Goal: Entertainment & Leisure: Browse casually

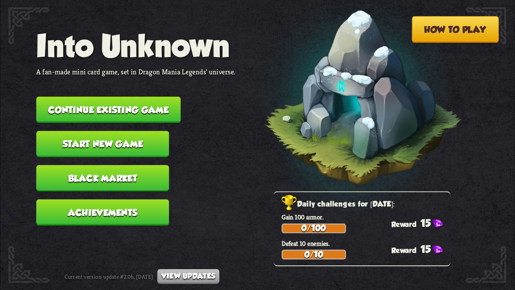
click at [159, 141] on button "Start new game" at bounding box center [102, 144] width 133 height 26
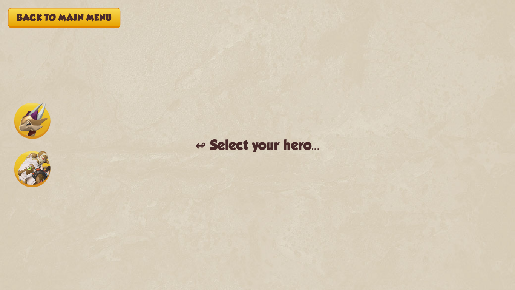
click at [44, 117] on img at bounding box center [32, 121] width 36 height 36
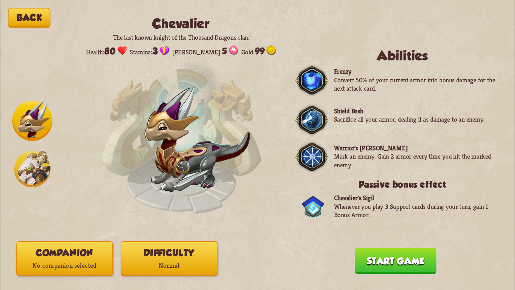
click at [383, 267] on button "Start game" at bounding box center [396, 260] width 82 height 26
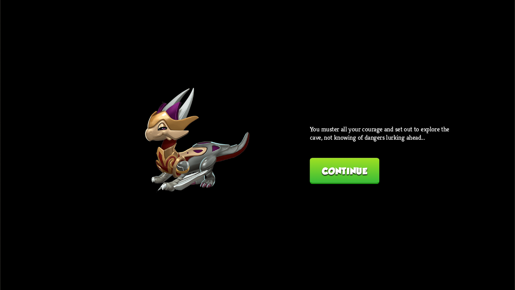
click at [341, 174] on button "Continue" at bounding box center [345, 171] width 70 height 26
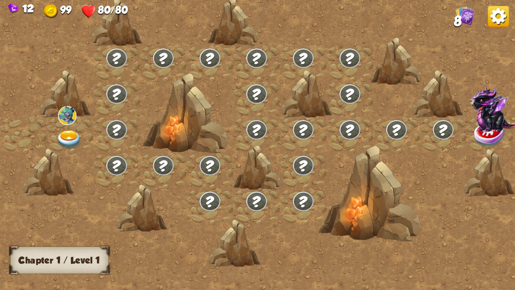
click at [495, 18] on img at bounding box center [498, 16] width 21 height 21
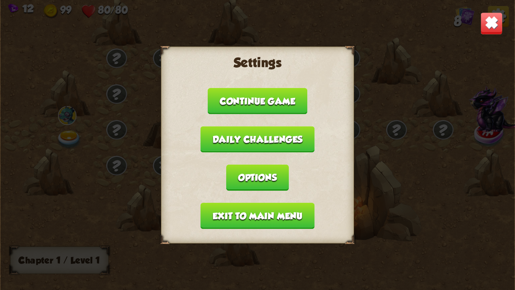
click at [270, 177] on button "Options" at bounding box center [257, 177] width 63 height 26
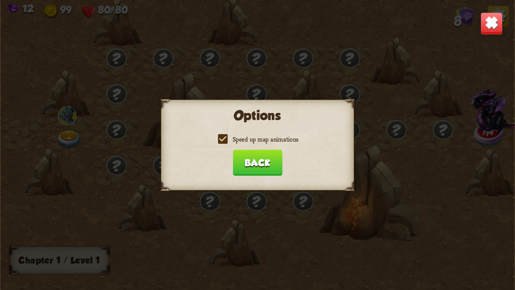
click at [222, 143] on label "Speed up map animations" at bounding box center [257, 139] width 82 height 8
click at [0, 0] on input "Speed up map animations" at bounding box center [0, 0] width 0 height 0
click at [247, 158] on button "Back" at bounding box center [257, 162] width 49 height 26
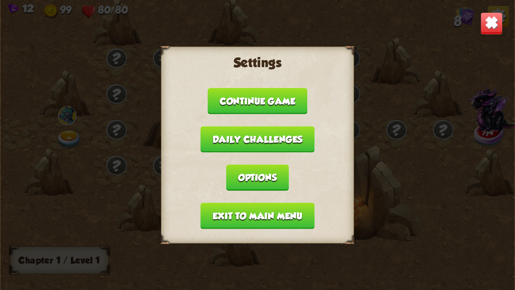
click at [501, 32] on img at bounding box center [491, 23] width 23 height 23
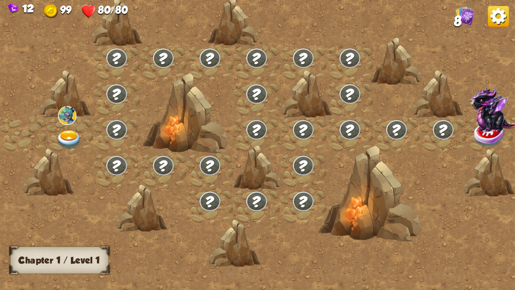
click at [458, 15] on img at bounding box center [464, 15] width 19 height 19
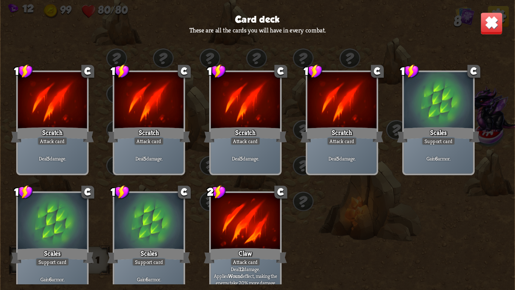
scroll to position [11, 0]
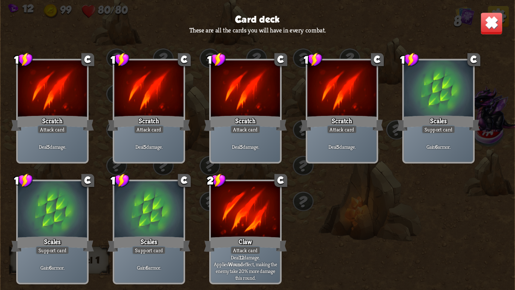
click at [492, 21] on img at bounding box center [491, 23] width 23 height 23
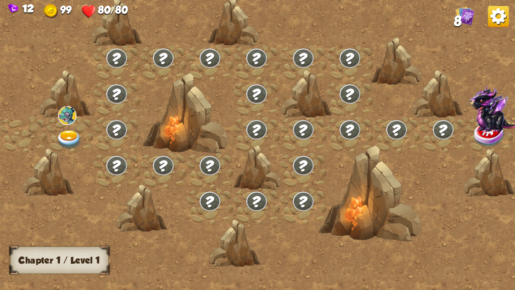
click at [458, 16] on span "8" at bounding box center [458, 21] width 8 height 16
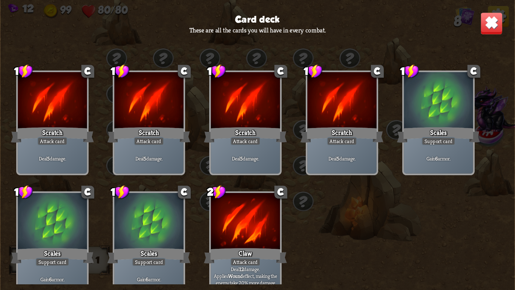
click at [493, 18] on img at bounding box center [491, 23] width 23 height 23
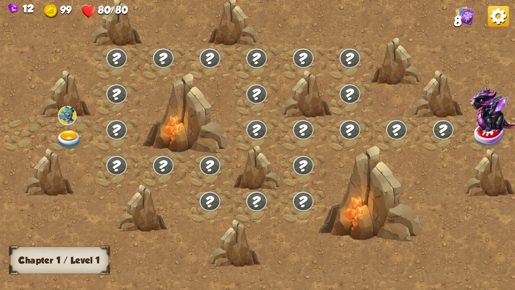
click at [65, 133] on img at bounding box center [70, 139] width 26 height 19
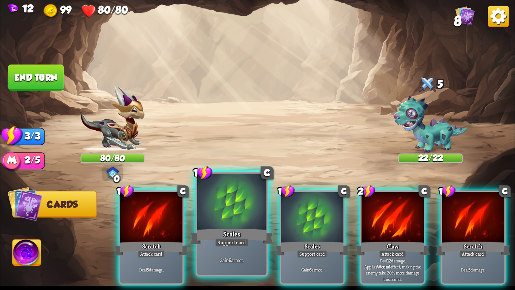
click at [225, 238] on div "Support card" at bounding box center [232, 242] width 34 height 8
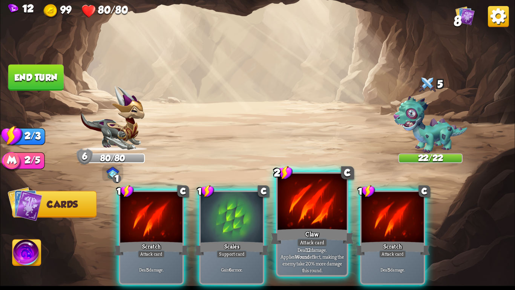
click at [307, 227] on div "Claw" at bounding box center [312, 236] width 83 height 18
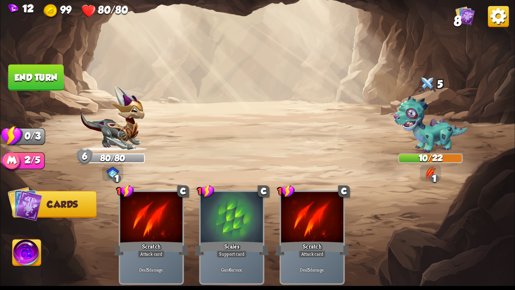
click at [25, 69] on button "End turn" at bounding box center [35, 77] width 55 height 26
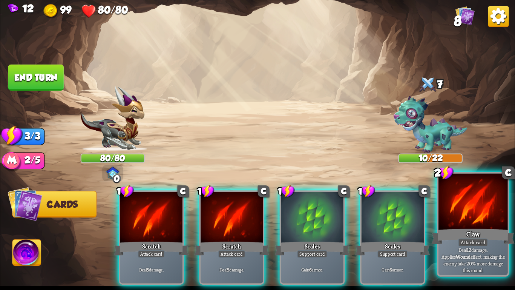
click at [497, 218] on div at bounding box center [473, 202] width 69 height 58
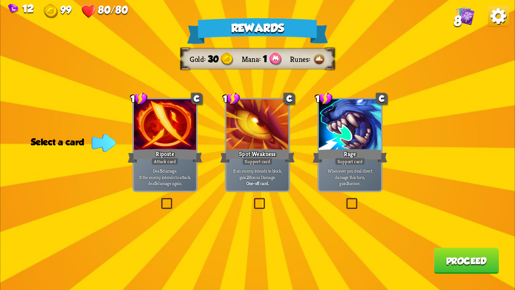
click at [166, 182] on p "Deal 5 damage. If the enemy intends to attack, deal 5 damage again." at bounding box center [164, 176] width 59 height 18
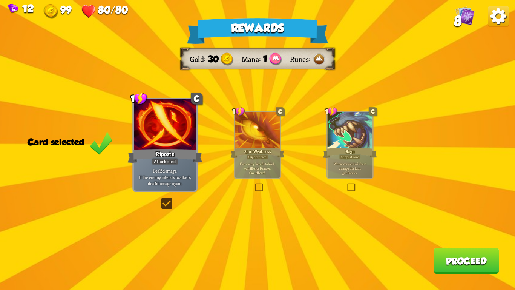
click at [479, 268] on button "Proceed" at bounding box center [466, 260] width 65 height 26
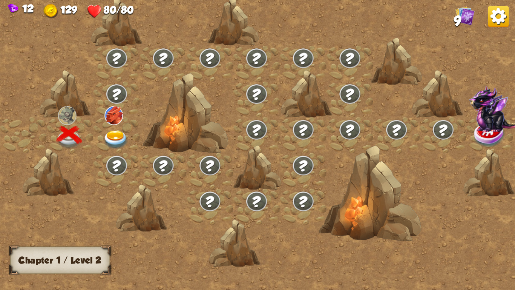
click at [111, 137] on img at bounding box center [116, 139] width 26 height 19
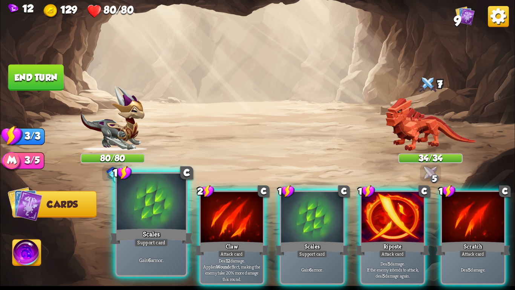
click at [137, 229] on div "Scales" at bounding box center [151, 236] width 83 height 18
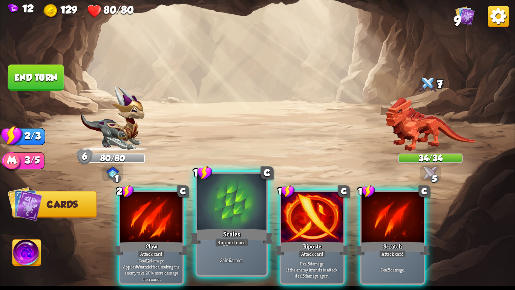
click at [254, 218] on div at bounding box center [231, 202] width 69 height 58
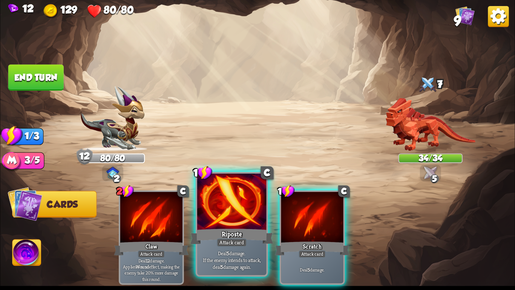
click at [246, 219] on div at bounding box center [231, 202] width 69 height 58
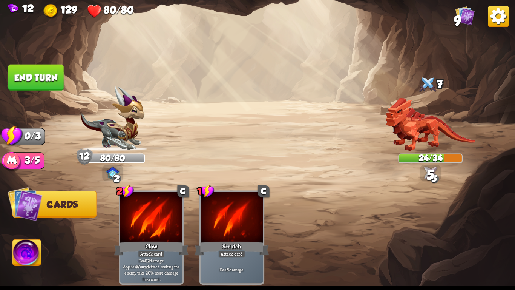
click at [46, 64] on button "End turn" at bounding box center [35, 77] width 55 height 26
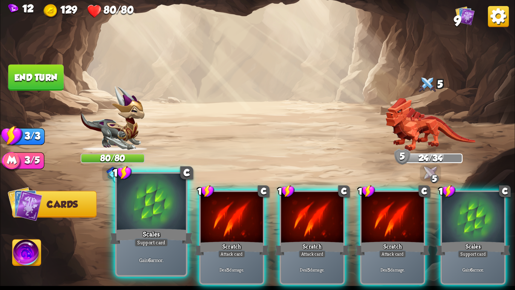
click at [172, 219] on div at bounding box center [151, 202] width 69 height 58
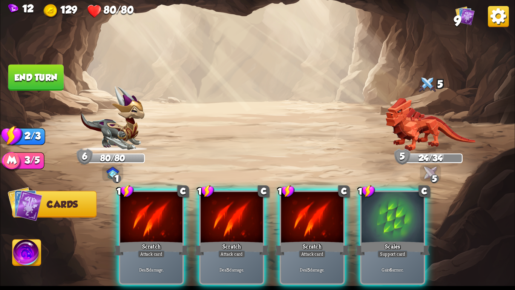
click at [172, 219] on div at bounding box center [151, 218] width 62 height 52
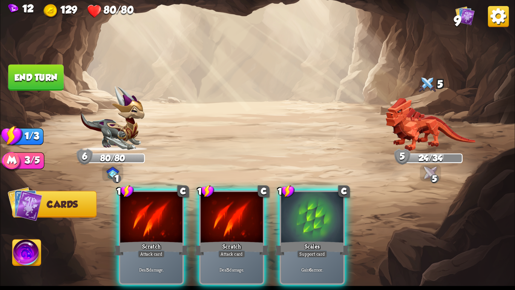
click at [172, 219] on div at bounding box center [151, 218] width 62 height 52
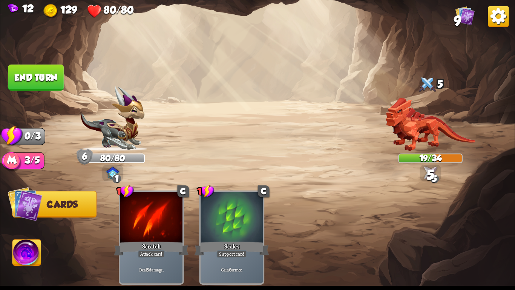
click at [46, 72] on button "End turn" at bounding box center [35, 77] width 55 height 26
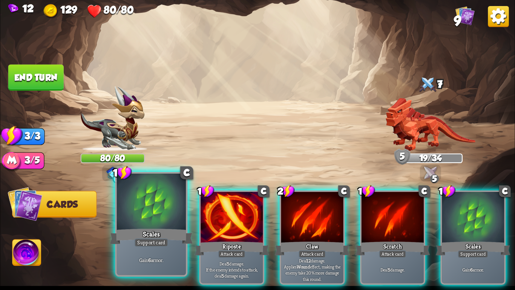
click at [150, 215] on div at bounding box center [151, 202] width 69 height 58
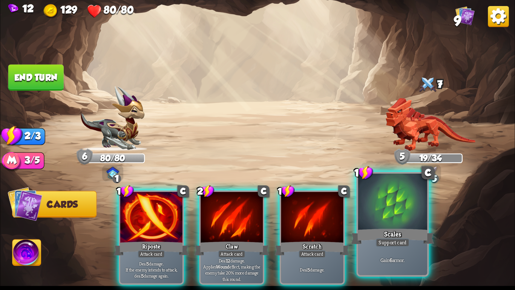
click at [409, 235] on div "Scales" at bounding box center [392, 236] width 83 height 18
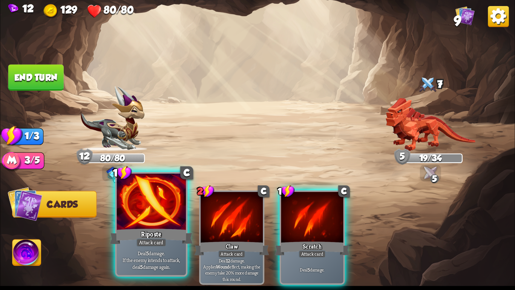
click at [127, 222] on div at bounding box center [151, 202] width 69 height 58
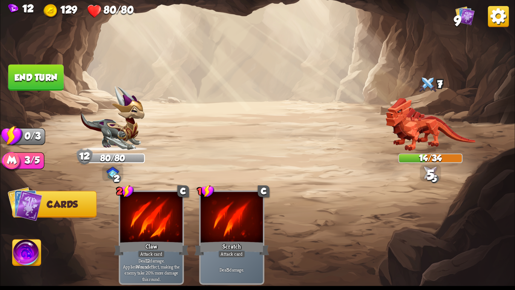
click at [13, 70] on button "End turn" at bounding box center [35, 77] width 55 height 26
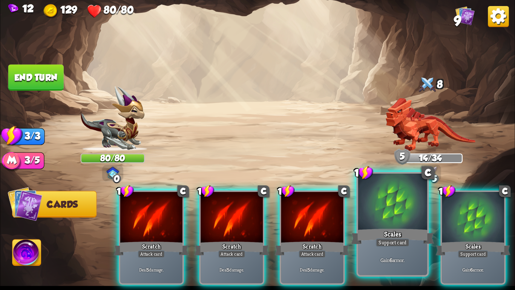
click at [395, 199] on div at bounding box center [392, 202] width 69 height 58
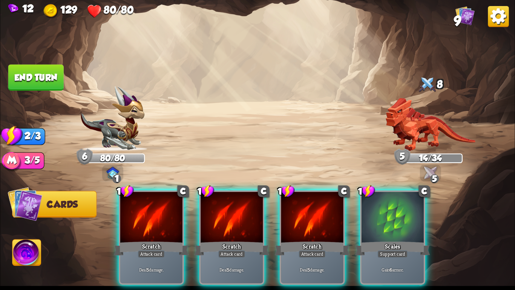
click at [395, 199] on div at bounding box center [393, 218] width 62 height 52
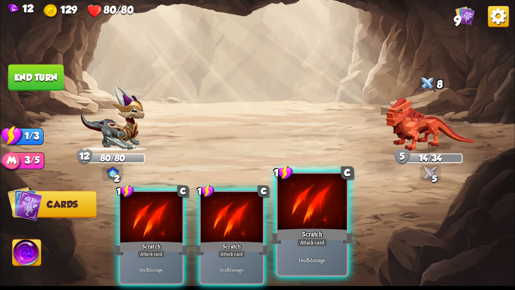
click at [322, 212] on div at bounding box center [312, 202] width 69 height 58
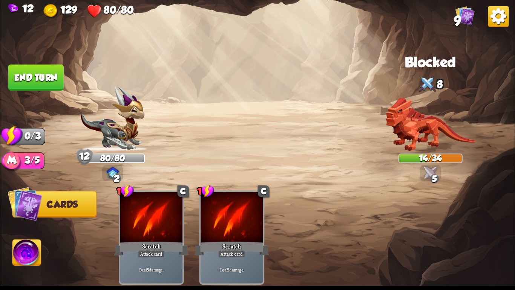
click at [50, 84] on button "End turn" at bounding box center [35, 77] width 55 height 26
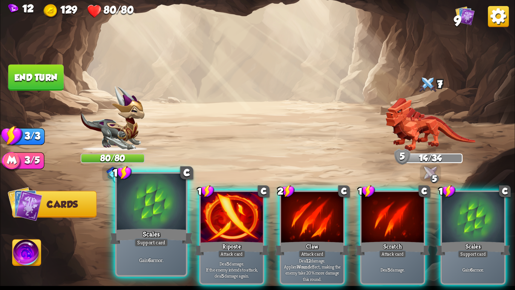
click at [133, 233] on div "Scales" at bounding box center [151, 236] width 83 height 18
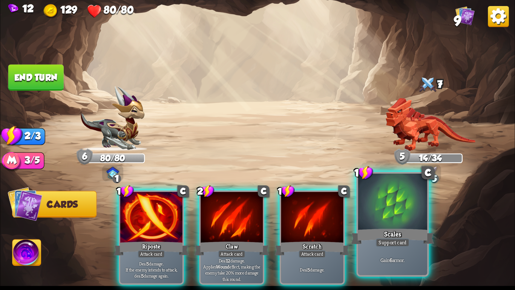
click at [366, 208] on div at bounding box center [392, 202] width 69 height 58
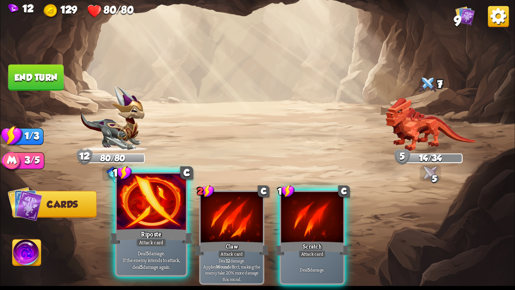
click at [154, 210] on div at bounding box center [151, 202] width 69 height 58
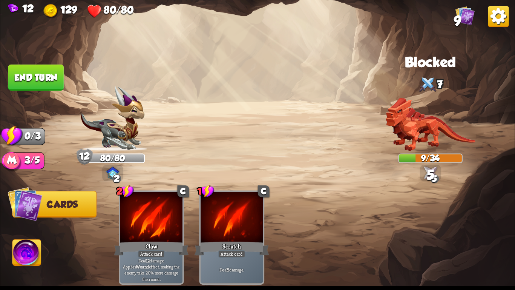
click at [50, 75] on button "End turn" at bounding box center [35, 77] width 55 height 26
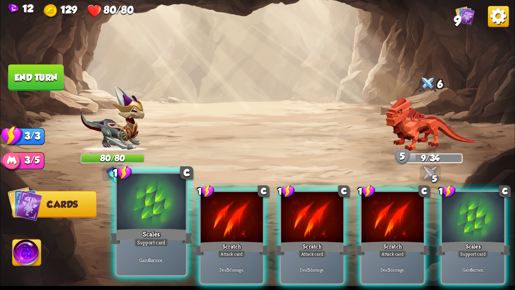
click at [156, 199] on div at bounding box center [151, 202] width 69 height 58
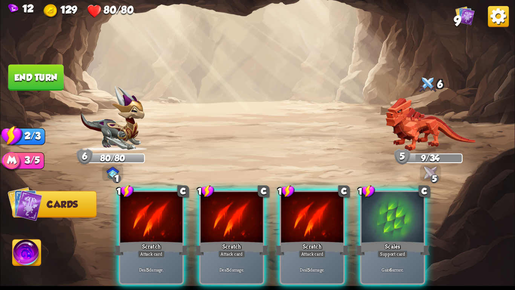
click at [156, 199] on div at bounding box center [151, 218] width 62 height 52
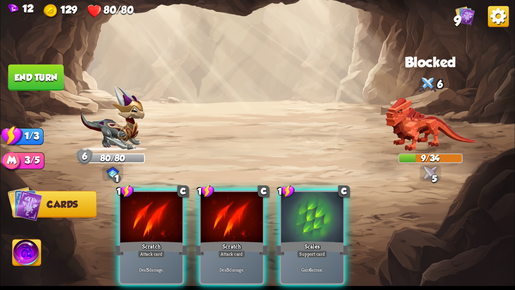
click at [156, 199] on div at bounding box center [151, 218] width 62 height 52
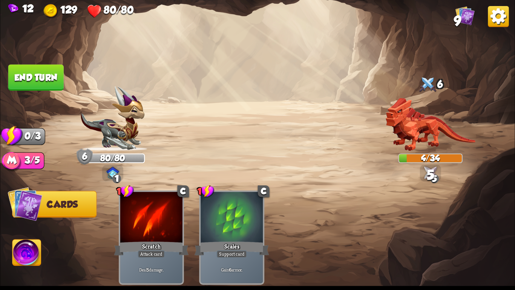
click at [17, 63] on img at bounding box center [257, 145] width 515 height 290
click at [22, 75] on button "End turn" at bounding box center [35, 77] width 55 height 26
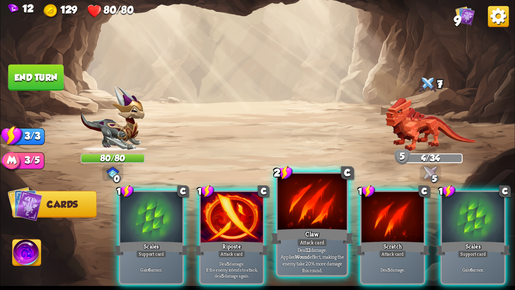
click at [313, 211] on div at bounding box center [312, 202] width 69 height 58
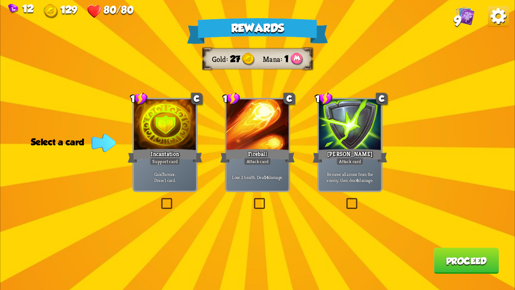
click at [196, 138] on div at bounding box center [165, 125] width 62 height 52
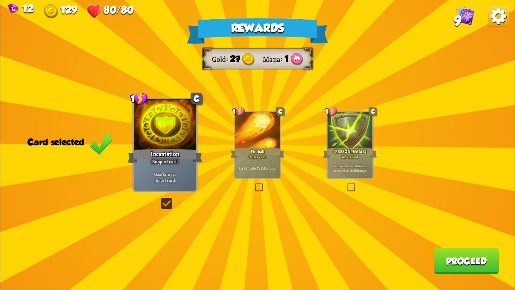
click at [465, 266] on button "Proceed" at bounding box center [466, 260] width 65 height 26
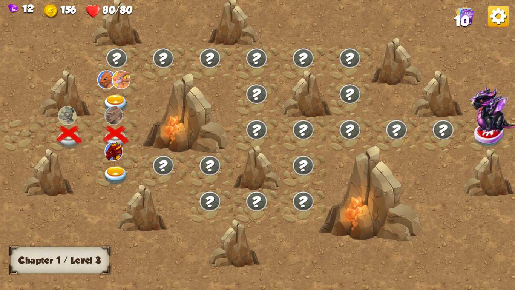
click at [110, 171] on img at bounding box center [116, 175] width 26 height 19
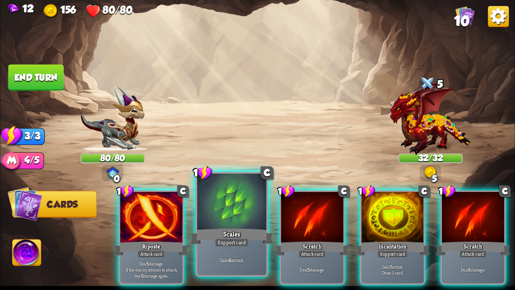
click at [251, 221] on div at bounding box center [231, 202] width 69 height 58
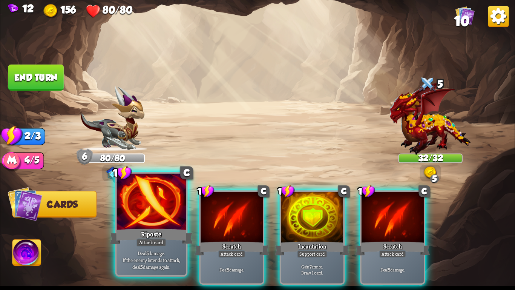
click at [120, 216] on div at bounding box center [151, 202] width 69 height 58
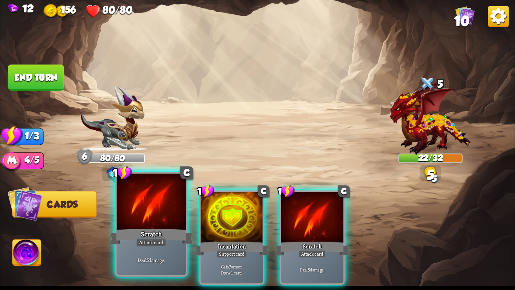
click at [163, 210] on div at bounding box center [151, 202] width 69 height 58
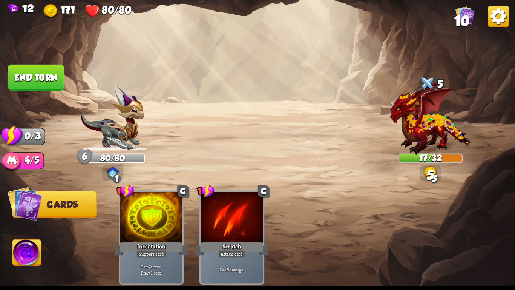
click at [25, 78] on button "End turn" at bounding box center [35, 77] width 55 height 26
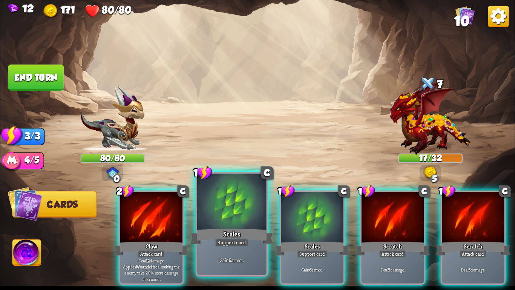
click at [233, 213] on div at bounding box center [231, 202] width 69 height 58
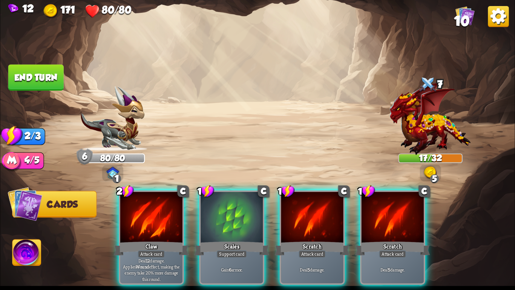
click at [233, 213] on div at bounding box center [232, 218] width 62 height 52
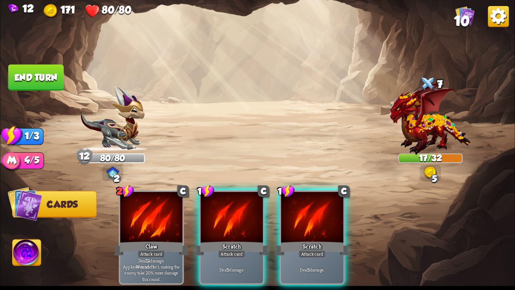
click at [233, 213] on div at bounding box center [232, 218] width 62 height 52
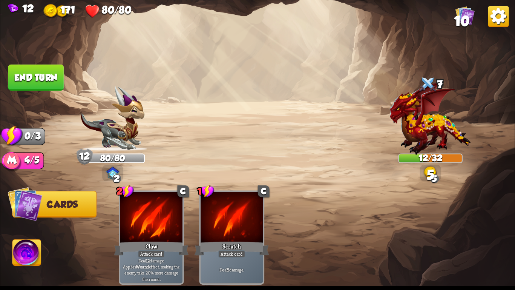
click at [20, 65] on button "End turn" at bounding box center [35, 77] width 55 height 26
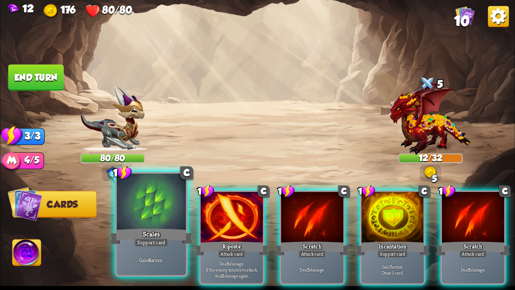
click at [142, 233] on div "Scales" at bounding box center [151, 236] width 83 height 18
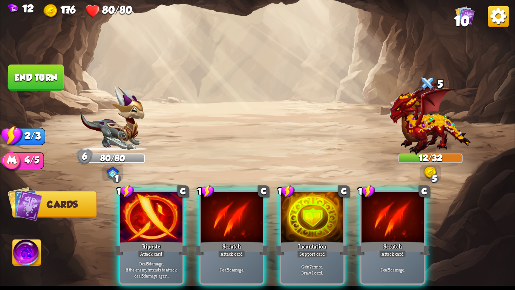
click at [142, 240] on div "Riposte" at bounding box center [151, 248] width 75 height 17
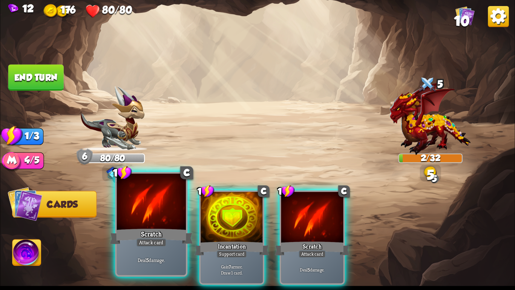
click at [124, 200] on div at bounding box center [151, 202] width 69 height 58
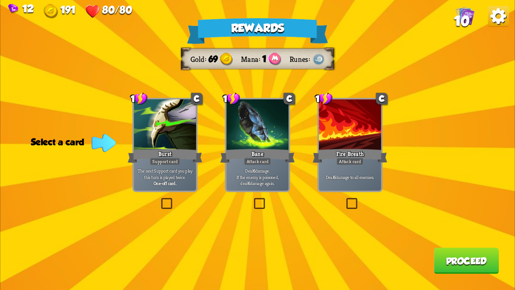
click at [242, 165] on div "Deal 6 damage. If the enemy is poisoned, deal 6 damage again." at bounding box center [257, 176] width 62 height 27
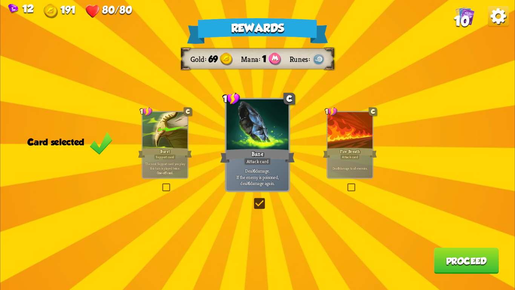
click at [175, 149] on div "Burst" at bounding box center [165, 153] width 54 height 12
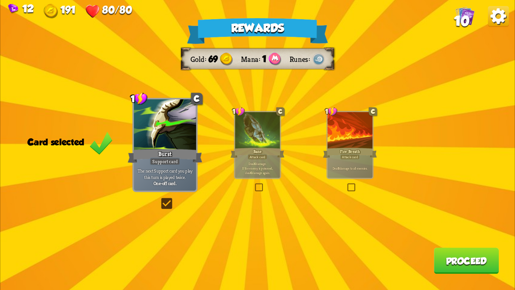
click at [460, 263] on button "Proceed" at bounding box center [466, 260] width 65 height 26
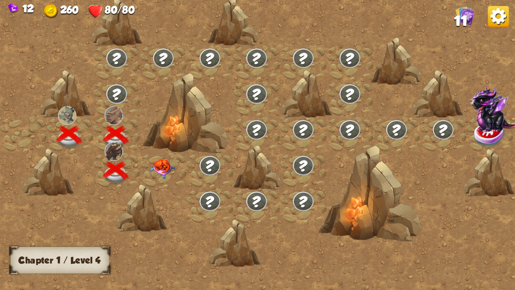
click at [164, 161] on img at bounding box center [163, 168] width 26 height 20
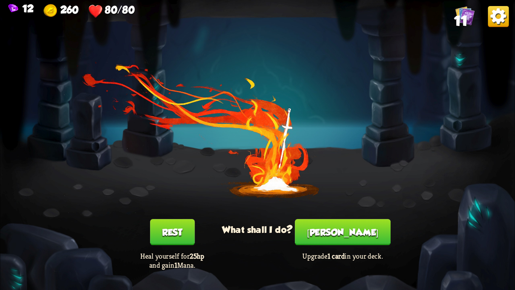
click at [321, 225] on button "[PERSON_NAME]" at bounding box center [343, 232] width 96 height 26
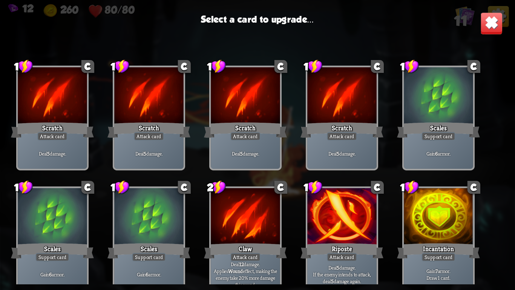
scroll to position [0, 0]
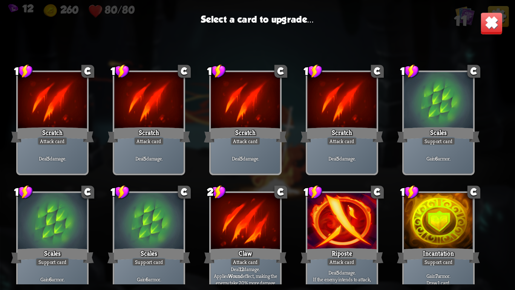
click at [344, 219] on div at bounding box center [341, 222] width 69 height 58
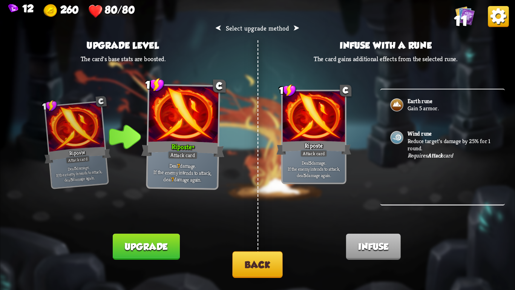
click at [153, 247] on button "Upgrade" at bounding box center [146, 246] width 67 height 26
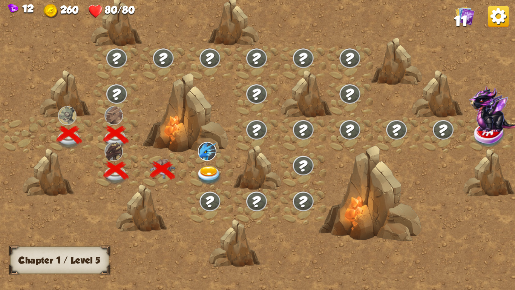
click at [213, 173] on img at bounding box center [209, 175] width 26 height 19
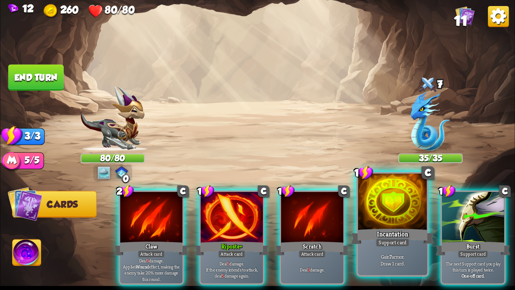
click at [391, 202] on div at bounding box center [392, 202] width 69 height 58
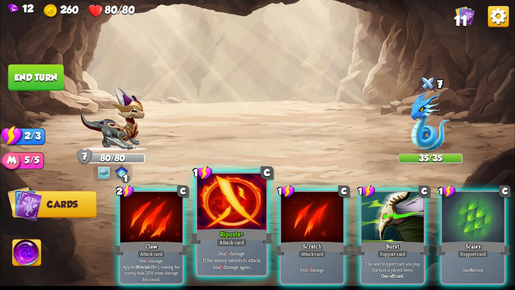
click at [227, 230] on div "Riposte+" at bounding box center [231, 236] width 83 height 18
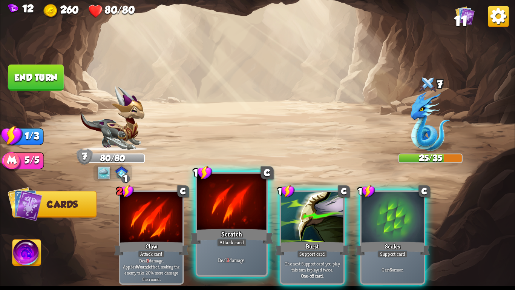
click at [215, 197] on div at bounding box center [231, 202] width 69 height 58
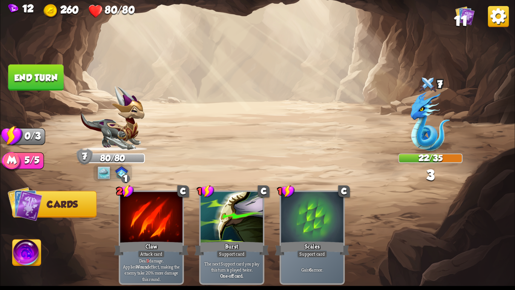
click at [49, 89] on img at bounding box center [257, 145] width 515 height 290
click at [47, 73] on button "End turn" at bounding box center [35, 77] width 55 height 26
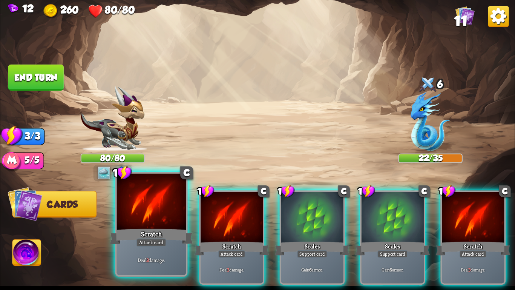
click at [133, 219] on div at bounding box center [151, 202] width 69 height 58
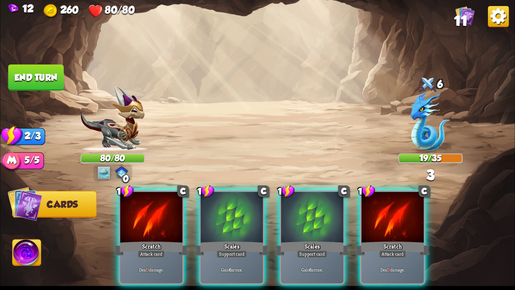
click at [133, 219] on div at bounding box center [151, 218] width 62 height 52
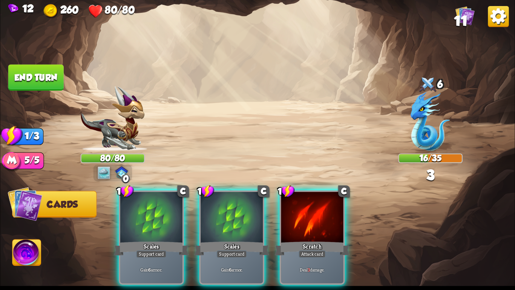
click at [133, 219] on div at bounding box center [151, 218] width 62 height 52
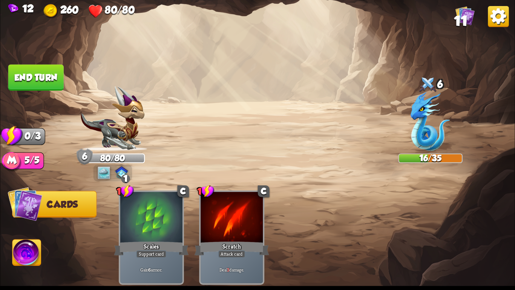
click at [31, 77] on button "End turn" at bounding box center [35, 77] width 55 height 26
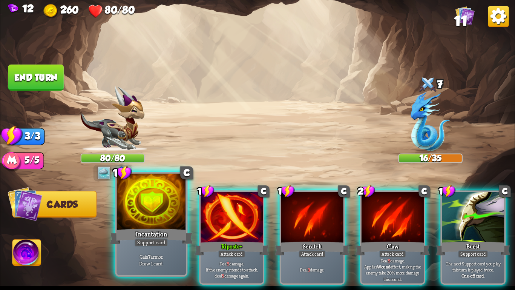
click at [158, 227] on div "Incantation" at bounding box center [151, 236] width 83 height 18
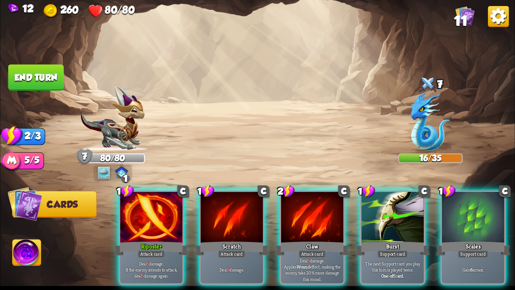
click at [158, 240] on div "Riposte+" at bounding box center [151, 248] width 75 height 17
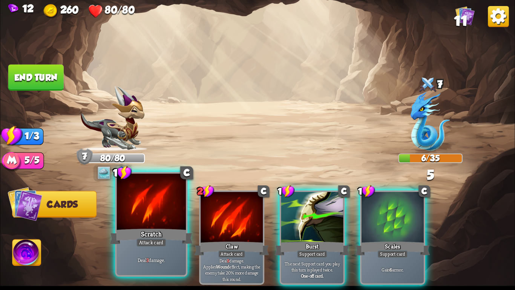
click at [145, 205] on div at bounding box center [151, 202] width 69 height 58
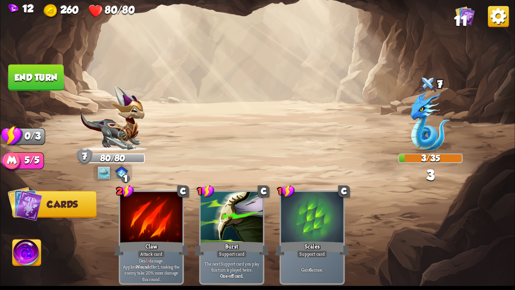
click at [39, 64] on button "End turn" at bounding box center [35, 77] width 55 height 26
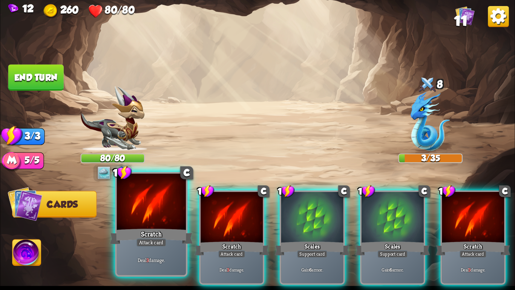
click at [140, 242] on div "Attack card" at bounding box center [151, 242] width 30 height 8
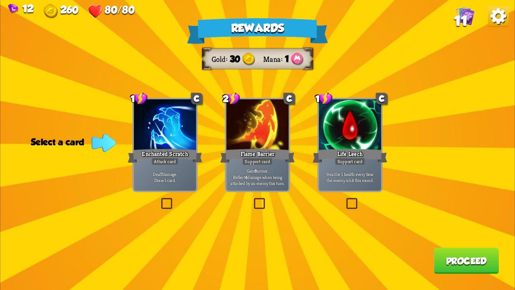
click at [366, 161] on div "Life Leech" at bounding box center [350, 155] width 75 height 17
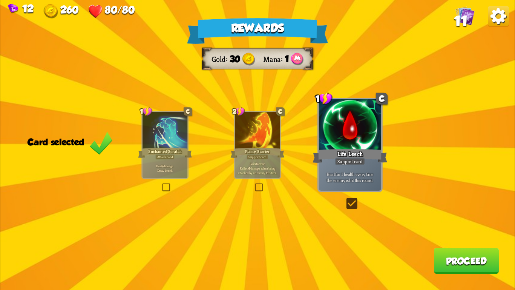
click at [248, 146] on div at bounding box center [257, 131] width 45 height 38
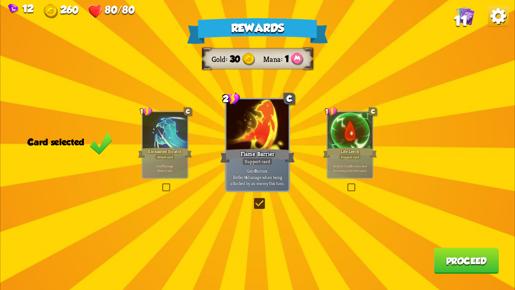
click at [449, 254] on button "Proceed" at bounding box center [466, 260] width 65 height 26
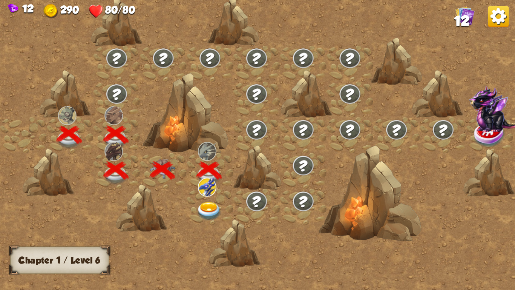
click at [203, 210] on img at bounding box center [209, 211] width 26 height 19
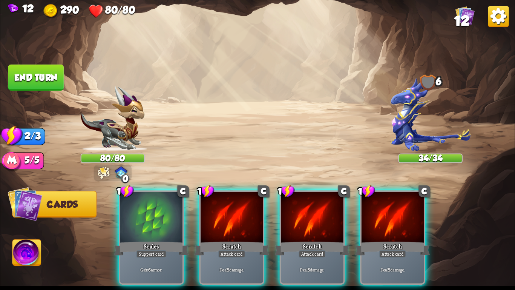
click at [122, 118] on div "Player turn" at bounding box center [257, 144] width 515 height 79
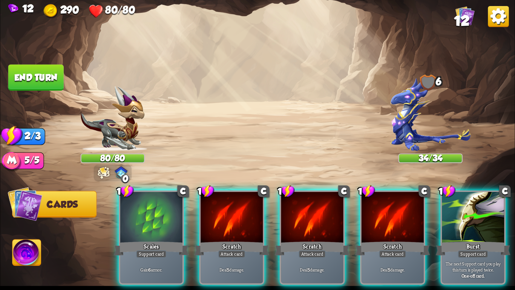
click at [122, 118] on img at bounding box center [113, 118] width 64 height 65
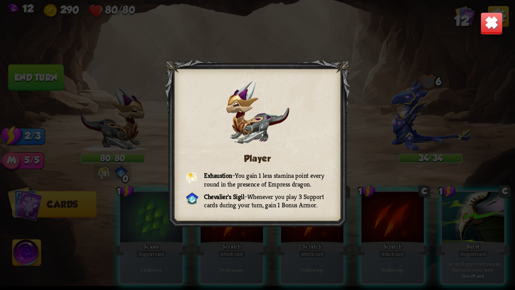
click at [489, 31] on img at bounding box center [491, 23] width 23 height 23
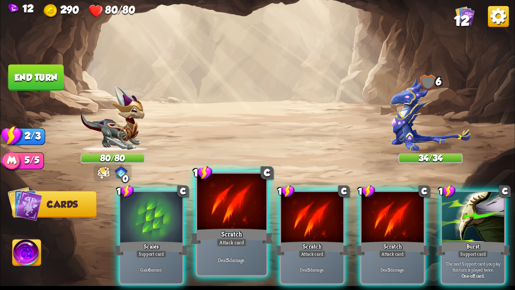
click at [219, 238] on div "Attack card" at bounding box center [232, 242] width 30 height 8
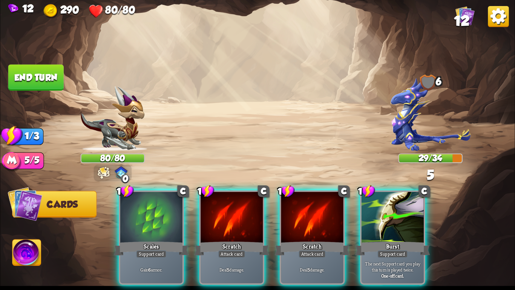
click at [219, 250] on div "Attack card" at bounding box center [231, 254] width 27 height 8
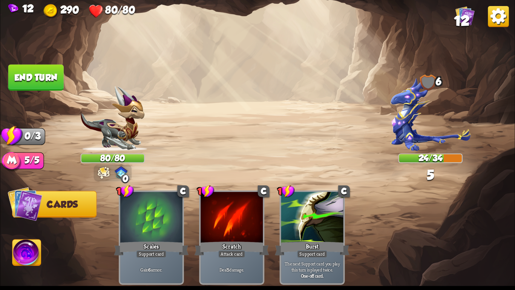
click at [13, 68] on button "End turn" at bounding box center [35, 77] width 55 height 26
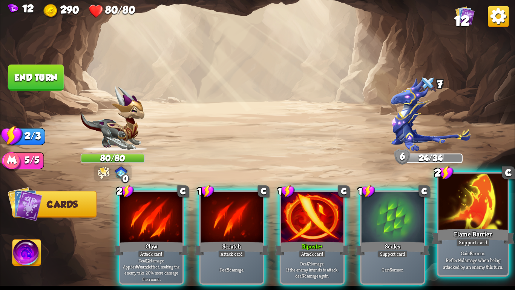
click at [478, 233] on div "Flame Barrier" at bounding box center [473, 236] width 83 height 18
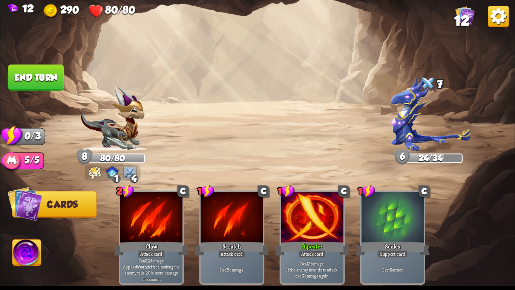
click at [25, 74] on button "End turn" at bounding box center [35, 77] width 55 height 26
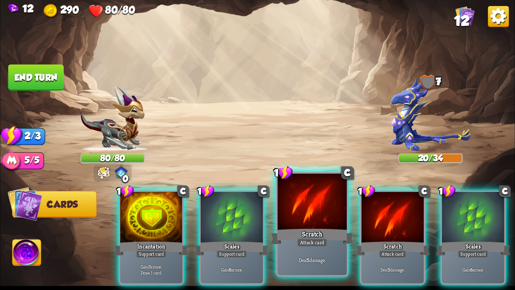
click at [297, 202] on div at bounding box center [312, 202] width 69 height 58
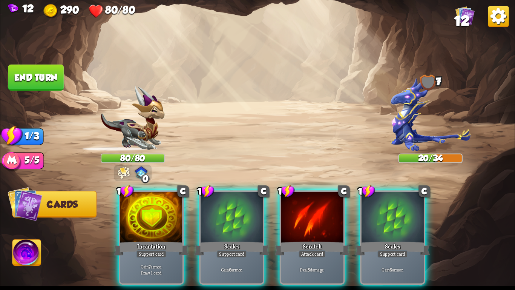
click at [297, 202] on div at bounding box center [312, 218] width 62 height 52
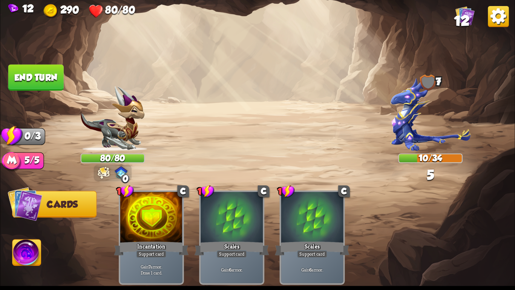
click at [27, 83] on button "End turn" at bounding box center [35, 77] width 55 height 26
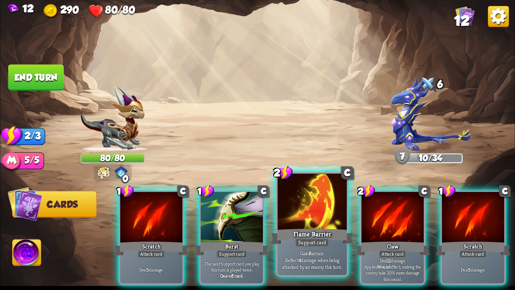
click at [306, 213] on div at bounding box center [312, 202] width 69 height 58
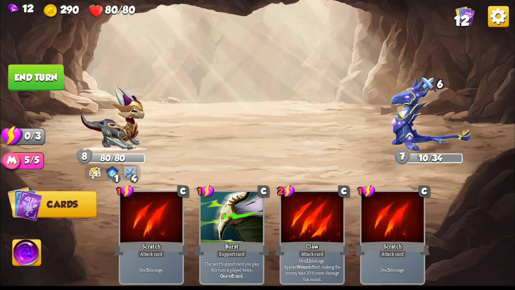
click at [26, 78] on button "End turn" at bounding box center [35, 77] width 55 height 26
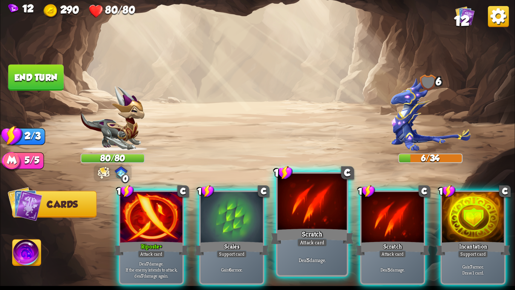
click at [317, 201] on div at bounding box center [312, 202] width 69 height 58
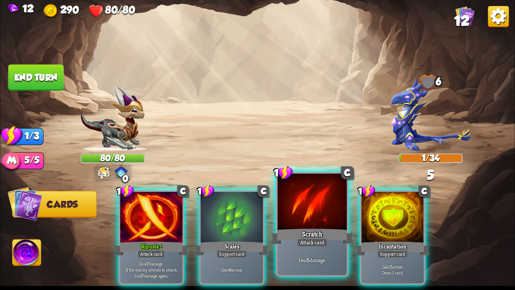
click at [310, 204] on div at bounding box center [312, 202] width 69 height 58
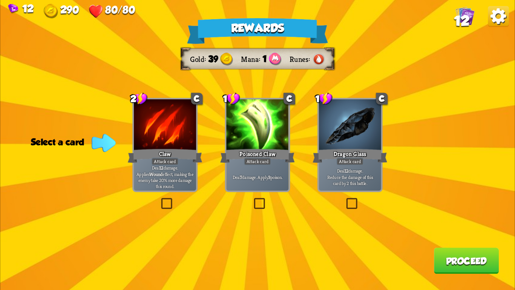
click at [367, 158] on div "Dragon Glass" at bounding box center [350, 155] width 75 height 17
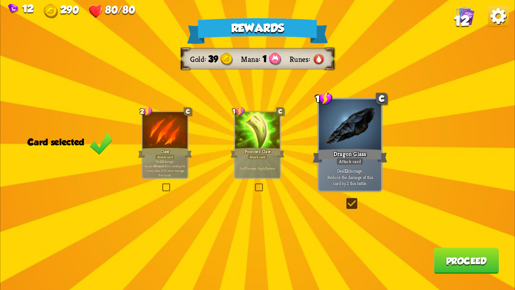
click at [457, 262] on button "Proceed" at bounding box center [466, 260] width 65 height 26
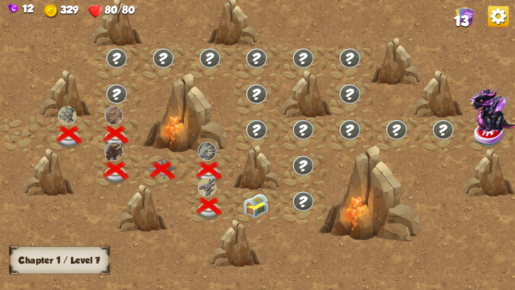
click at [247, 198] on img at bounding box center [256, 205] width 26 height 24
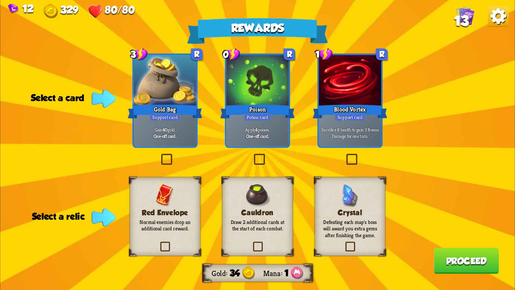
click at [251, 87] on div at bounding box center [257, 81] width 62 height 52
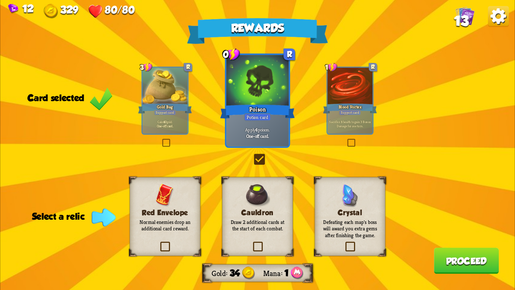
click at [270, 239] on div "Cauldron Draw 2 additional cards at the start of each combat." at bounding box center [257, 216] width 71 height 79
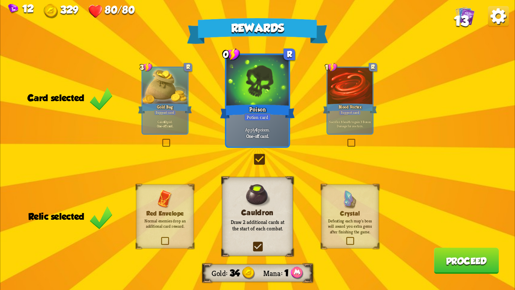
click at [475, 260] on button "Proceed" at bounding box center [466, 260] width 65 height 26
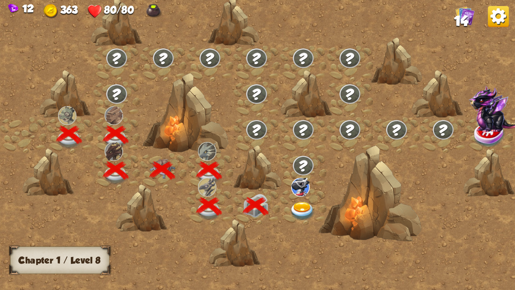
click at [295, 209] on img at bounding box center [303, 211] width 26 height 19
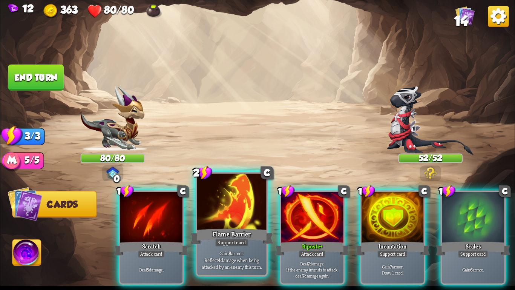
click at [222, 242] on div "Support card" at bounding box center [232, 242] width 34 height 8
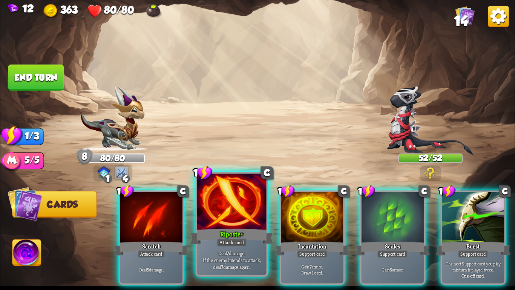
click at [217, 241] on div "Attack card" at bounding box center [232, 242] width 30 height 8
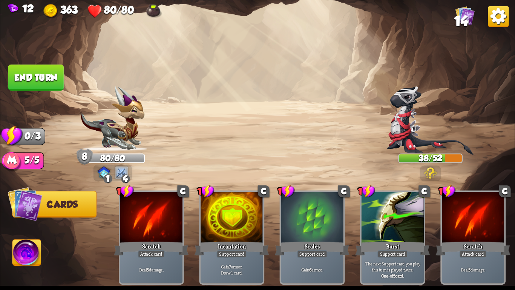
click at [32, 74] on button "End turn" at bounding box center [35, 77] width 55 height 26
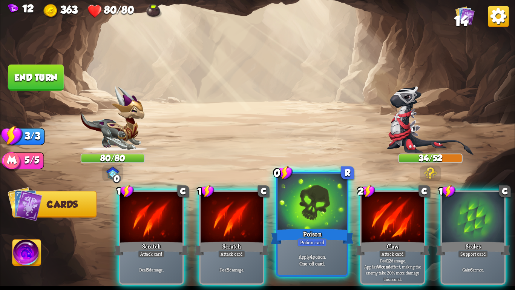
click at [348, 234] on div "Poison" at bounding box center [312, 236] width 83 height 18
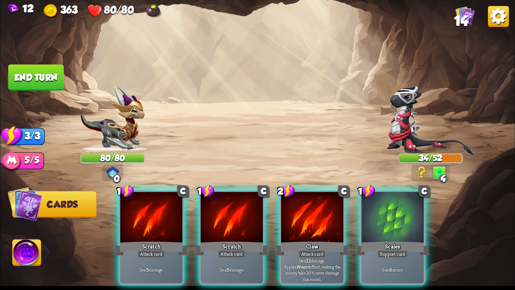
click at [353, 207] on div "1 C Scratch Attack card Deal 5 damage. 1 C Scratch Attack card Deal 5 damage. 2…" at bounding box center [309, 225] width 412 height 129
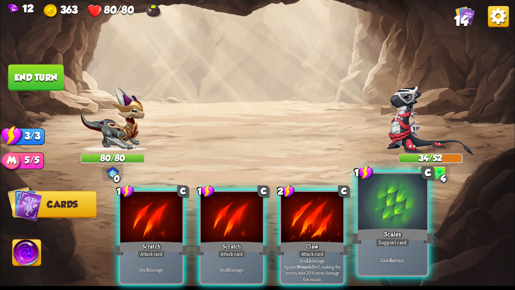
click at [373, 209] on div at bounding box center [392, 202] width 69 height 58
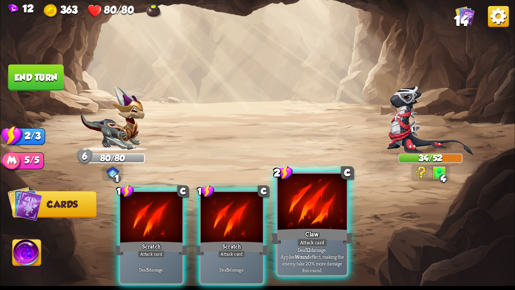
click at [334, 213] on div at bounding box center [312, 202] width 69 height 58
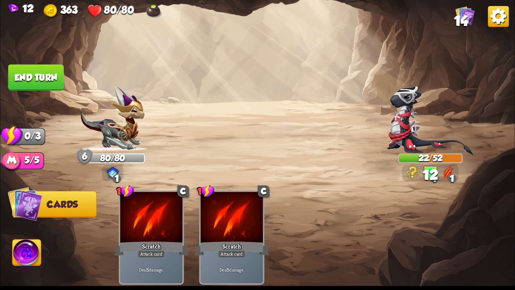
click at [46, 82] on button "End turn" at bounding box center [35, 77] width 55 height 26
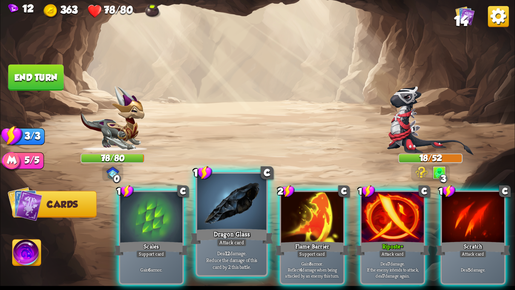
click at [219, 215] on div at bounding box center [231, 202] width 69 height 58
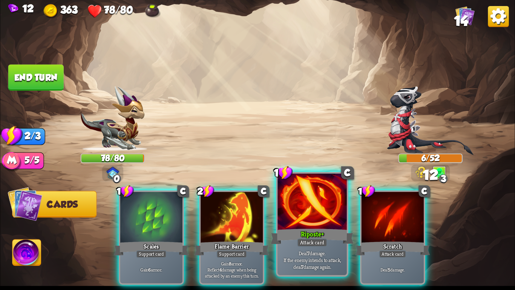
click at [327, 225] on div at bounding box center [312, 202] width 69 height 58
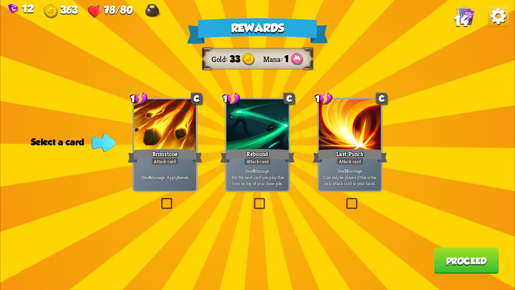
click at [189, 157] on div "Brimstone" at bounding box center [165, 155] width 75 height 17
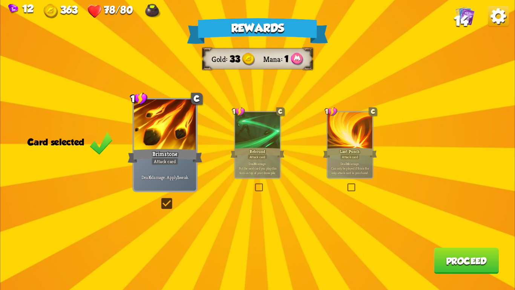
click at [481, 262] on button "Proceed" at bounding box center [466, 260] width 65 height 26
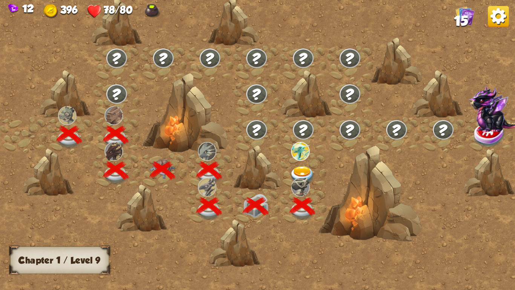
click at [309, 170] on img at bounding box center [303, 175] width 26 height 19
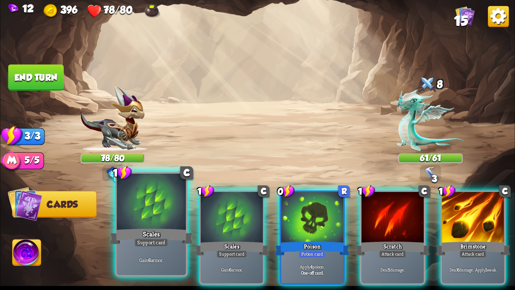
click at [140, 207] on div at bounding box center [151, 202] width 69 height 58
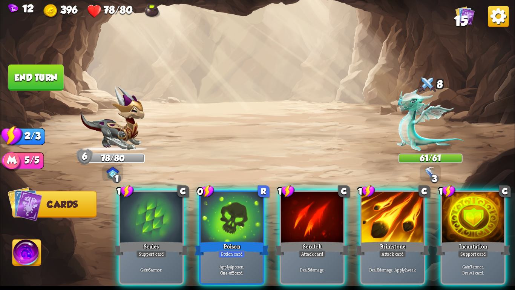
click at [140, 207] on div at bounding box center [151, 218] width 62 height 52
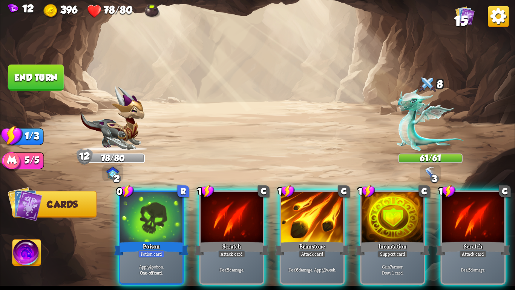
click at [140, 207] on div at bounding box center [151, 218] width 62 height 52
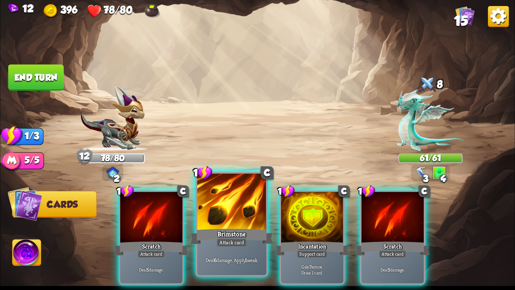
click at [228, 238] on div "Attack card" at bounding box center [232, 242] width 30 height 8
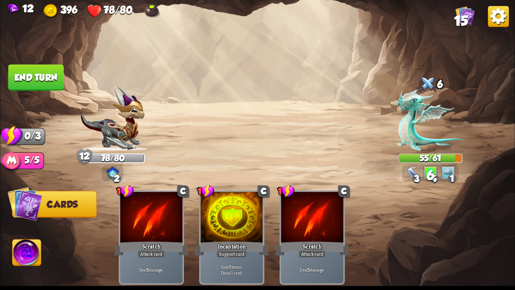
click at [13, 76] on button "End turn" at bounding box center [35, 77] width 55 height 26
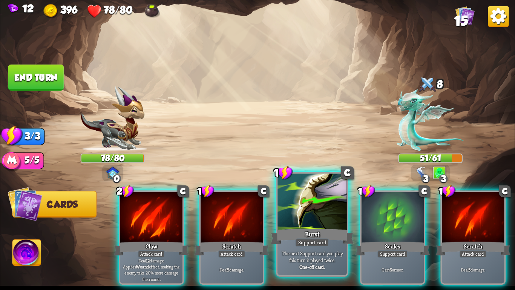
click at [322, 204] on div at bounding box center [312, 202] width 69 height 58
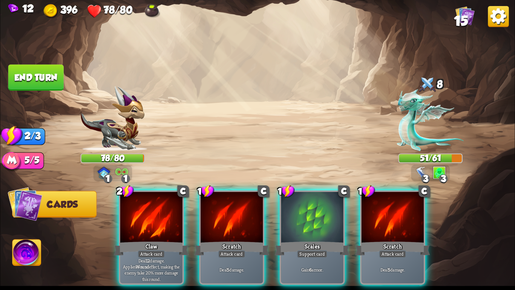
click at [322, 204] on div at bounding box center [312, 218] width 62 height 52
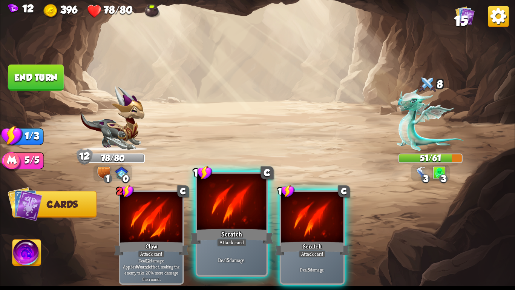
click at [254, 213] on div at bounding box center [231, 202] width 69 height 58
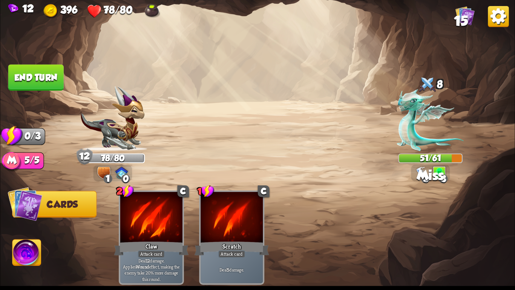
click at [21, 72] on button "End turn" at bounding box center [35, 77] width 55 height 26
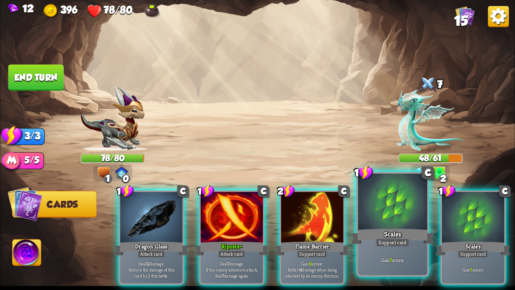
click at [386, 202] on div at bounding box center [392, 202] width 69 height 58
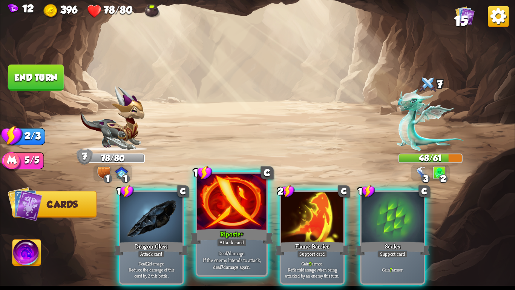
click at [218, 217] on div at bounding box center [231, 202] width 69 height 58
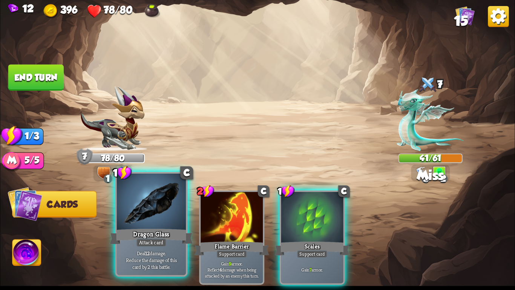
click at [123, 204] on div at bounding box center [151, 202] width 69 height 58
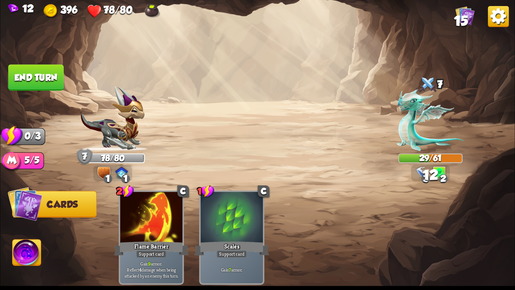
click at [51, 83] on button "End turn" at bounding box center [35, 77] width 55 height 26
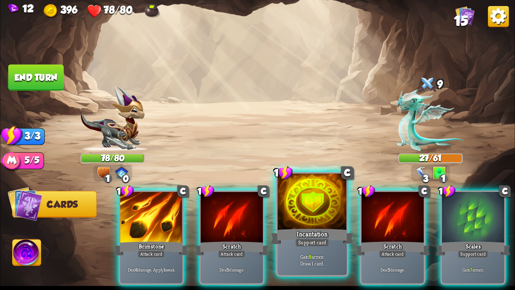
click at [314, 224] on div at bounding box center [312, 202] width 69 height 58
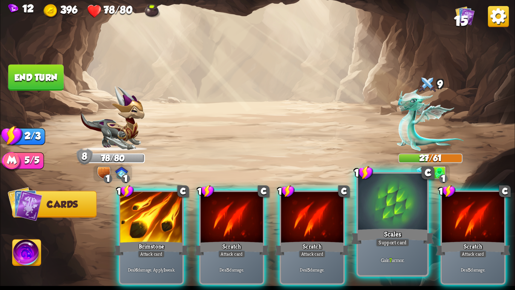
click at [379, 230] on div "Scales" at bounding box center [392, 236] width 83 height 18
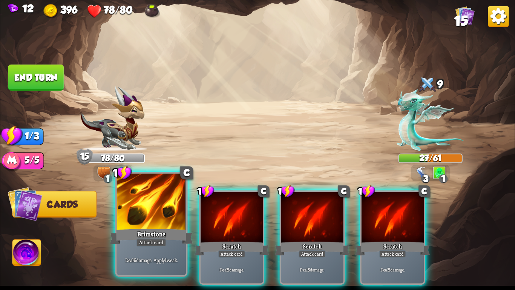
click at [141, 222] on div at bounding box center [151, 202] width 69 height 58
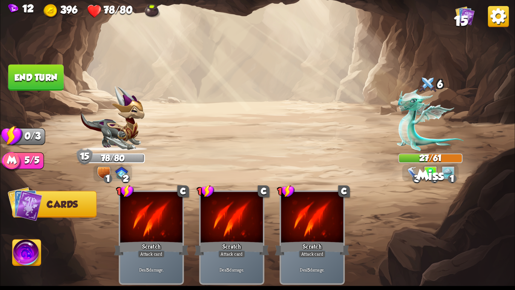
click at [25, 73] on button "End turn" at bounding box center [35, 77] width 55 height 26
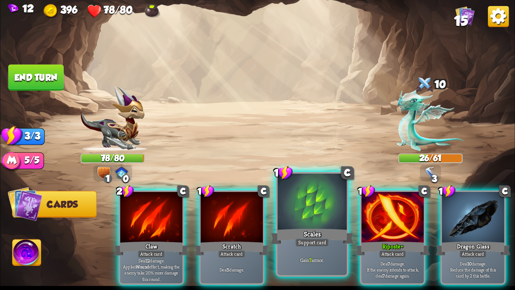
click at [328, 226] on div at bounding box center [312, 202] width 69 height 58
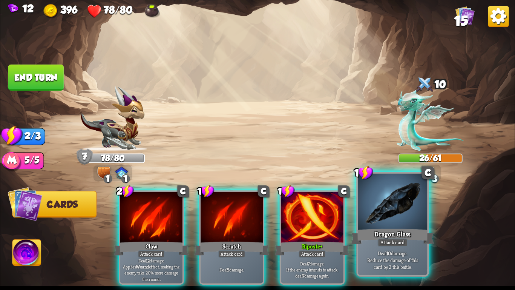
click at [379, 206] on div at bounding box center [392, 202] width 69 height 58
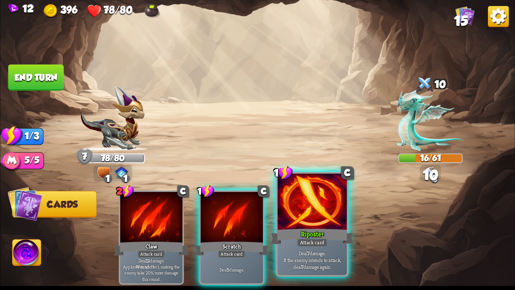
click at [303, 216] on div at bounding box center [312, 202] width 69 height 58
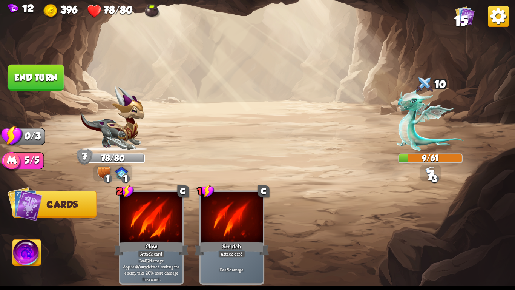
click at [18, 72] on button "End turn" at bounding box center [35, 77] width 55 height 26
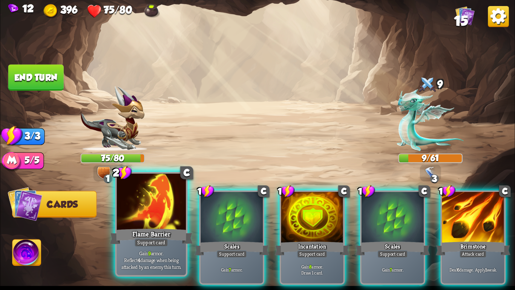
click at [169, 221] on div at bounding box center [151, 202] width 69 height 58
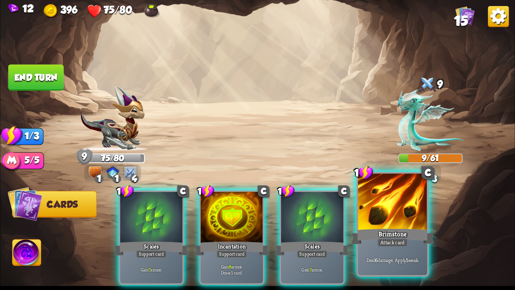
click at [401, 224] on div at bounding box center [392, 202] width 69 height 58
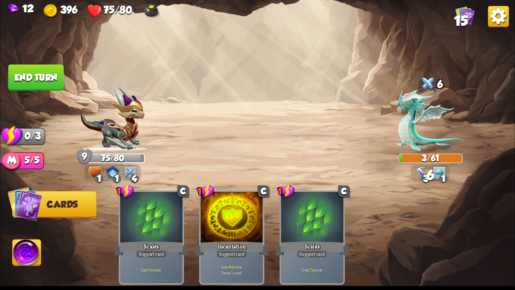
click at [25, 73] on button "End turn" at bounding box center [35, 77] width 55 height 26
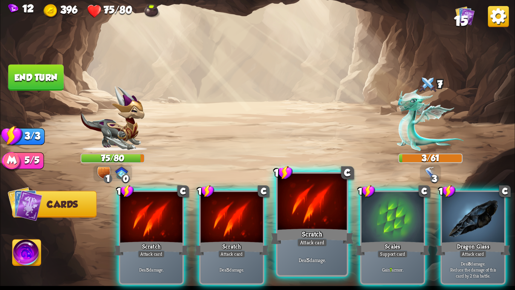
click at [279, 205] on div at bounding box center [312, 202] width 69 height 58
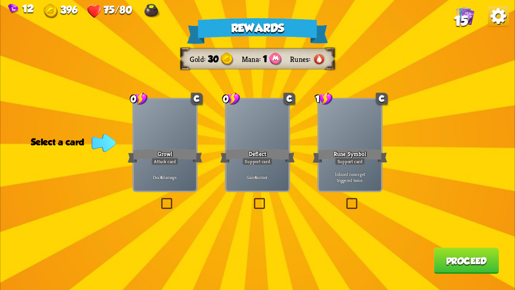
click at [263, 187] on div "Gain 4 armor." at bounding box center [257, 176] width 62 height 27
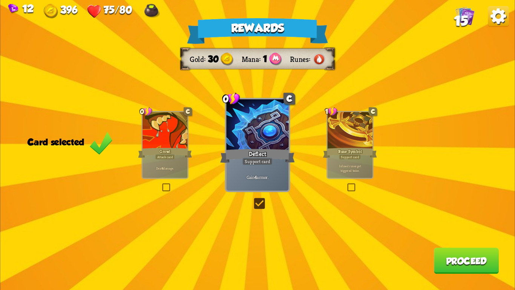
click at [438, 260] on button "Proceed" at bounding box center [466, 260] width 65 height 26
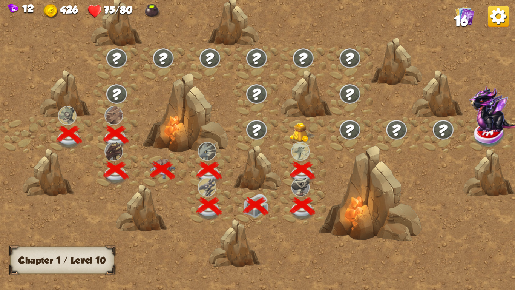
click at [302, 133] on img at bounding box center [303, 133] width 26 height 20
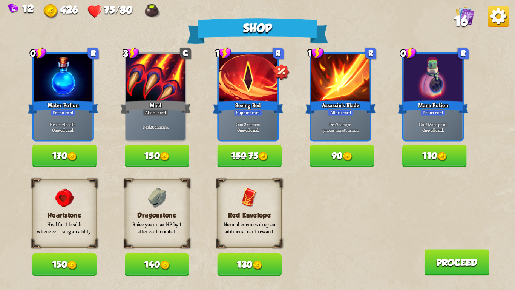
click at [345, 165] on button "90" at bounding box center [342, 155] width 64 height 22
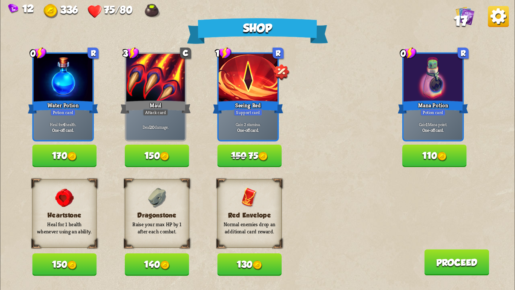
click at [81, 161] on button "170" at bounding box center [64, 155] width 64 height 22
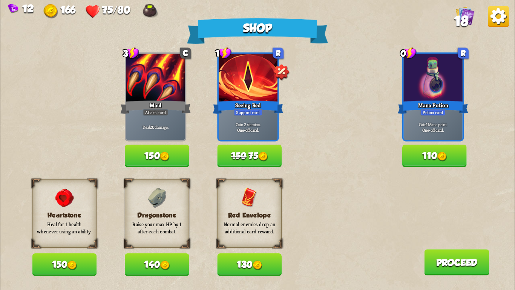
click at [172, 265] on button "140" at bounding box center [157, 264] width 64 height 22
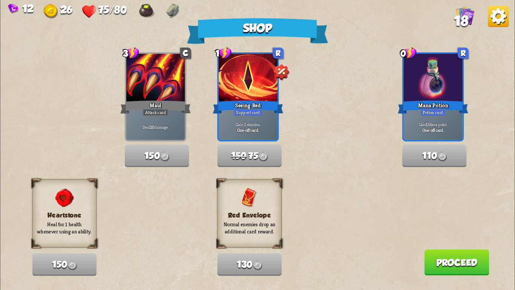
click at [453, 264] on button "Proceed" at bounding box center [456, 262] width 65 height 26
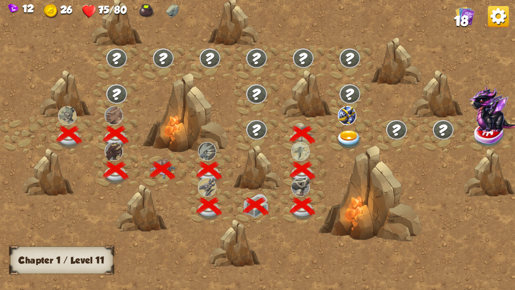
scroll to position [0, 115]
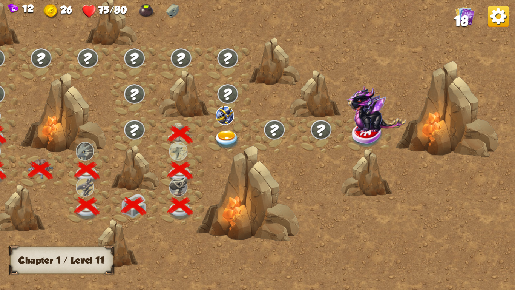
click at [221, 137] on img at bounding box center [227, 139] width 26 height 19
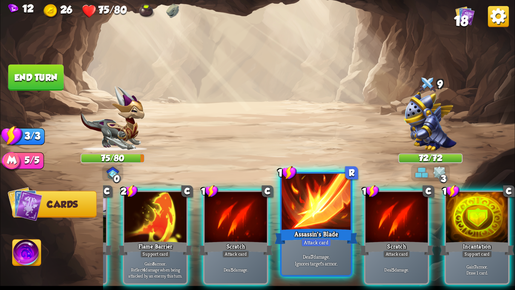
scroll to position [0, 0]
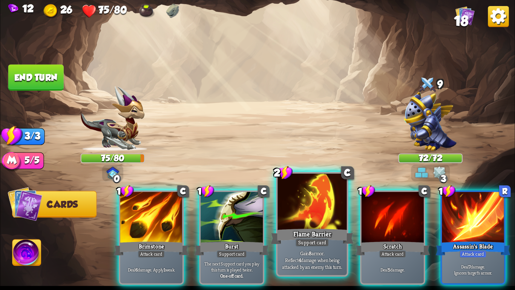
click at [296, 248] on div "Gain 8 armor. Reflect 4 damage when being attacked by an enemy this turn." at bounding box center [312, 260] width 69 height 30
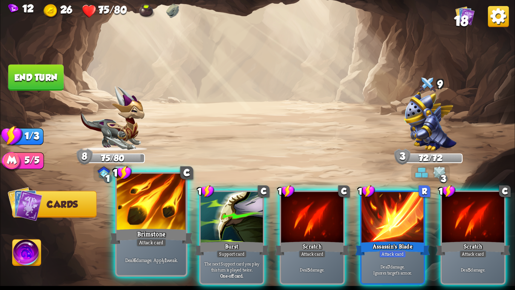
click at [147, 214] on div at bounding box center [151, 202] width 69 height 58
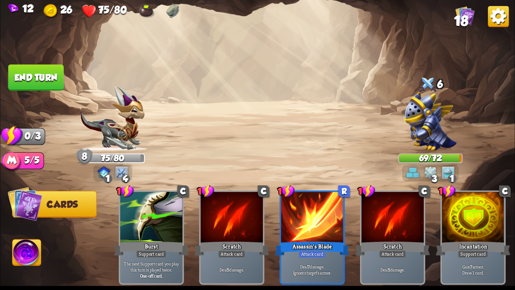
click at [38, 67] on button "End turn" at bounding box center [35, 77] width 55 height 26
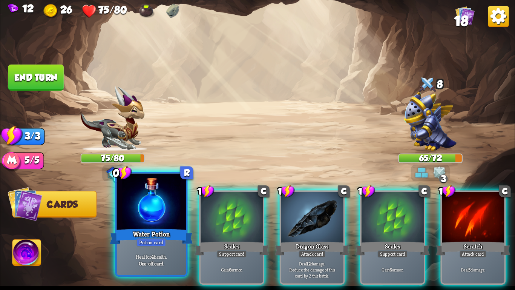
click at [158, 216] on div at bounding box center [151, 202] width 69 height 58
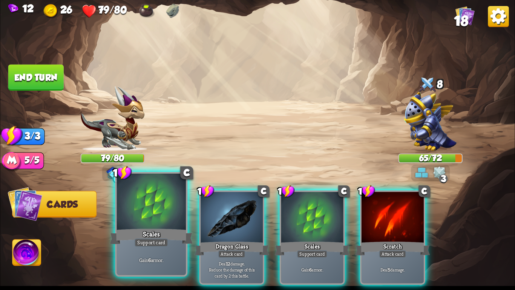
click at [137, 208] on div at bounding box center [151, 202] width 69 height 58
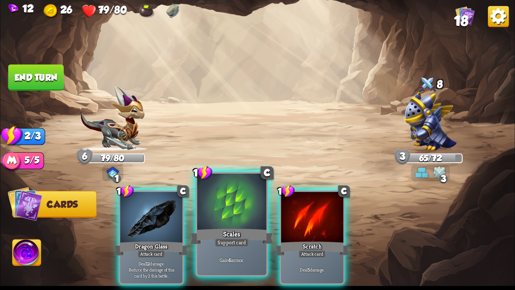
click at [228, 220] on div at bounding box center [231, 202] width 69 height 58
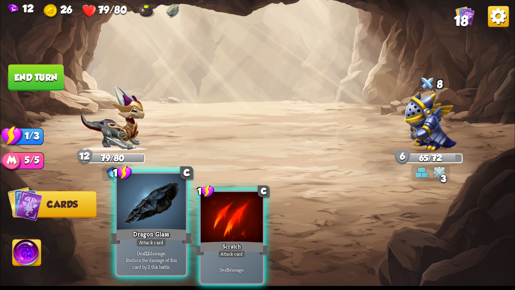
click at [144, 223] on div at bounding box center [151, 202] width 69 height 58
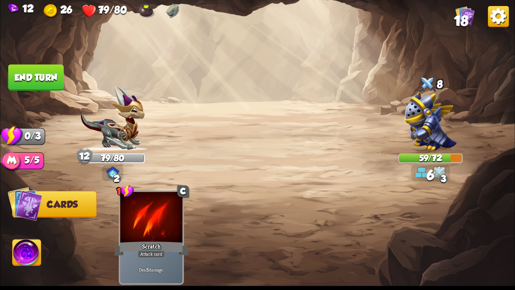
click at [17, 64] on button "End turn" at bounding box center [35, 77] width 55 height 26
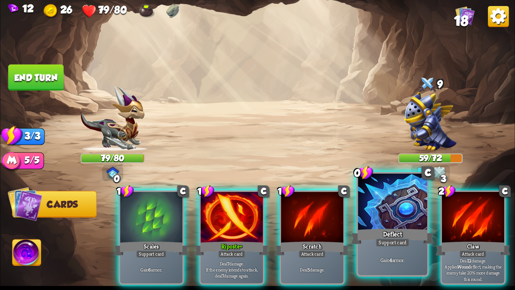
click at [405, 206] on div at bounding box center [392, 202] width 69 height 58
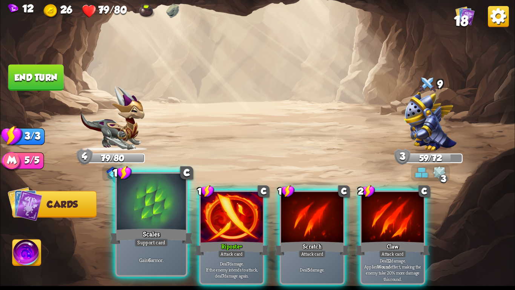
click at [141, 234] on div "Scales" at bounding box center [151, 236] width 83 height 18
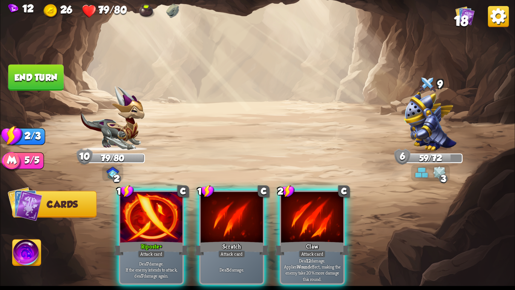
click at [141, 240] on div "Riposte+" at bounding box center [151, 248] width 75 height 17
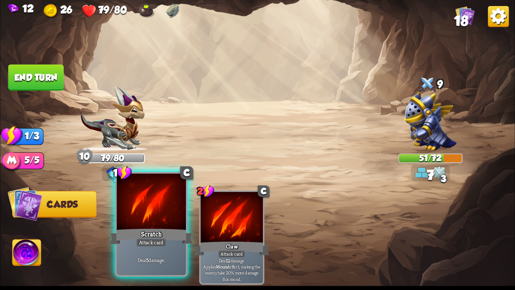
click at [157, 224] on div at bounding box center [151, 202] width 69 height 58
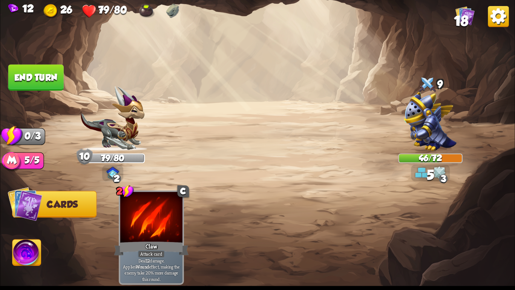
click at [40, 73] on button "End turn" at bounding box center [35, 77] width 55 height 26
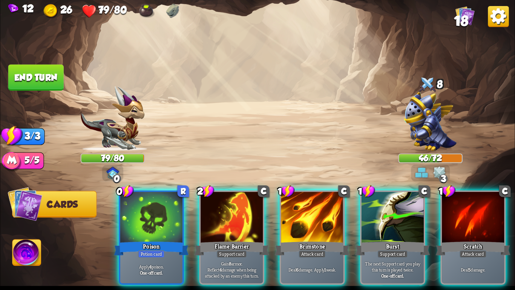
click at [438, 101] on img at bounding box center [430, 121] width 53 height 59
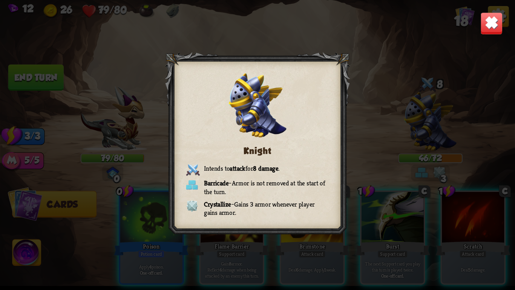
click at [500, 17] on img at bounding box center [491, 23] width 23 height 23
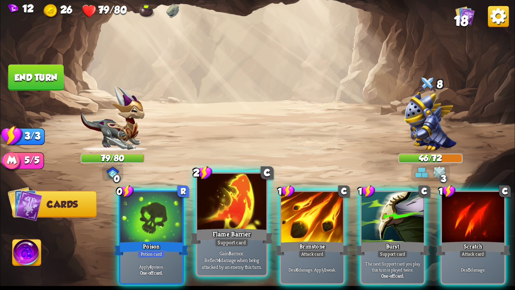
click at [220, 210] on div at bounding box center [231, 202] width 69 height 58
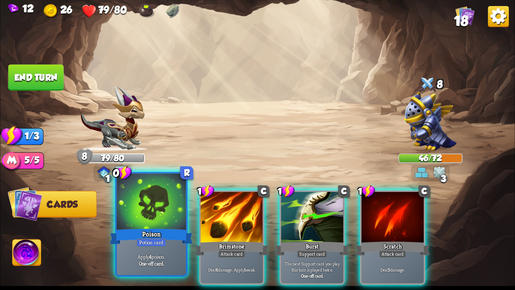
click at [153, 219] on div at bounding box center [151, 202] width 69 height 58
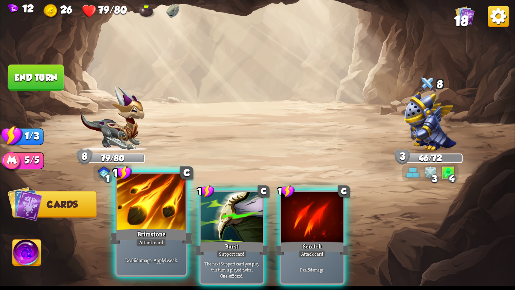
click at [162, 219] on div at bounding box center [151, 202] width 69 height 58
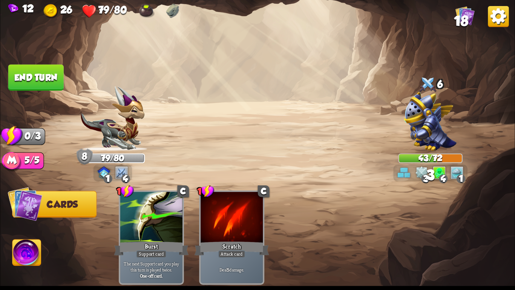
click at [14, 73] on button "End turn" at bounding box center [35, 77] width 55 height 26
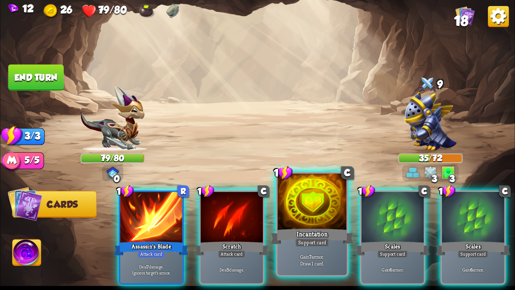
click at [297, 227] on div "Incantation" at bounding box center [312, 236] width 83 height 18
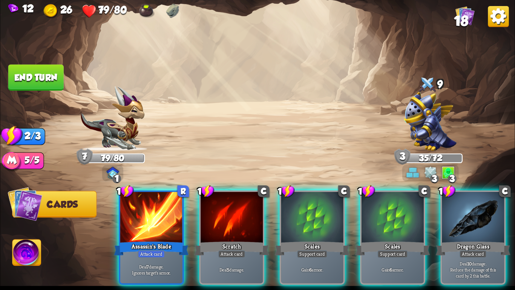
click at [297, 240] on div "Scales" at bounding box center [312, 248] width 75 height 17
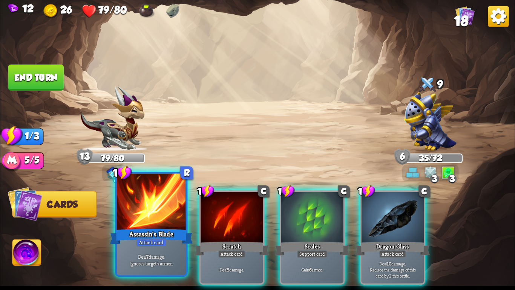
click at [135, 227] on div "Assassin's Blade" at bounding box center [151, 236] width 83 height 18
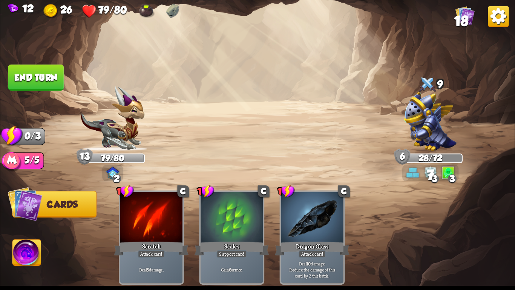
click at [26, 88] on button "End turn" at bounding box center [35, 77] width 55 height 26
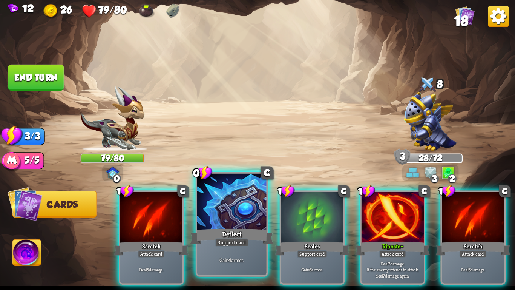
click at [233, 221] on div at bounding box center [231, 202] width 69 height 58
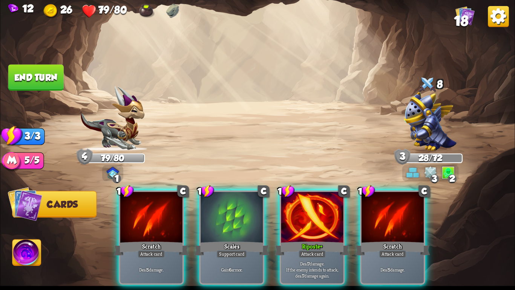
click at [233, 221] on div at bounding box center [232, 218] width 62 height 52
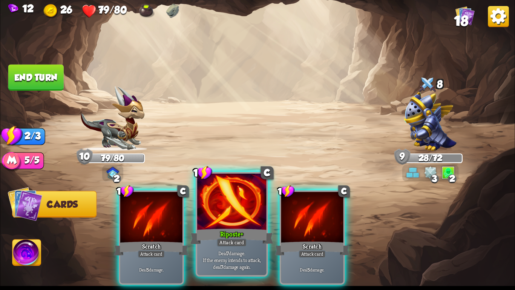
click at [233, 221] on div at bounding box center [231, 202] width 69 height 58
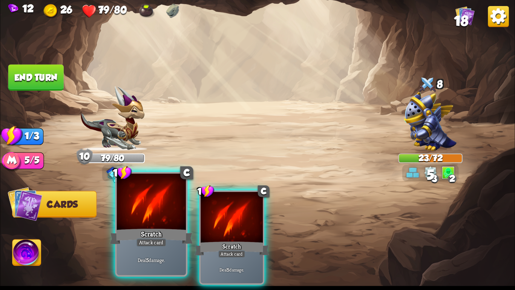
click at [128, 187] on div at bounding box center [151, 202] width 69 height 58
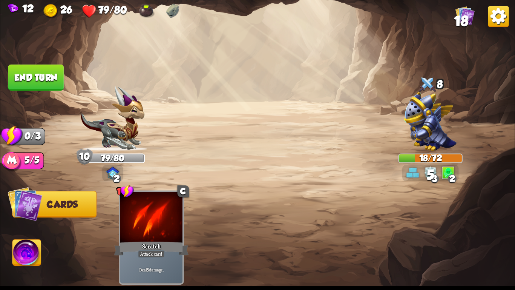
click at [37, 78] on button "End turn" at bounding box center [35, 77] width 55 height 26
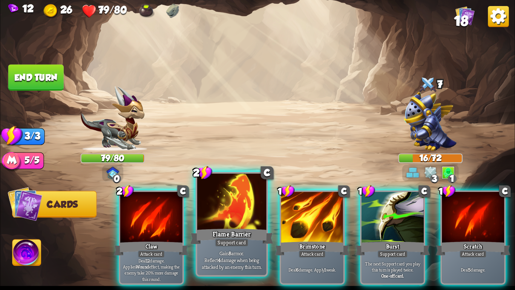
click at [233, 205] on div at bounding box center [231, 202] width 69 height 58
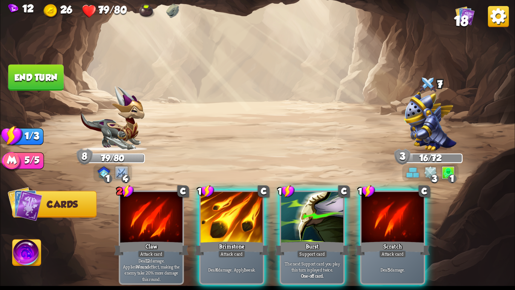
click at [233, 205] on div at bounding box center [232, 218] width 62 height 52
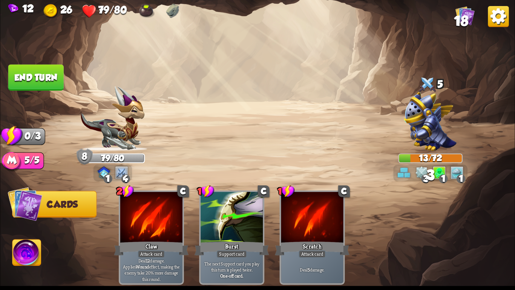
click at [29, 81] on button "End turn" at bounding box center [35, 77] width 55 height 26
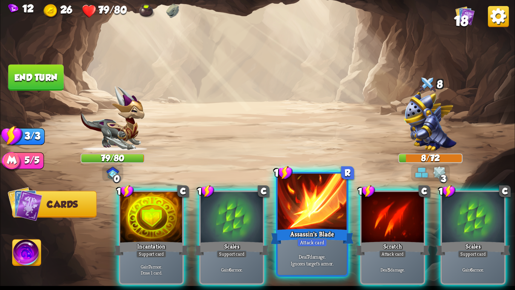
click at [317, 219] on div at bounding box center [312, 202] width 69 height 58
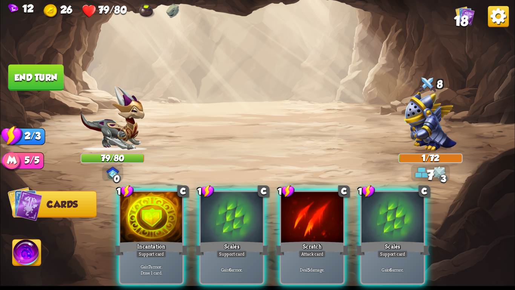
click at [317, 219] on div at bounding box center [312, 218] width 62 height 52
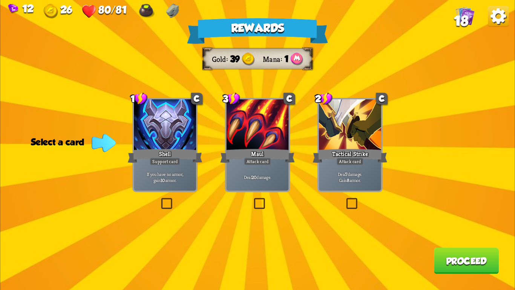
click at [340, 147] on div "Tactical Strike" at bounding box center [350, 155] width 75 height 17
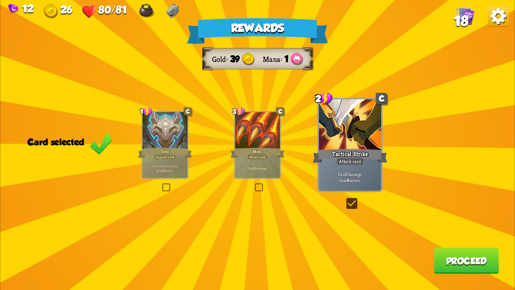
click at [467, 267] on button "Proceed" at bounding box center [466, 260] width 65 height 26
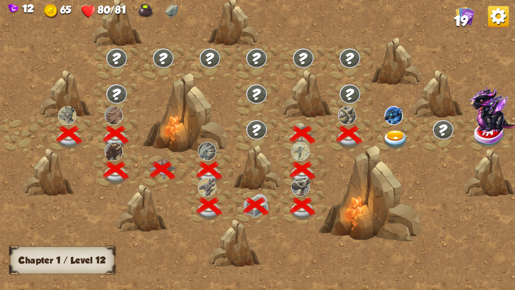
scroll to position [0, 115]
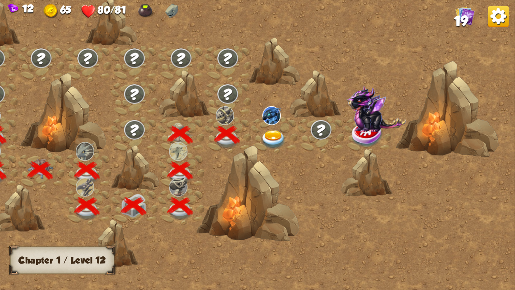
click at [275, 130] on img at bounding box center [274, 139] width 26 height 19
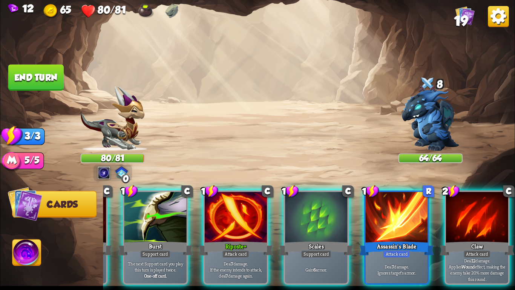
scroll to position [0, 0]
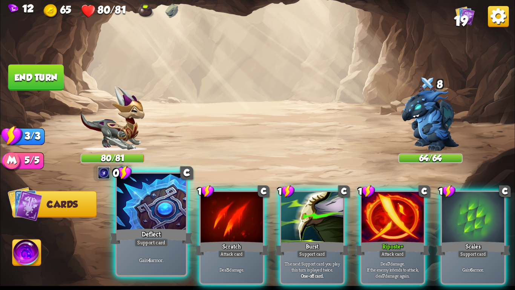
click at [158, 229] on div "Deflect" at bounding box center [151, 236] width 83 height 18
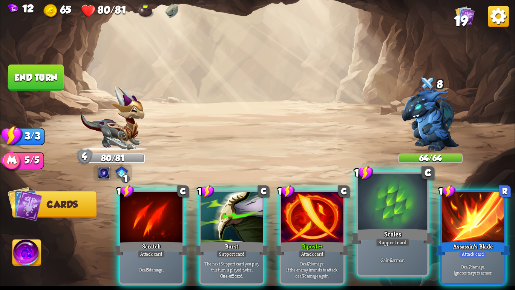
click at [401, 219] on div at bounding box center [392, 202] width 69 height 58
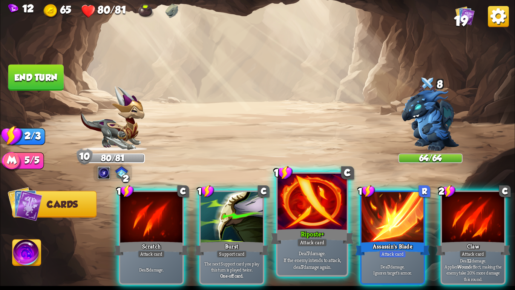
click at [308, 227] on div "Riposte+" at bounding box center [312, 236] width 83 height 18
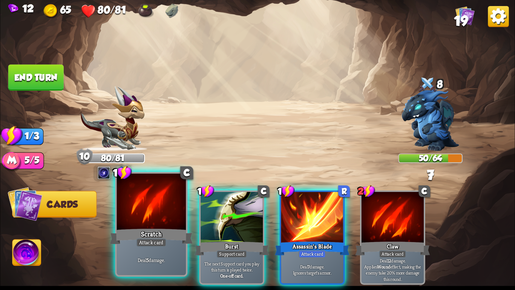
click at [149, 236] on div "Scratch" at bounding box center [151, 236] width 83 height 18
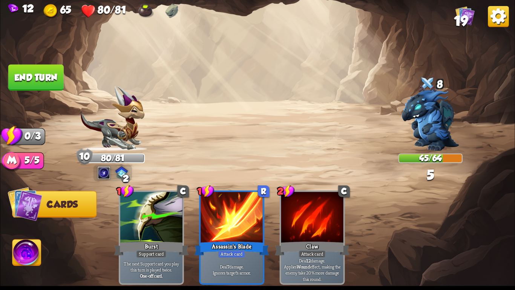
click at [43, 79] on button "End turn" at bounding box center [35, 77] width 55 height 26
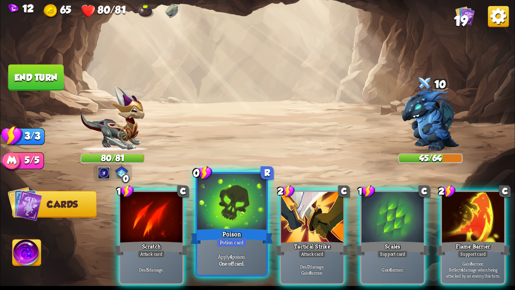
click at [211, 233] on div "Poison" at bounding box center [231, 236] width 83 height 18
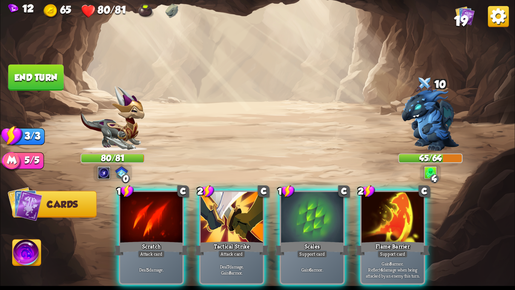
click at [211, 240] on div "Tactical Strike" at bounding box center [232, 248] width 75 height 17
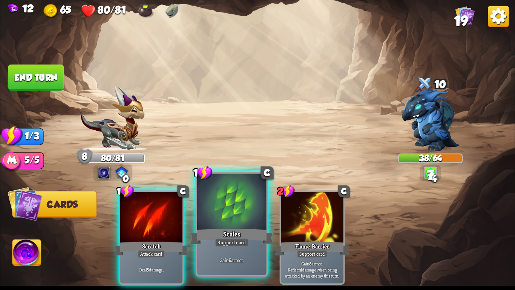
click at [223, 231] on div "Scales" at bounding box center [231, 236] width 83 height 18
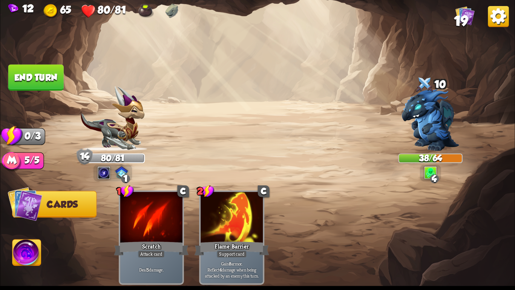
click at [31, 82] on button "End turn" at bounding box center [35, 77] width 55 height 26
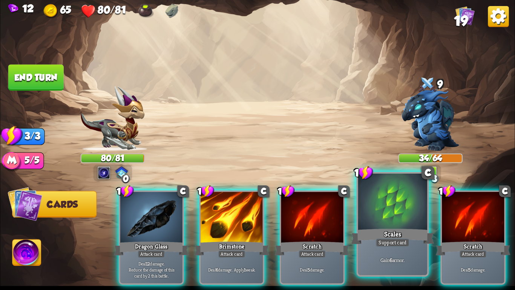
click at [371, 205] on div at bounding box center [392, 202] width 69 height 58
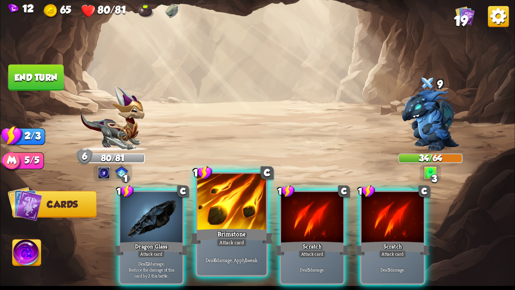
click at [236, 217] on div at bounding box center [231, 202] width 69 height 58
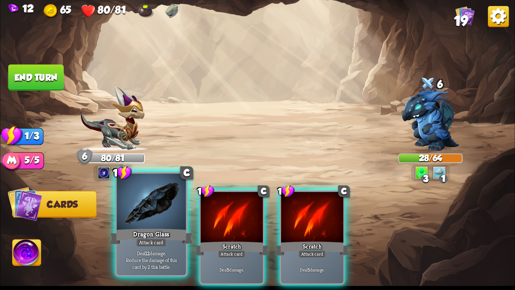
click at [155, 227] on div "Dragon Glass" at bounding box center [151, 236] width 83 height 18
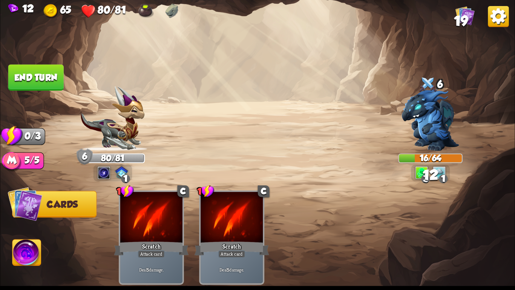
click at [32, 78] on button "End turn" at bounding box center [35, 77] width 55 height 26
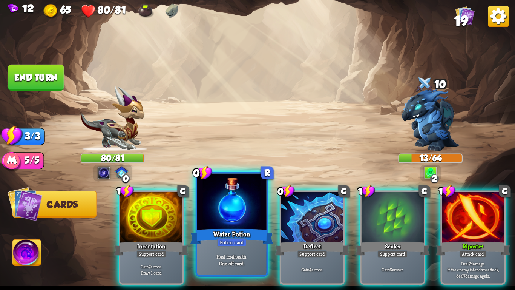
click at [227, 221] on div at bounding box center [231, 202] width 69 height 58
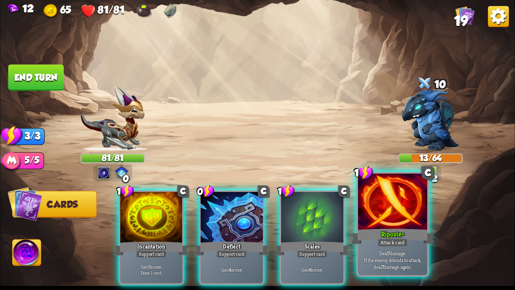
click at [365, 202] on div at bounding box center [392, 202] width 69 height 58
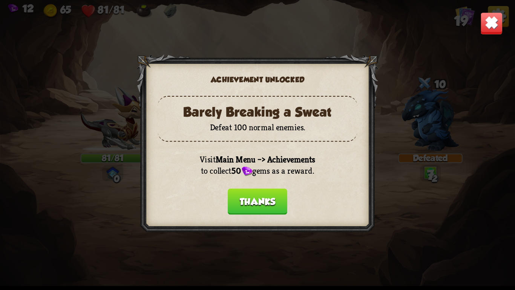
click at [264, 198] on button "Thanks" at bounding box center [258, 201] width 60 height 26
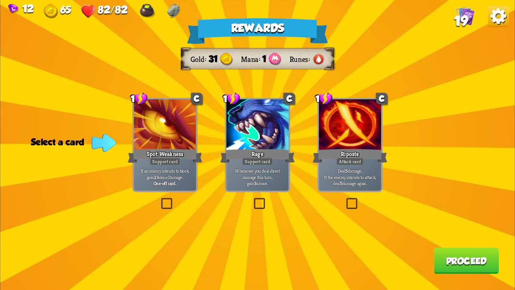
click at [157, 156] on div "Spot Weakness" at bounding box center [165, 155] width 75 height 17
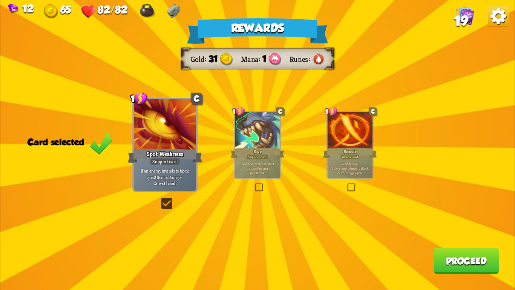
click at [458, 262] on button "Proceed" at bounding box center [466, 260] width 65 height 26
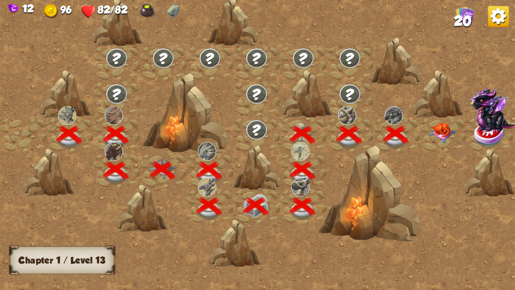
scroll to position [0, 115]
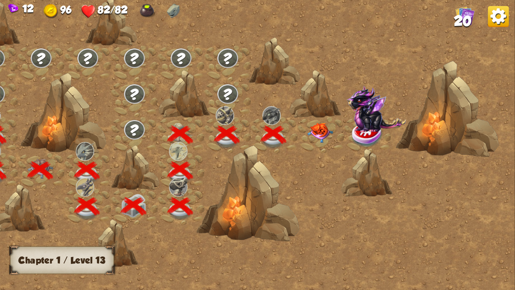
click at [320, 130] on img at bounding box center [320, 133] width 26 height 20
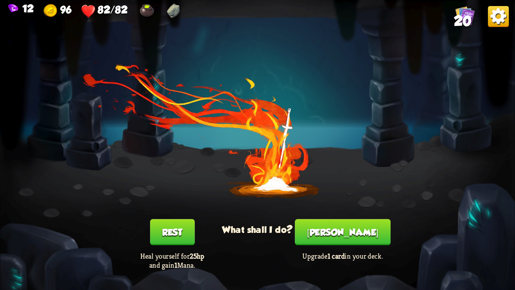
click at [343, 222] on button "[PERSON_NAME]" at bounding box center [343, 232] width 96 height 26
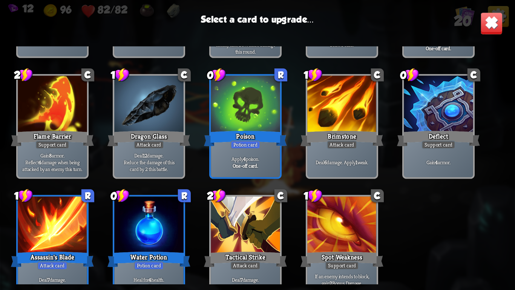
scroll to position [237, 0]
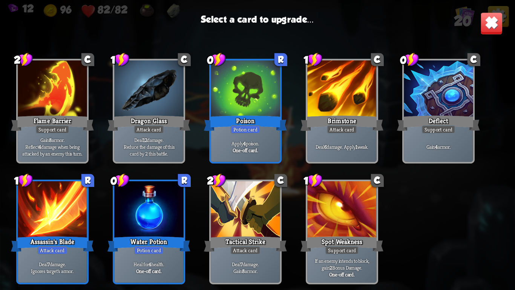
click at [227, 232] on div at bounding box center [245, 210] width 69 height 58
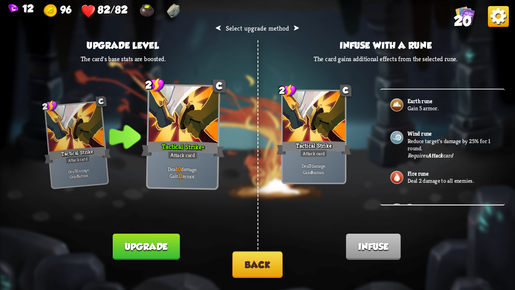
scroll to position [52, 0]
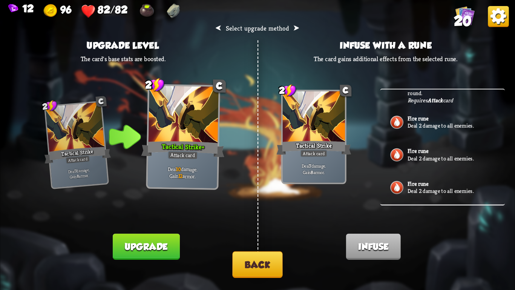
click at [145, 252] on button "Upgrade" at bounding box center [146, 246] width 67 height 26
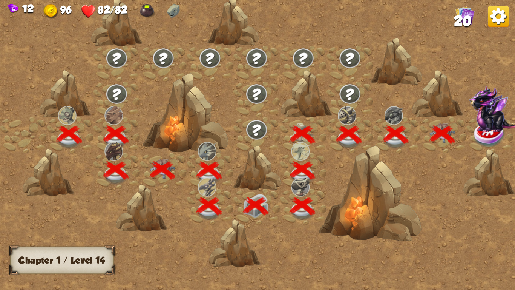
scroll to position [0, 115]
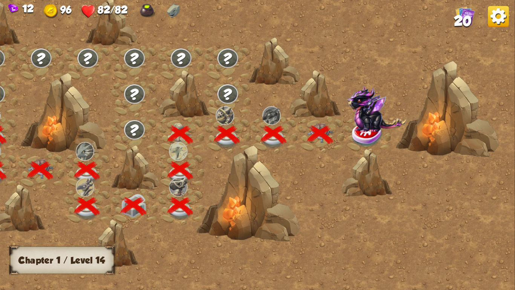
click at [368, 126] on img at bounding box center [377, 109] width 60 height 46
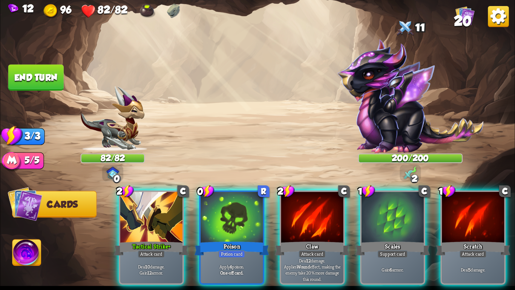
click at [408, 126] on div "Player turn" at bounding box center [257, 144] width 515 height 79
click at [408, 126] on img at bounding box center [410, 96] width 146 height 114
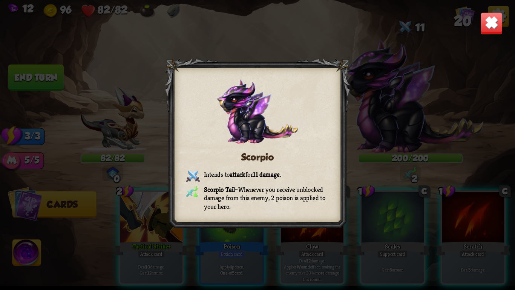
click at [494, 26] on img at bounding box center [491, 23] width 23 height 23
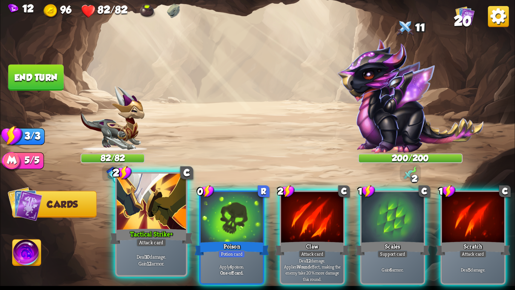
click at [138, 271] on div "Deal 10 damage. Gain 12 armor." at bounding box center [151, 260] width 69 height 30
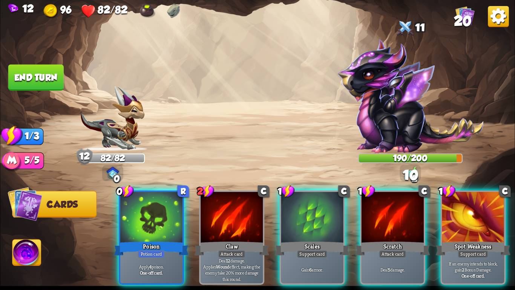
click at [138, 271] on div "Apply 4 poison. One-off card." at bounding box center [151, 269] width 62 height 27
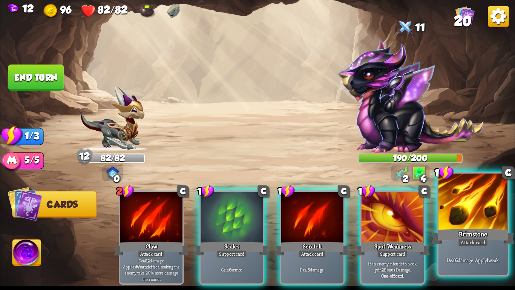
click at [486, 233] on div "Brimstone" at bounding box center [473, 236] width 83 height 18
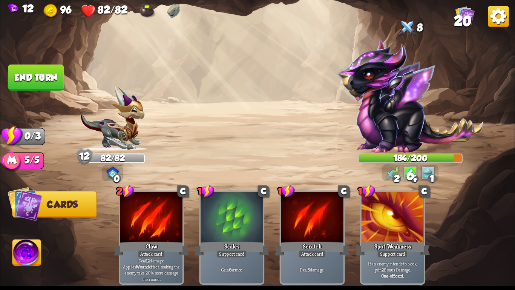
click at [35, 76] on button "End turn" at bounding box center [35, 77] width 55 height 26
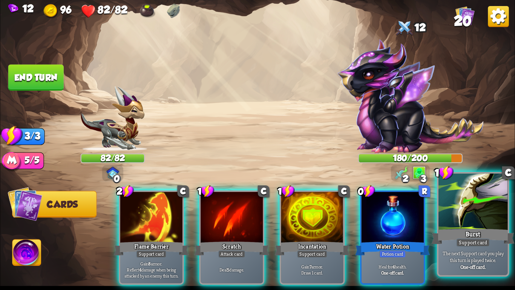
click at [484, 244] on div "Support card" at bounding box center [473, 242] width 34 height 8
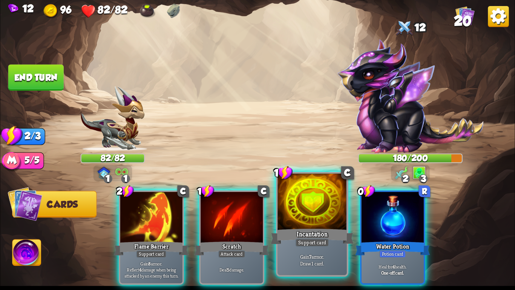
click at [287, 239] on div "Incantation" at bounding box center [312, 236] width 83 height 18
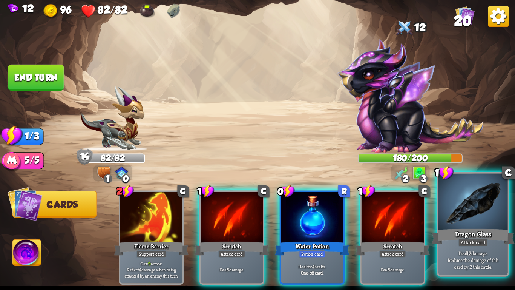
click at [477, 215] on div at bounding box center [473, 202] width 69 height 58
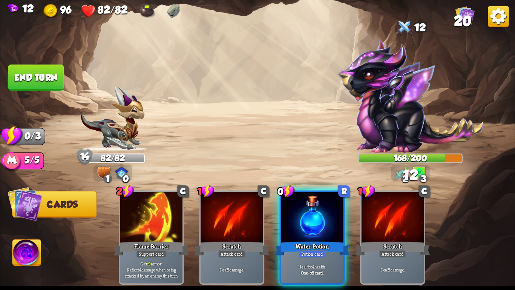
click at [31, 70] on button "End turn" at bounding box center [35, 77] width 55 height 26
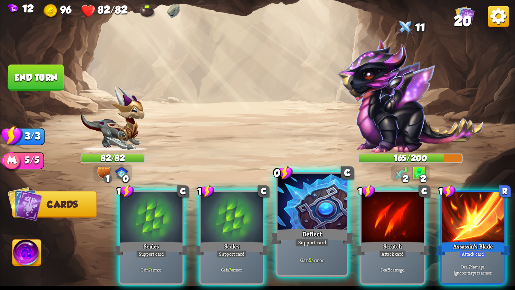
click at [310, 210] on div at bounding box center [312, 202] width 69 height 58
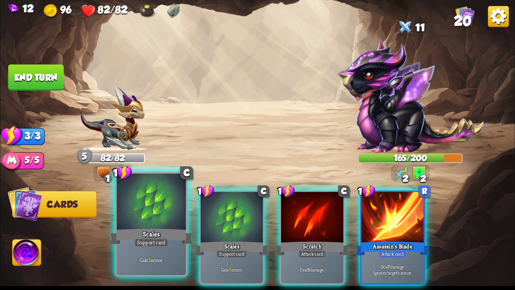
click at [152, 222] on div at bounding box center [151, 202] width 69 height 58
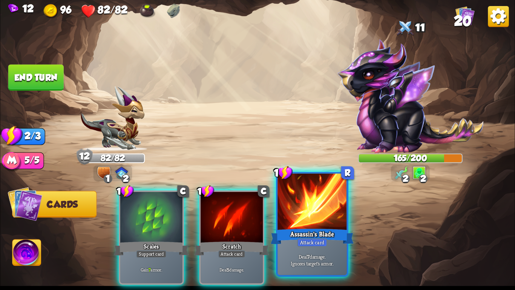
click at [317, 201] on div at bounding box center [312, 202] width 69 height 58
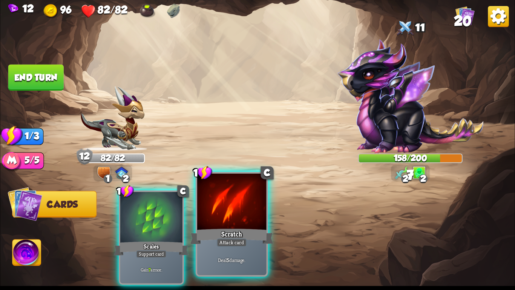
click at [227, 204] on div at bounding box center [231, 202] width 69 height 58
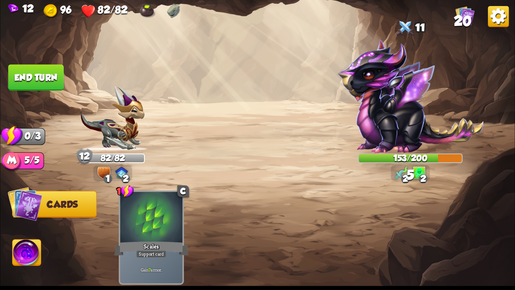
click at [31, 85] on button "End turn" at bounding box center [35, 77] width 55 height 26
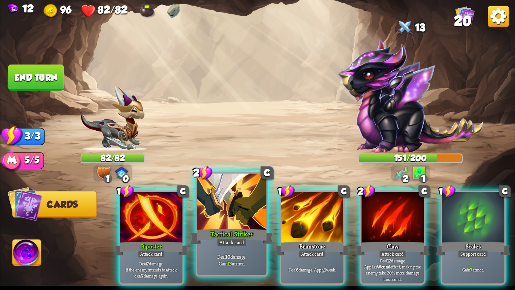
click at [238, 216] on div at bounding box center [231, 202] width 69 height 58
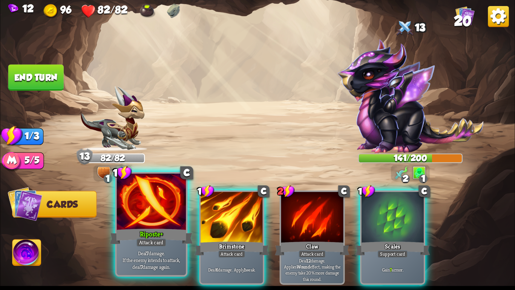
click at [156, 210] on div at bounding box center [151, 202] width 69 height 58
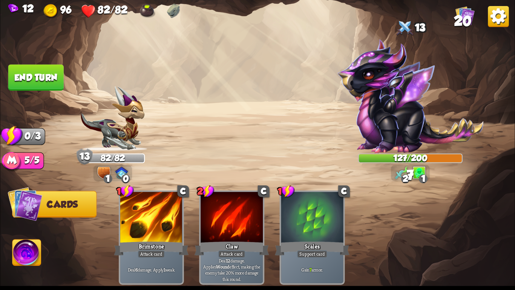
click at [34, 74] on button "End turn" at bounding box center [35, 77] width 55 height 26
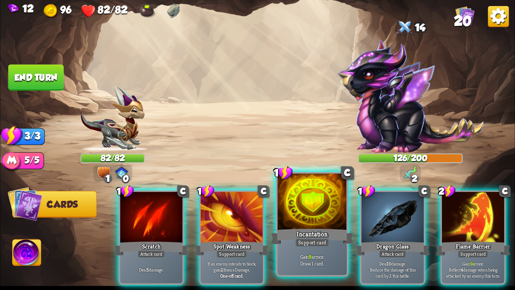
click at [309, 254] on b "8" at bounding box center [310, 256] width 3 height 7
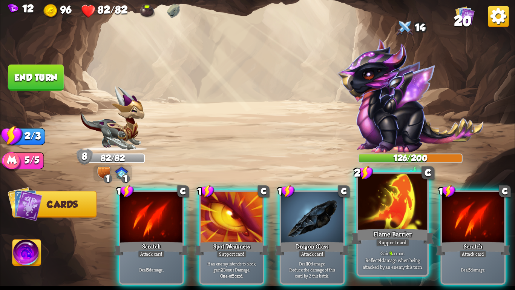
click at [405, 209] on div at bounding box center [392, 202] width 69 height 58
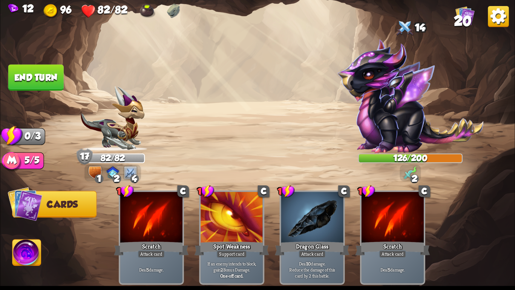
click at [20, 76] on button "End turn" at bounding box center [35, 77] width 55 height 26
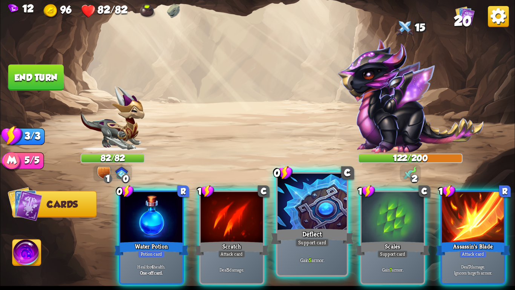
click at [307, 235] on div "Deflect" at bounding box center [312, 236] width 83 height 18
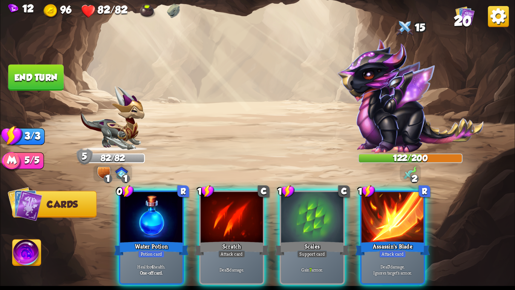
click at [307, 240] on div "Scales" at bounding box center [312, 248] width 75 height 17
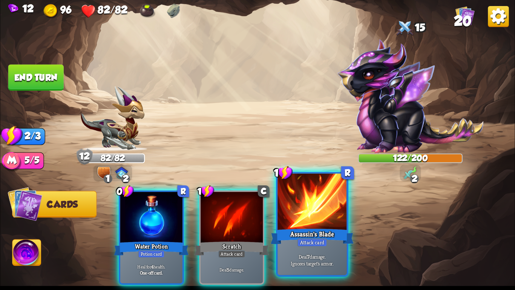
click at [318, 230] on div "Assassin's Blade" at bounding box center [312, 236] width 83 height 18
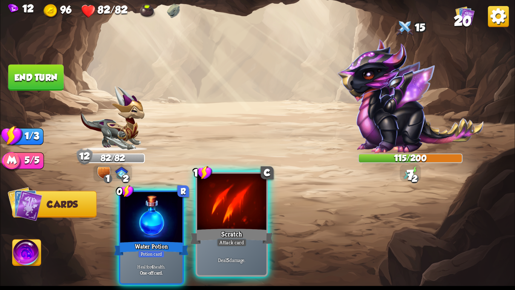
click at [241, 224] on div at bounding box center [231, 202] width 69 height 58
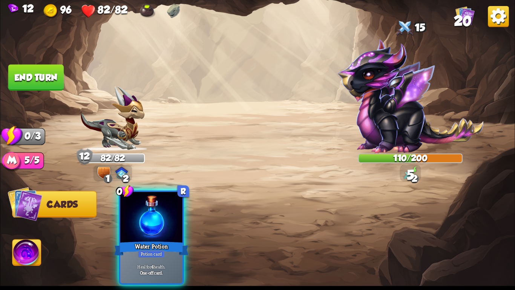
click at [8, 59] on img at bounding box center [257, 145] width 515 height 290
click at [17, 72] on button "End turn" at bounding box center [35, 77] width 55 height 26
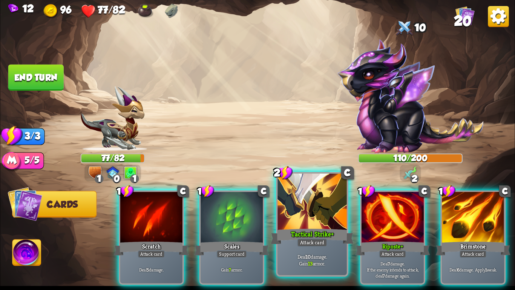
click at [314, 208] on div at bounding box center [312, 202] width 69 height 58
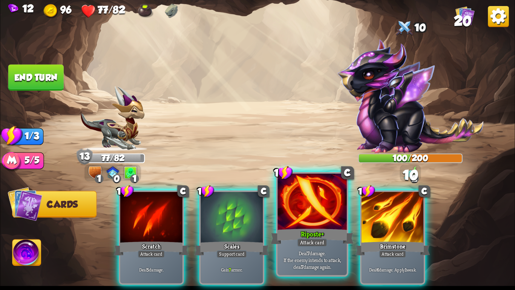
click at [314, 215] on div at bounding box center [312, 202] width 69 height 58
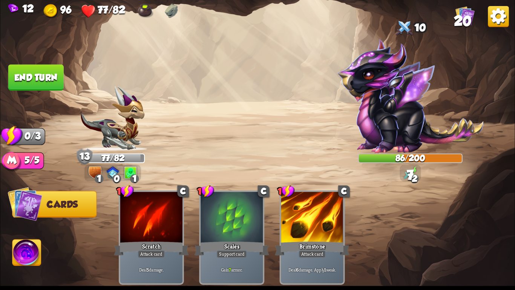
click at [44, 77] on button "End turn" at bounding box center [35, 77] width 55 height 26
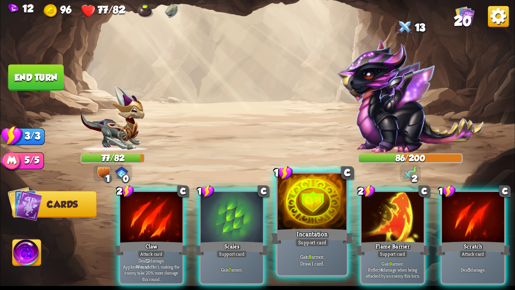
click at [328, 225] on div at bounding box center [312, 202] width 69 height 58
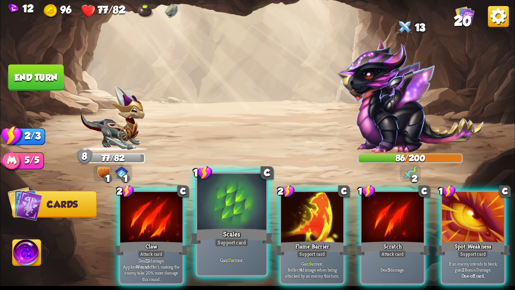
click at [243, 233] on div "Scales" at bounding box center [231, 236] width 83 height 18
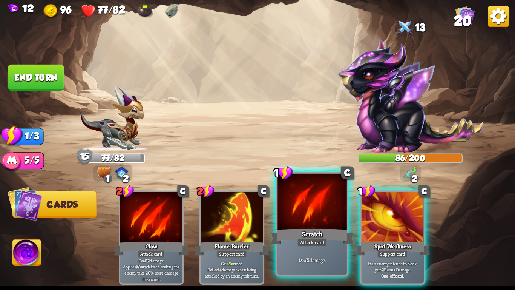
click at [304, 227] on div "Scratch" at bounding box center [312, 236] width 83 height 18
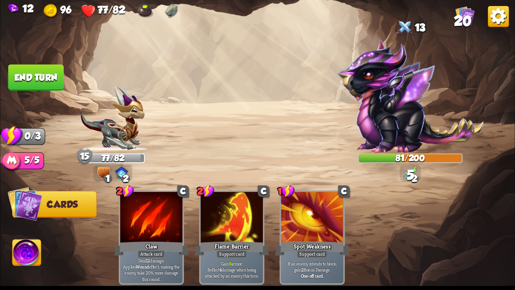
click at [19, 70] on button "End turn" at bounding box center [35, 77] width 55 height 26
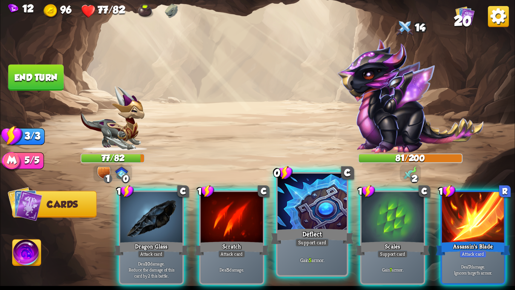
click at [303, 204] on div at bounding box center [312, 202] width 69 height 58
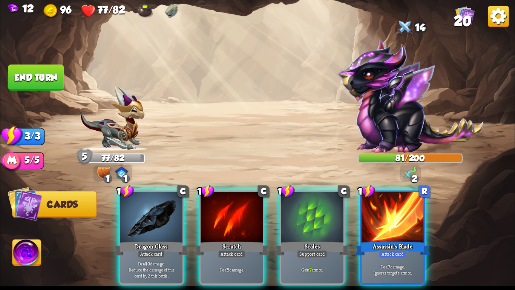
click at [303, 204] on div at bounding box center [312, 218] width 62 height 52
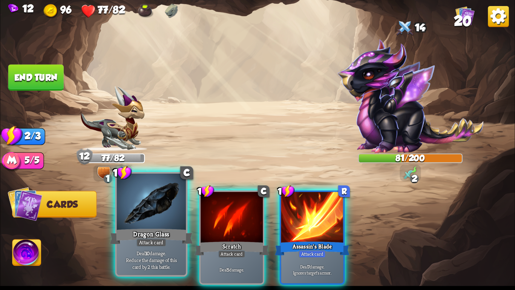
click at [124, 213] on div at bounding box center [151, 202] width 69 height 58
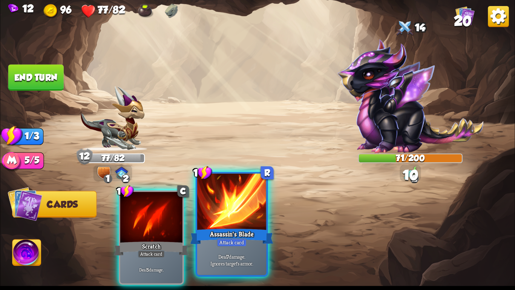
click at [255, 203] on div at bounding box center [231, 202] width 69 height 58
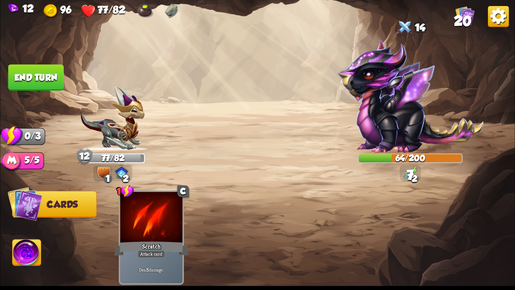
click at [25, 70] on button "End turn" at bounding box center [35, 77] width 55 height 26
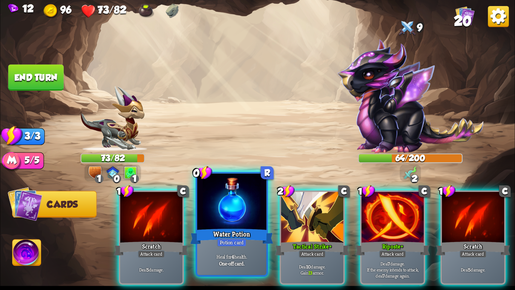
click at [237, 234] on div "Water Potion" at bounding box center [231, 236] width 83 height 18
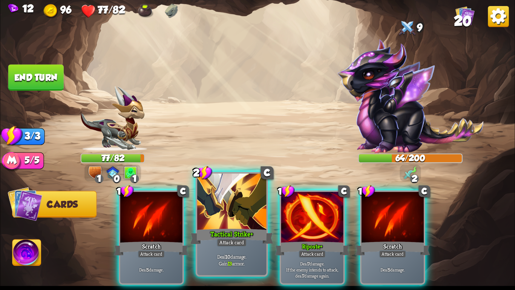
click at [225, 203] on div at bounding box center [231, 202] width 69 height 58
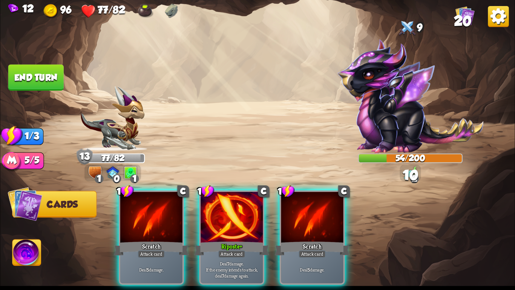
click at [225, 203] on div at bounding box center [232, 218] width 62 height 52
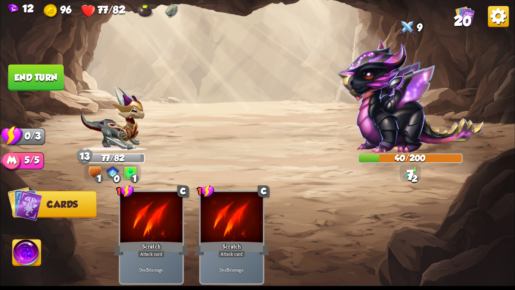
click at [19, 70] on button "End turn" at bounding box center [35, 77] width 55 height 26
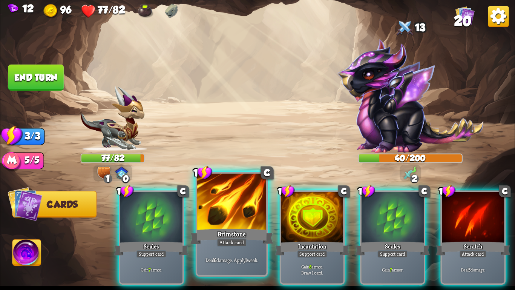
click at [245, 223] on div at bounding box center [231, 202] width 69 height 58
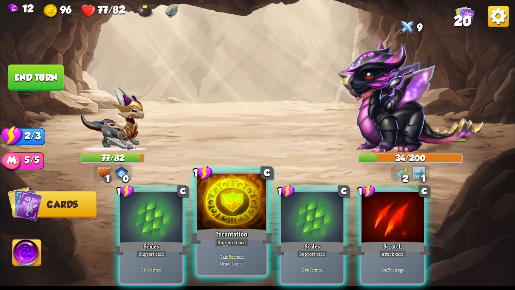
click at [225, 222] on div at bounding box center [231, 202] width 69 height 58
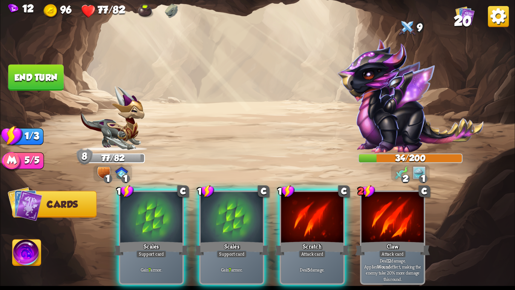
click at [225, 222] on div at bounding box center [232, 218] width 62 height 52
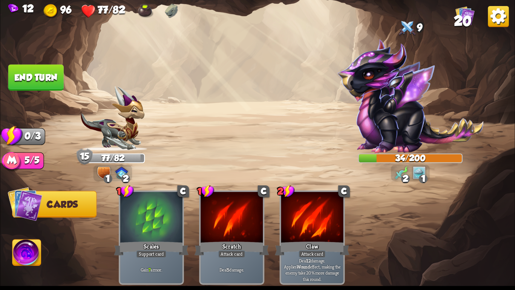
click at [37, 69] on button "End turn" at bounding box center [35, 77] width 55 height 26
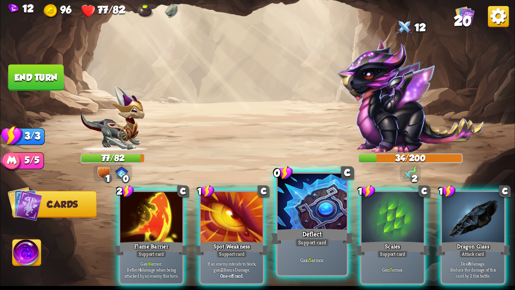
click at [305, 239] on div "Support card" at bounding box center [312, 242] width 34 height 8
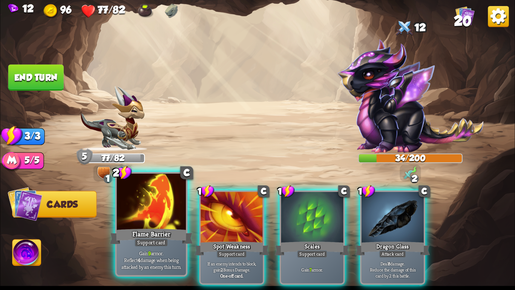
click at [123, 215] on div at bounding box center [151, 202] width 69 height 58
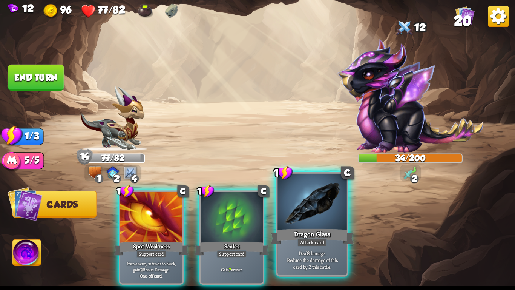
click at [302, 204] on div at bounding box center [312, 202] width 69 height 58
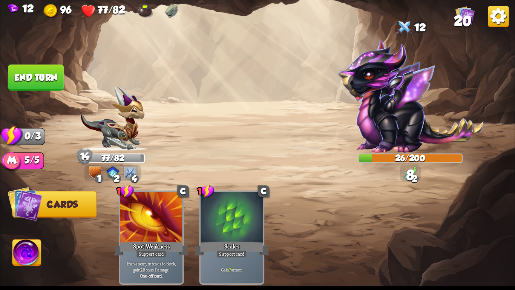
click at [33, 76] on button "End turn" at bounding box center [35, 77] width 55 height 26
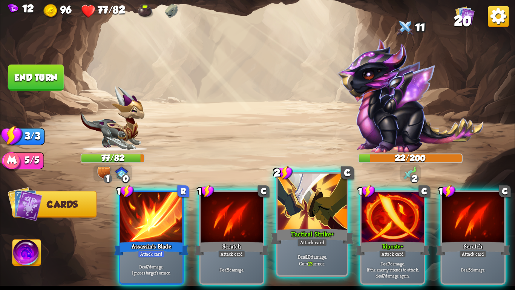
click at [308, 220] on div at bounding box center [312, 202] width 69 height 58
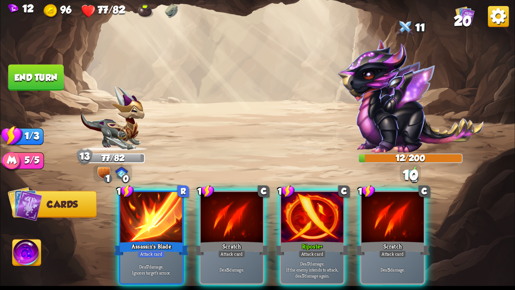
click at [308, 220] on div at bounding box center [312, 218] width 62 height 52
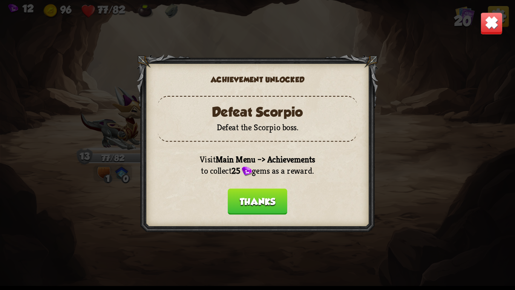
click at [256, 195] on button "Thanks" at bounding box center [258, 201] width 60 height 26
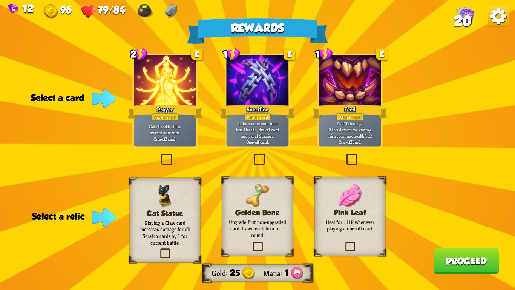
click at [157, 120] on div "Power card" at bounding box center [165, 117] width 27 height 8
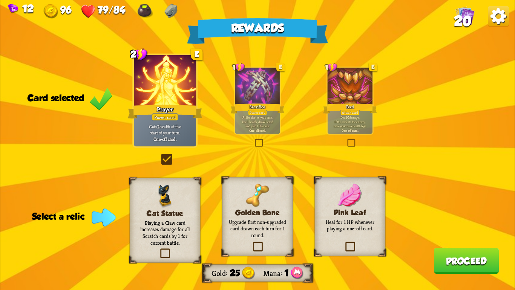
click at [378, 201] on div "Pink Leaf Heal for 1 HP whenever playing a one-off card." at bounding box center [349, 216] width 71 height 79
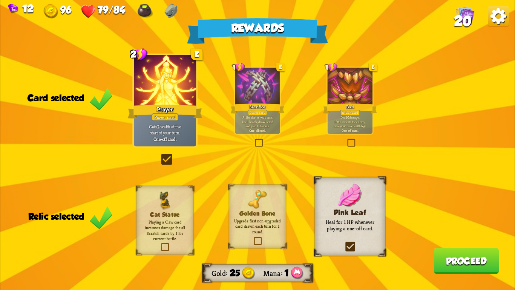
click at [467, 263] on button "Proceed" at bounding box center [466, 260] width 65 height 26
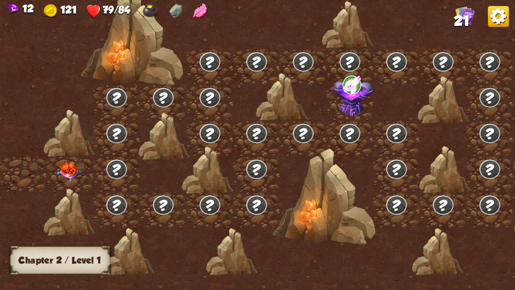
click at [65, 169] on img at bounding box center [70, 172] width 26 height 20
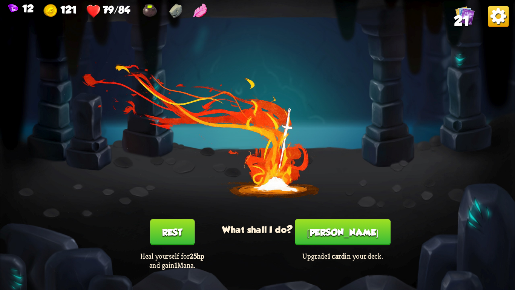
click at [335, 234] on button "[PERSON_NAME]" at bounding box center [343, 232] width 96 height 26
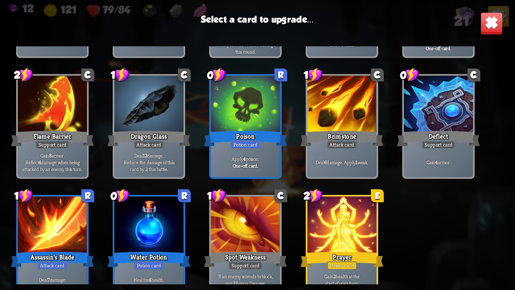
scroll to position [237, 0]
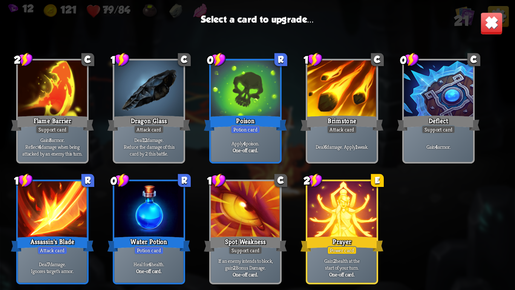
click at [317, 245] on div "Prayer" at bounding box center [342, 244] width 83 height 18
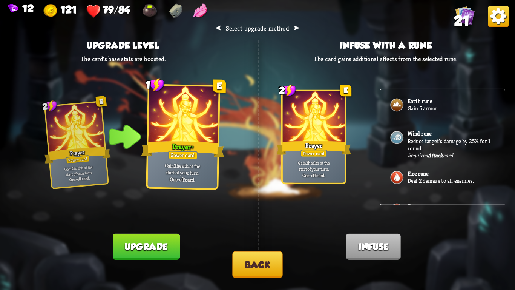
click at [273, 267] on button "Back" at bounding box center [257, 264] width 50 height 26
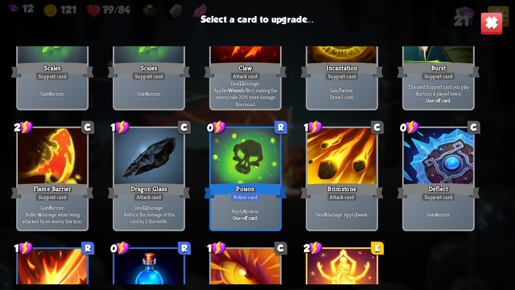
scroll to position [154, 0]
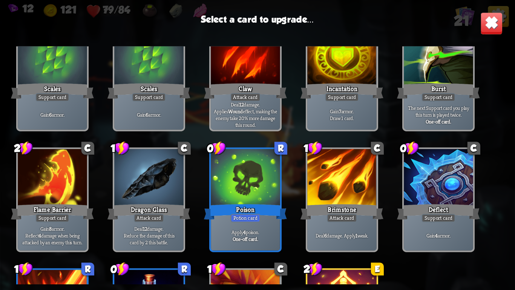
click at [429, 219] on div "Support card" at bounding box center [439, 218] width 34 height 8
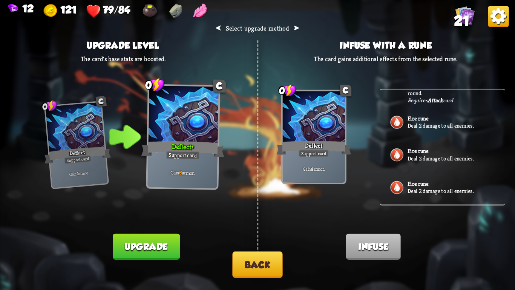
scroll to position [0, 0]
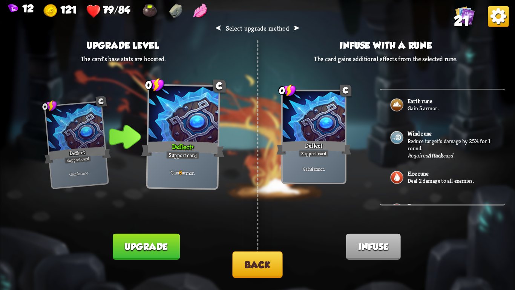
click at [428, 176] on b "Fire rune" at bounding box center [418, 173] width 21 height 7
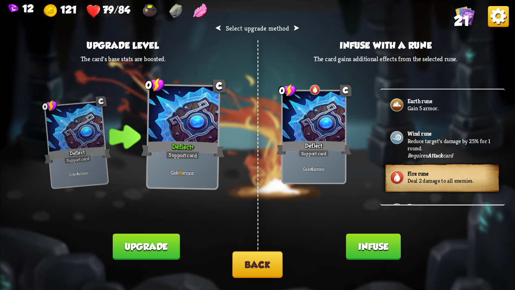
click at [155, 243] on button "Upgrade" at bounding box center [146, 246] width 67 height 26
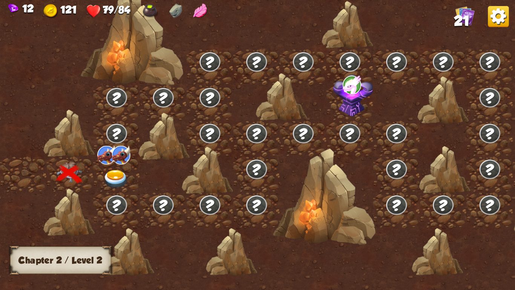
click at [106, 177] on img at bounding box center [116, 179] width 26 height 19
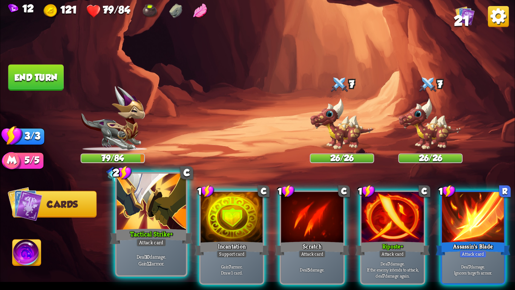
click at [135, 222] on div at bounding box center [151, 202] width 69 height 58
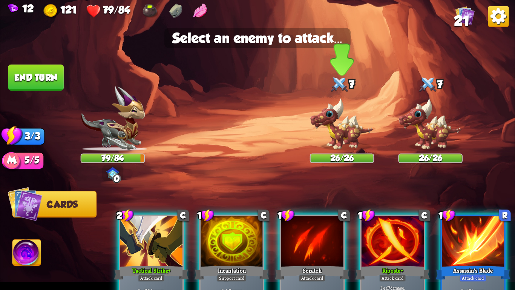
click at [335, 139] on img at bounding box center [342, 124] width 64 height 53
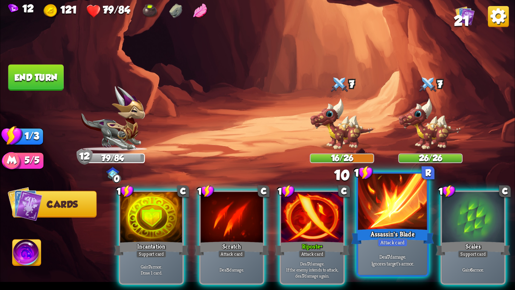
scroll to position [0, 72]
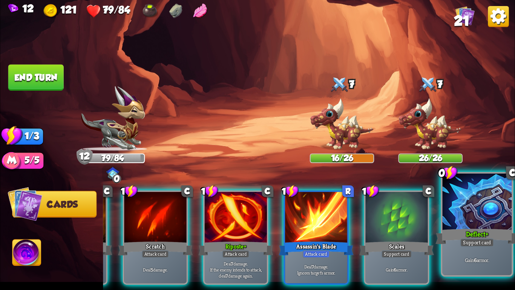
click at [480, 213] on div at bounding box center [477, 202] width 69 height 58
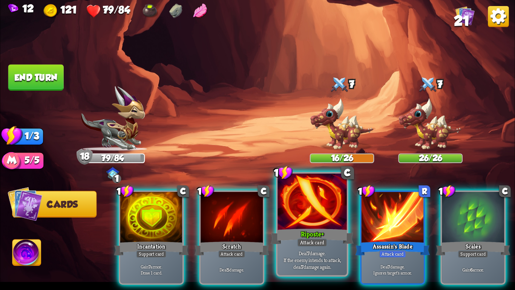
click at [322, 228] on div "Riposte+" at bounding box center [312, 236] width 83 height 18
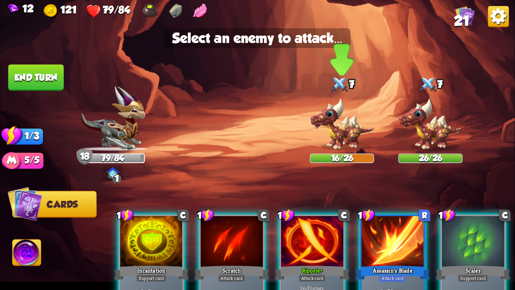
click at [329, 124] on img at bounding box center [342, 124] width 64 height 53
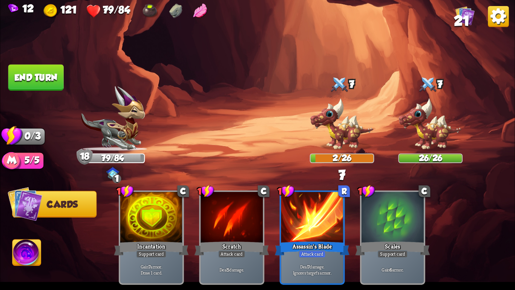
click at [34, 81] on button "End turn" at bounding box center [35, 77] width 55 height 26
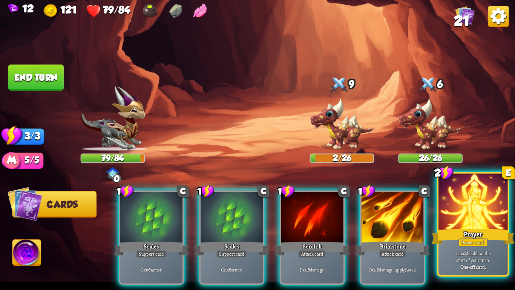
click at [484, 222] on div at bounding box center [473, 202] width 69 height 58
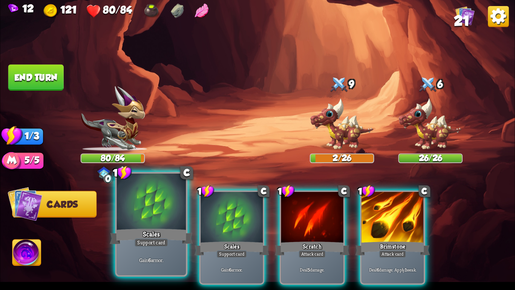
click at [128, 214] on div at bounding box center [151, 202] width 69 height 58
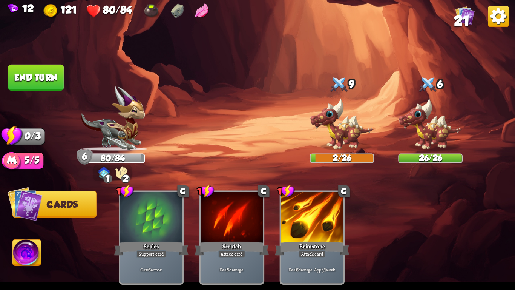
click at [50, 75] on button "End turn" at bounding box center [35, 77] width 55 height 26
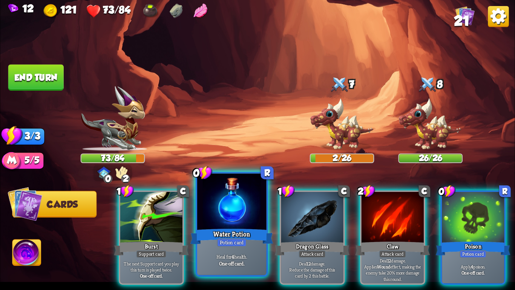
click at [238, 205] on div at bounding box center [231, 202] width 69 height 58
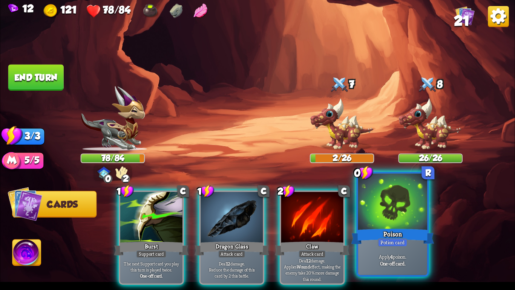
click at [372, 207] on div at bounding box center [392, 202] width 69 height 58
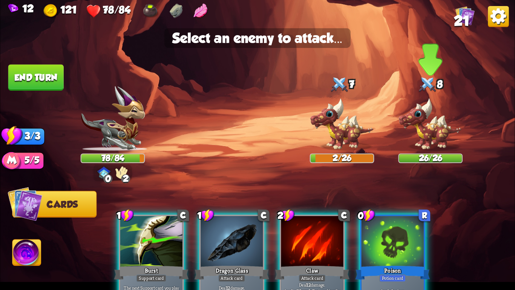
click at [408, 126] on img at bounding box center [430, 124] width 64 height 53
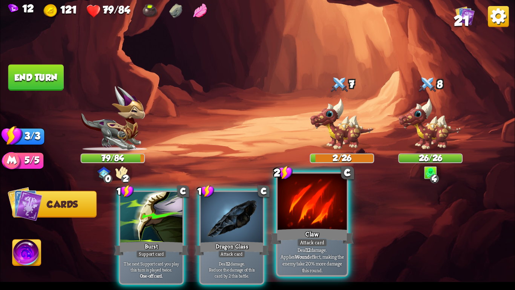
click at [289, 230] on div "Claw" at bounding box center [312, 236] width 83 height 18
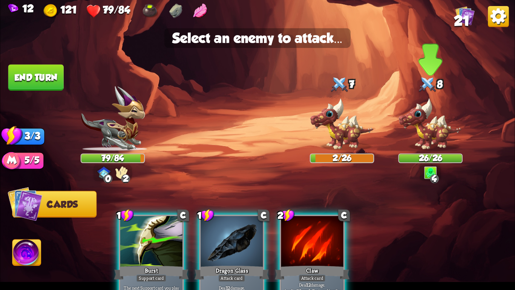
click at [424, 115] on img at bounding box center [430, 124] width 64 height 53
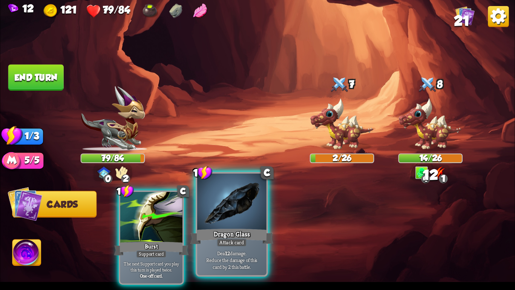
click at [221, 258] on p "Deal 12 damage. Reduce the damage of this card by 2 this battle." at bounding box center [232, 259] width 66 height 20
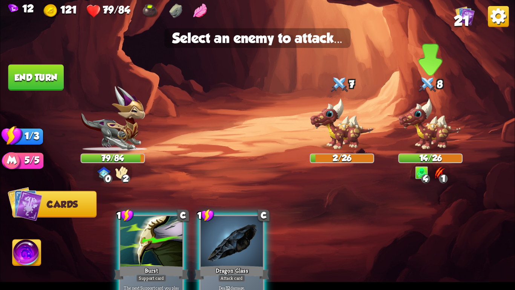
click at [419, 137] on img at bounding box center [430, 124] width 64 height 53
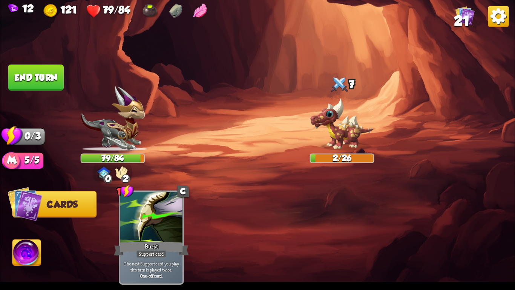
click at [40, 78] on button "End turn" at bounding box center [35, 77] width 55 height 26
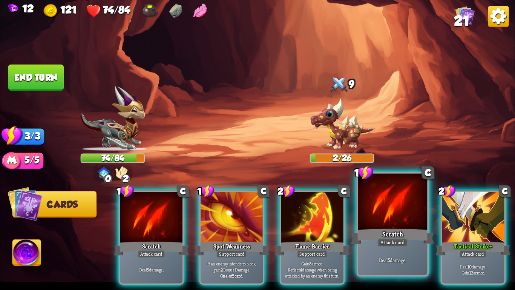
click at [385, 235] on div "Scratch" at bounding box center [392, 236] width 83 height 18
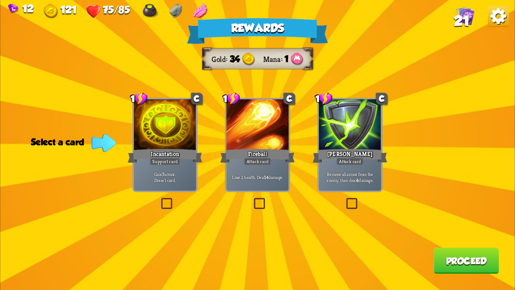
click at [372, 125] on div at bounding box center [350, 125] width 62 height 52
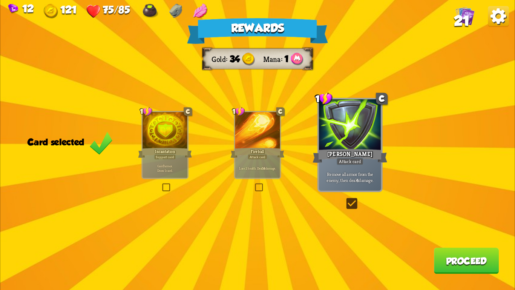
click at [465, 264] on button "Proceed" at bounding box center [466, 260] width 65 height 26
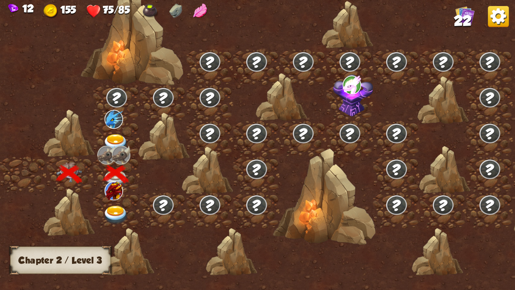
click at [108, 208] on img at bounding box center [116, 214] width 26 height 19
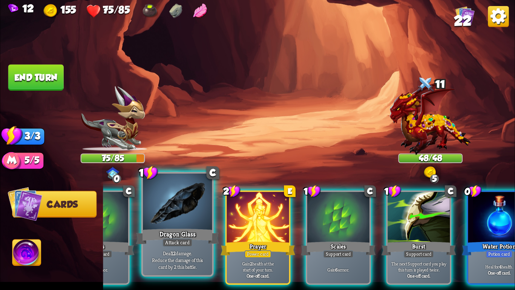
scroll to position [0, 147]
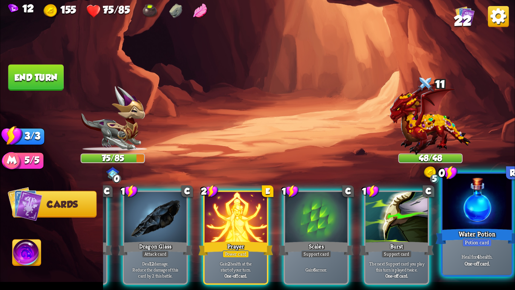
click at [493, 239] on div "Water Potion" at bounding box center [476, 236] width 83 height 18
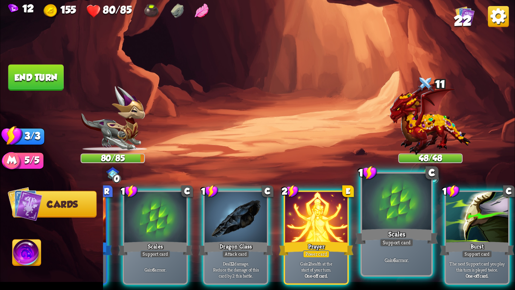
scroll to position [0, 72]
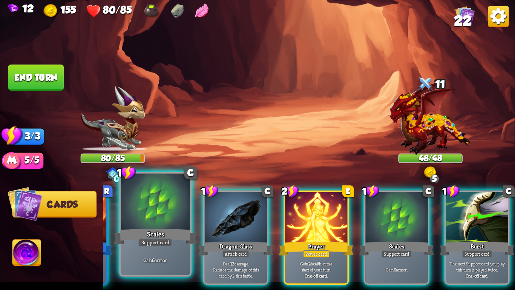
click at [159, 201] on div at bounding box center [155, 202] width 69 height 58
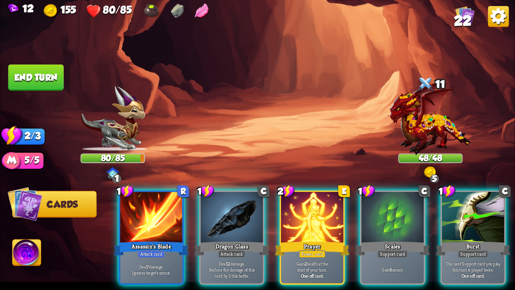
scroll to position [0, 0]
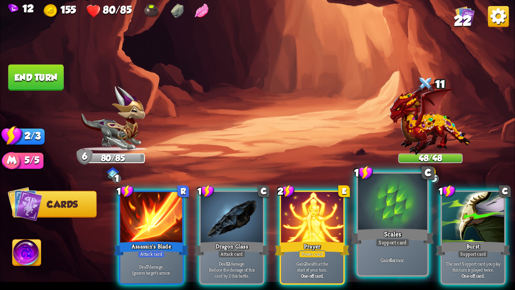
click at [389, 218] on div at bounding box center [392, 202] width 69 height 58
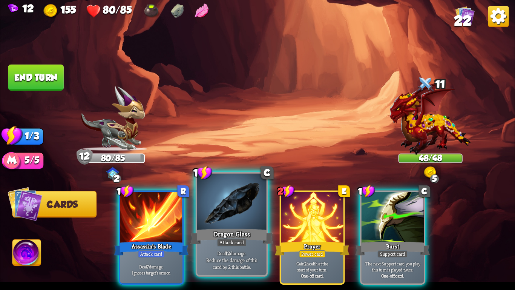
click at [224, 249] on div "Deal 12 damage. Reduce the damage of this card by 2 this battle." at bounding box center [231, 260] width 69 height 30
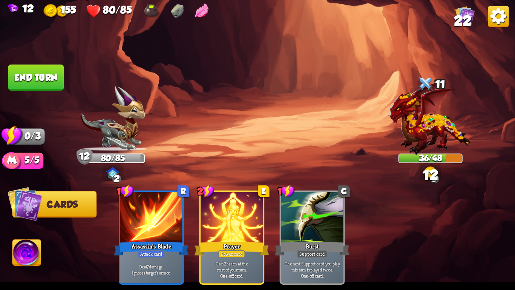
click at [16, 81] on button "End turn" at bounding box center [35, 77] width 55 height 26
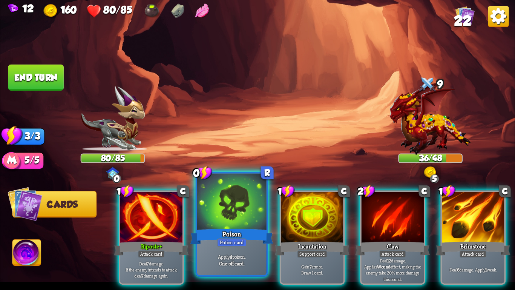
click at [213, 210] on div at bounding box center [231, 202] width 69 height 58
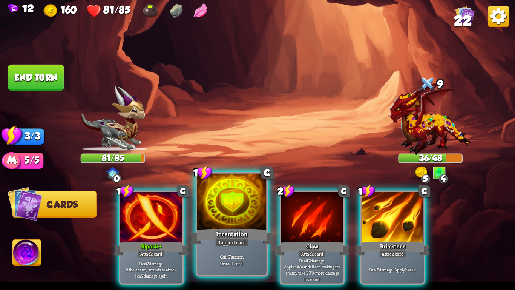
click at [230, 198] on div at bounding box center [231, 202] width 69 height 58
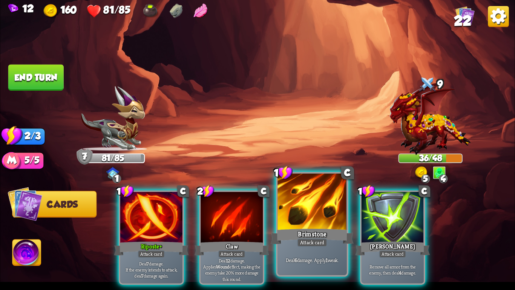
click at [325, 203] on div at bounding box center [312, 202] width 69 height 58
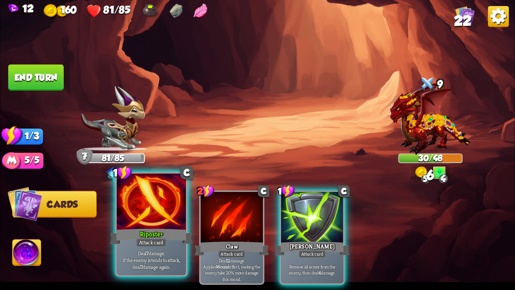
click at [146, 210] on div at bounding box center [151, 202] width 69 height 58
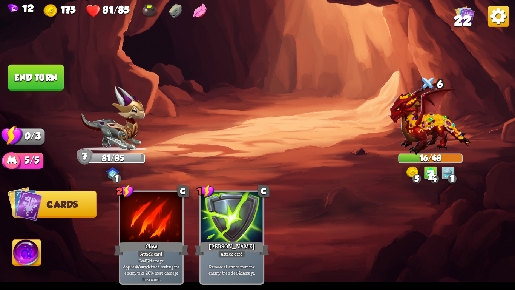
click at [26, 71] on button "End turn" at bounding box center [35, 77] width 55 height 26
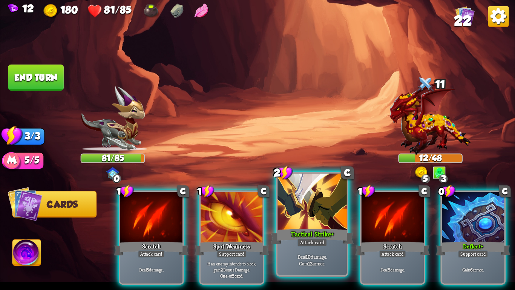
click at [311, 222] on div at bounding box center [312, 202] width 69 height 58
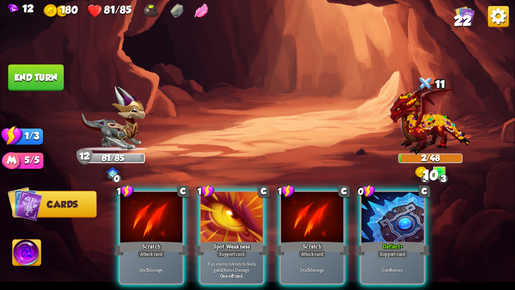
click at [311, 222] on div at bounding box center [312, 218] width 62 height 52
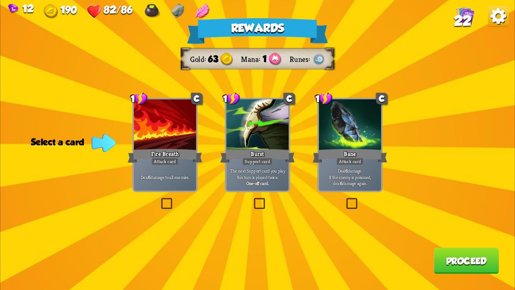
click at [148, 161] on div "Fire Breath" at bounding box center [165, 155] width 75 height 17
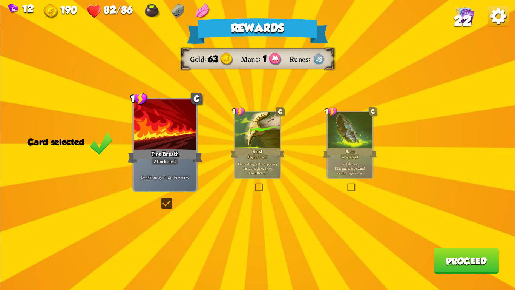
click at [451, 261] on button "Proceed" at bounding box center [466, 260] width 65 height 26
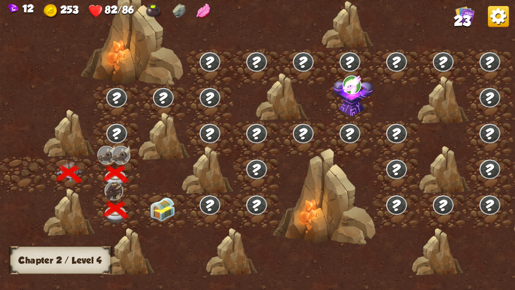
click at [164, 207] on img at bounding box center [163, 209] width 26 height 24
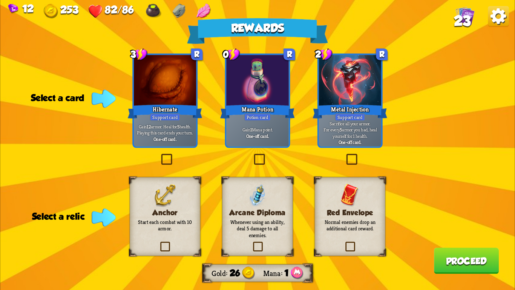
click at [136, 108] on div "Hibernate" at bounding box center [165, 111] width 75 height 17
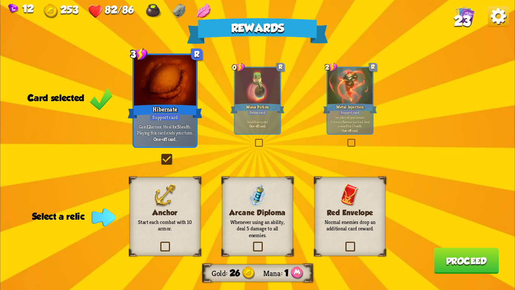
click at [181, 237] on div "Anchor Start each combat with 10 armor." at bounding box center [165, 216] width 71 height 79
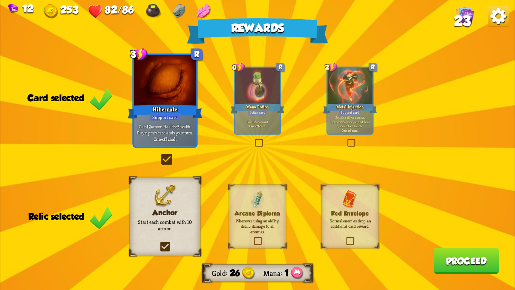
click at [466, 258] on button "Proceed" at bounding box center [466, 260] width 65 height 26
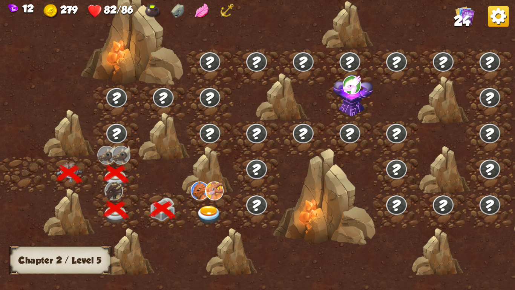
click at [207, 212] on img at bounding box center [209, 214] width 26 height 19
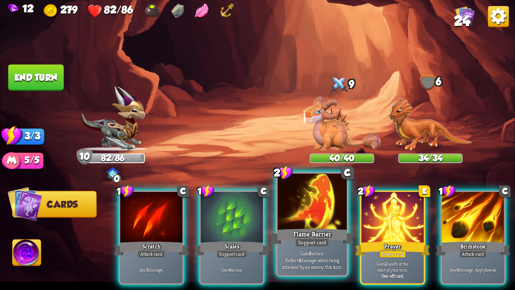
scroll to position [0, 147]
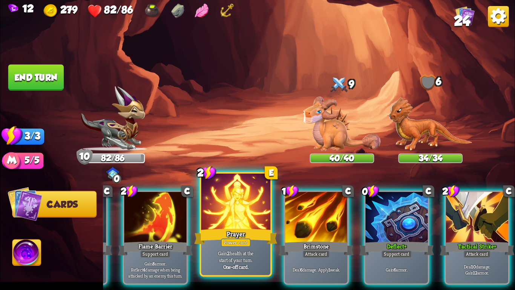
click at [237, 226] on div at bounding box center [235, 202] width 69 height 58
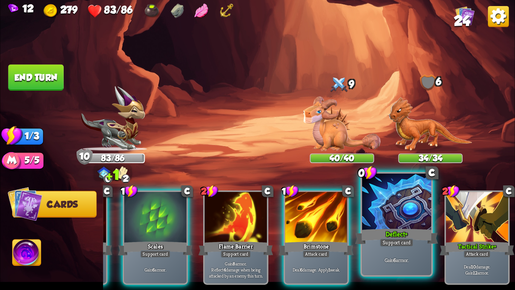
scroll to position [0, 0]
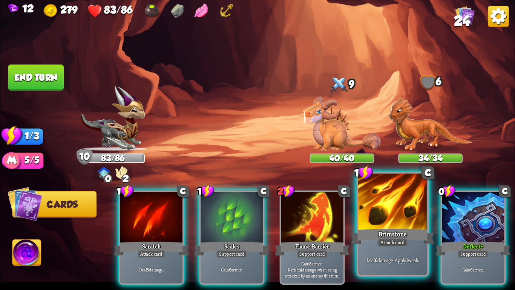
click at [400, 227] on div "Brimstone" at bounding box center [392, 236] width 83 height 18
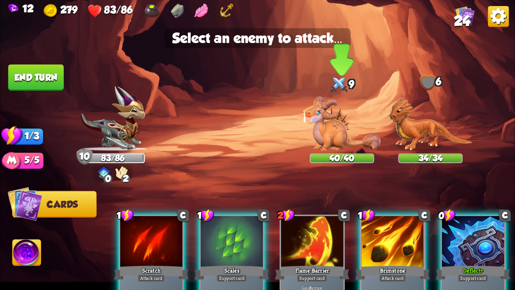
click at [334, 131] on img at bounding box center [342, 124] width 77 height 54
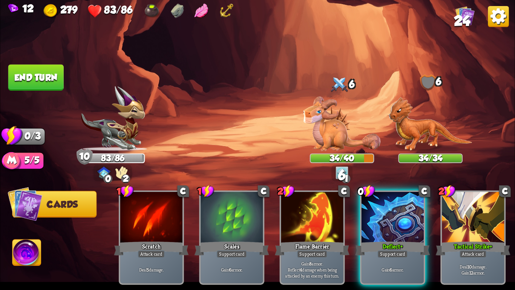
click at [39, 67] on button "End turn" at bounding box center [35, 77] width 55 height 26
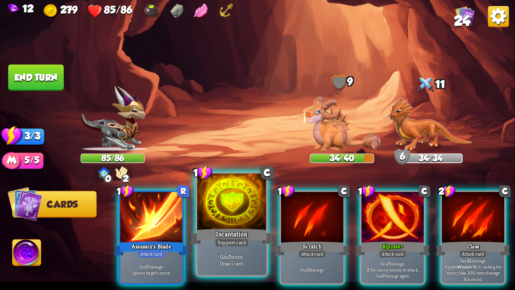
click at [230, 243] on div "Support card" at bounding box center [232, 242] width 34 height 8
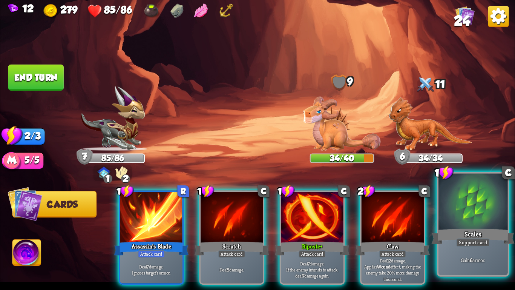
click at [459, 226] on div at bounding box center [473, 202] width 69 height 58
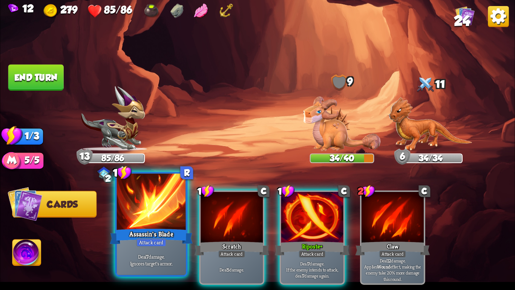
click at [152, 216] on div at bounding box center [151, 202] width 69 height 58
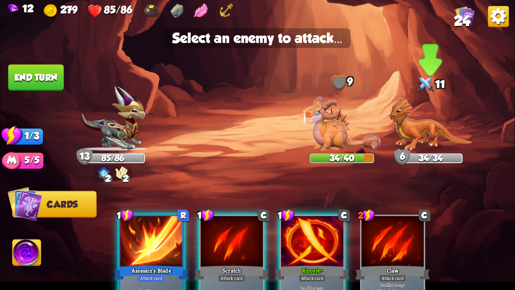
click at [409, 136] on img at bounding box center [431, 124] width 84 height 54
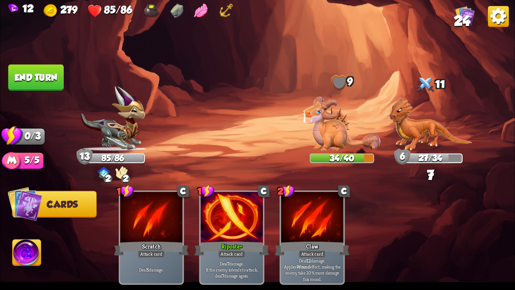
click at [38, 77] on button "End turn" at bounding box center [35, 77] width 55 height 26
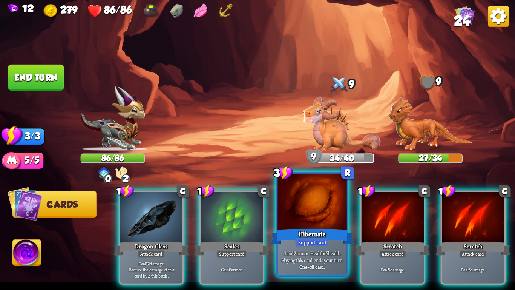
click at [305, 214] on div at bounding box center [312, 202] width 69 height 58
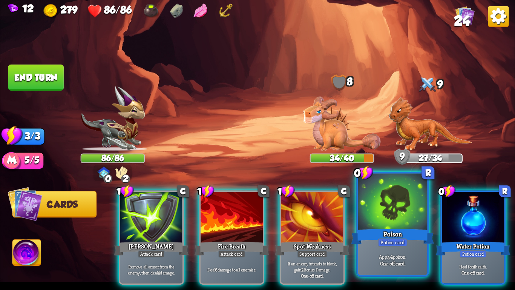
click at [371, 258] on p "Apply 4 poison." at bounding box center [393, 256] width 66 height 7
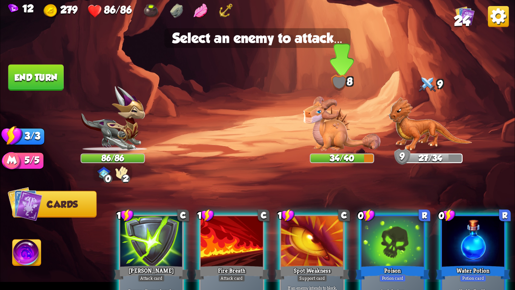
click at [332, 144] on img at bounding box center [342, 124] width 77 height 54
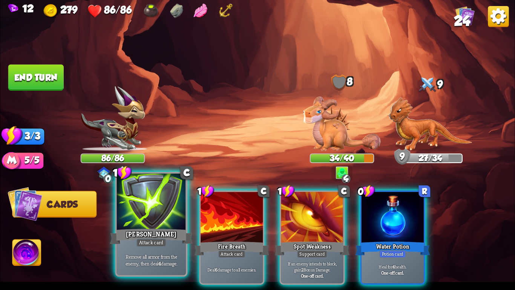
click at [158, 214] on div at bounding box center [151, 202] width 69 height 58
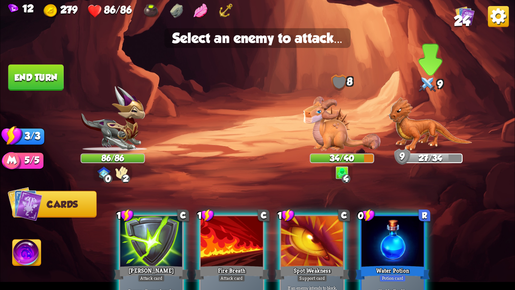
click at [430, 130] on img at bounding box center [431, 124] width 84 height 54
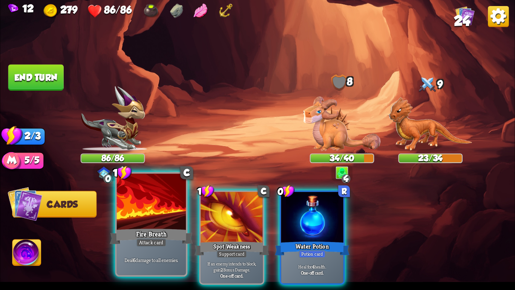
click at [121, 224] on div at bounding box center [151, 202] width 69 height 58
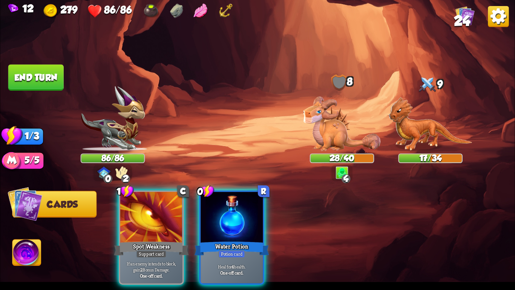
click at [47, 76] on button "End turn" at bounding box center [35, 77] width 55 height 26
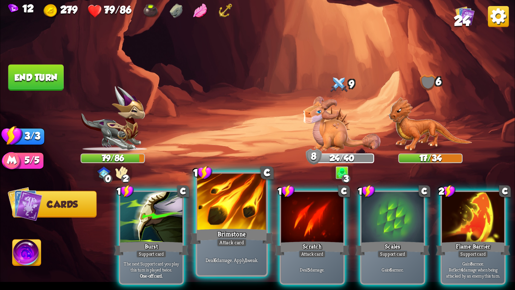
click at [230, 215] on div at bounding box center [231, 202] width 69 height 58
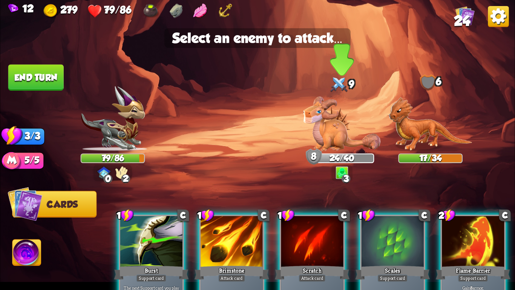
click at [341, 136] on img at bounding box center [342, 124] width 77 height 54
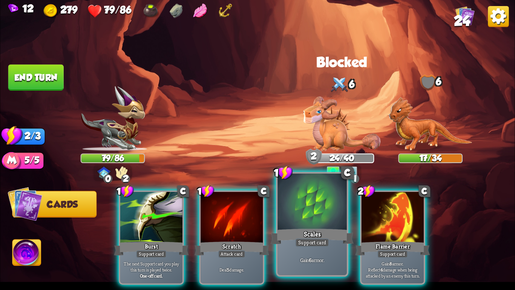
click at [317, 239] on div "Support card" at bounding box center [312, 242] width 34 height 8
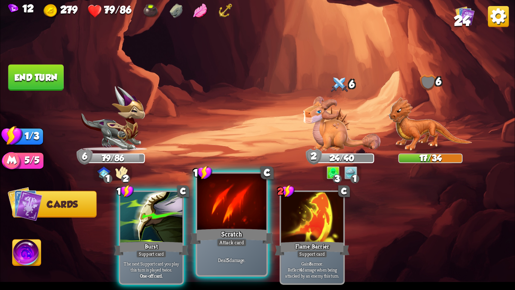
click at [219, 222] on div at bounding box center [231, 202] width 69 height 58
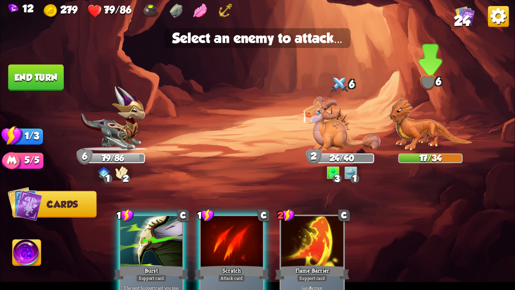
click at [422, 130] on img at bounding box center [431, 124] width 84 height 54
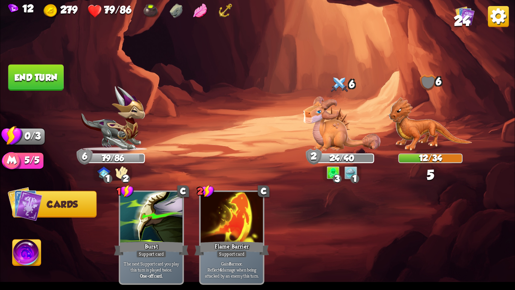
click at [43, 77] on button "End turn" at bounding box center [35, 77] width 55 height 26
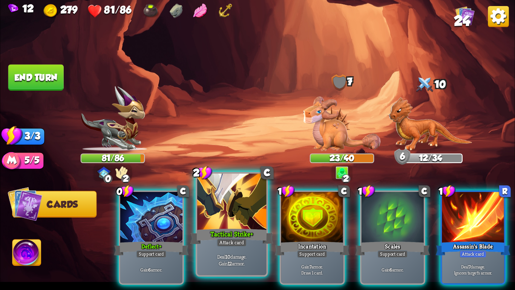
click at [238, 229] on div "Tactical Strike+" at bounding box center [231, 236] width 83 height 18
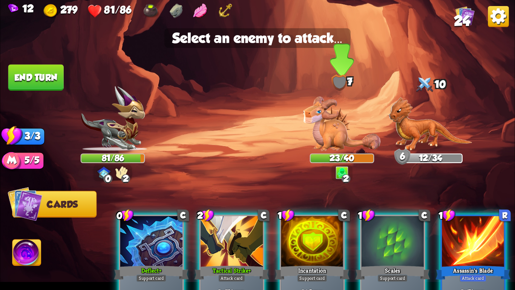
click at [327, 134] on img at bounding box center [342, 124] width 77 height 54
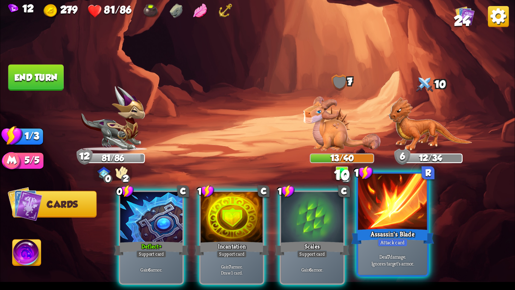
click at [383, 219] on div at bounding box center [392, 202] width 69 height 58
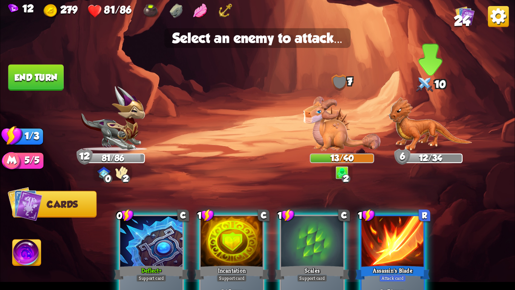
click at [427, 136] on img at bounding box center [431, 124] width 84 height 54
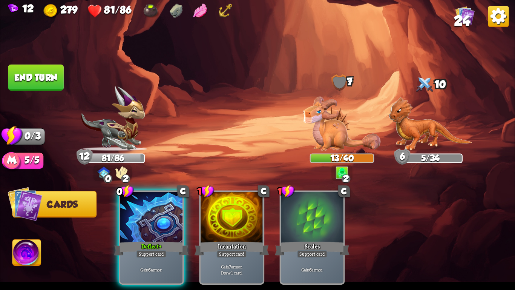
click at [43, 83] on button "End turn" at bounding box center [35, 77] width 55 height 26
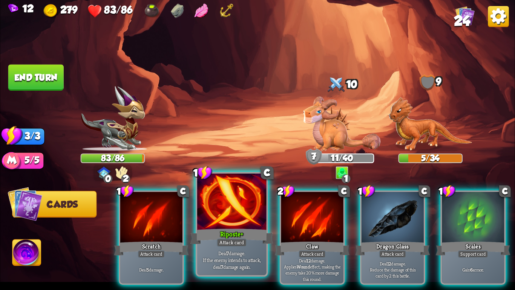
click at [225, 247] on div "Deal 7 damage. If the enemy intends to attack, deal 7 damage again." at bounding box center [231, 260] width 69 height 30
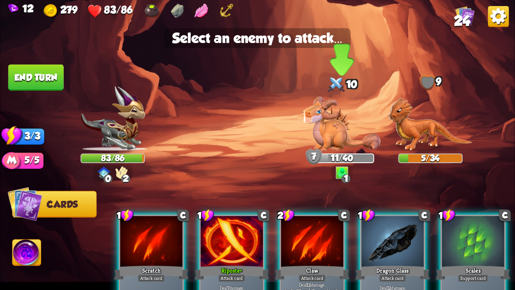
click at [327, 149] on img at bounding box center [342, 124] width 77 height 54
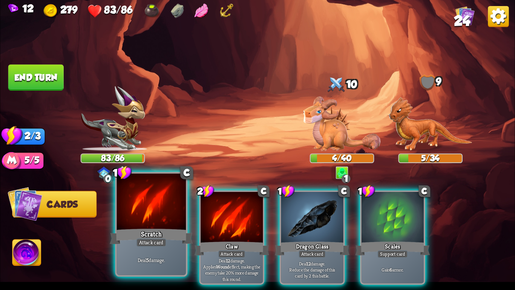
click at [151, 220] on div at bounding box center [151, 202] width 69 height 58
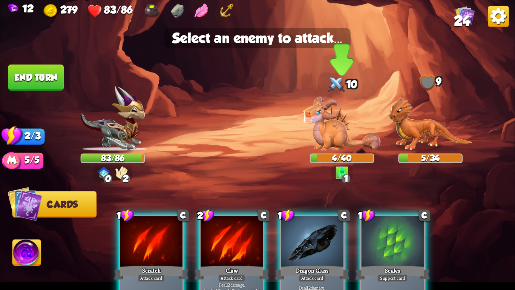
click at [330, 132] on img at bounding box center [342, 124] width 77 height 54
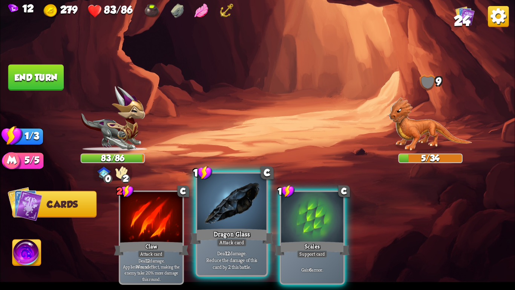
click at [213, 215] on div at bounding box center [231, 202] width 69 height 58
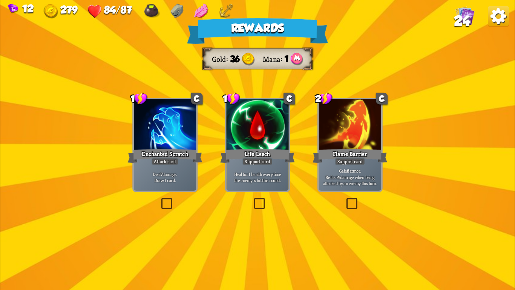
click at [270, 177] on p "Heal for 1 health every time the enemy is hit this round." at bounding box center [257, 177] width 59 height 12
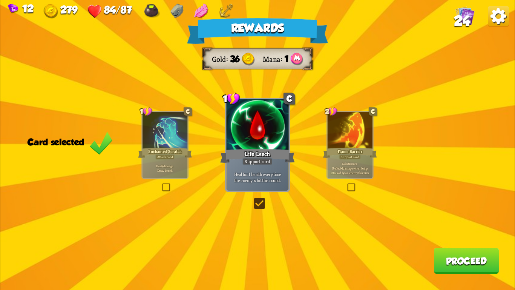
click at [463, 265] on button "Proceed" at bounding box center [466, 260] width 65 height 26
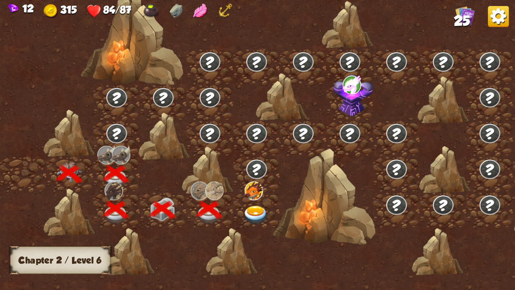
click at [253, 209] on img at bounding box center [256, 214] width 26 height 19
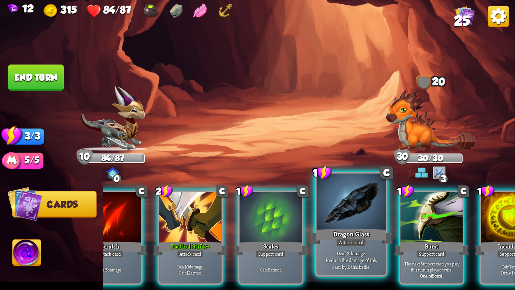
click at [370, 227] on div "Dragon Glass" at bounding box center [351, 236] width 83 height 18
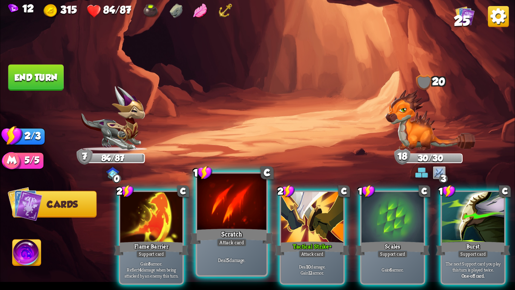
scroll to position [0, 72]
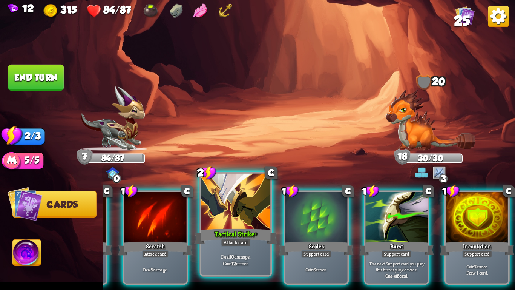
click at [239, 245] on div "Attack card" at bounding box center [236, 242] width 30 height 8
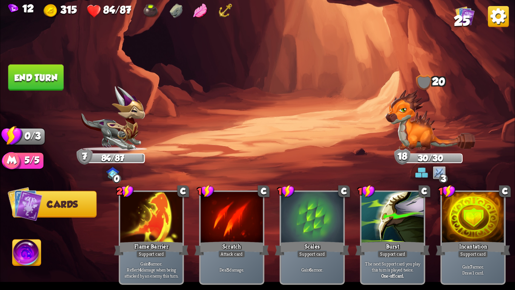
scroll to position [0, 0]
click at [33, 70] on button "End turn" at bounding box center [35, 77] width 55 height 26
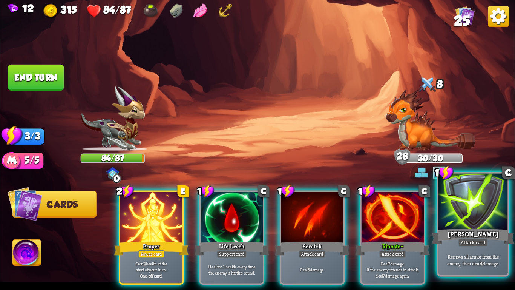
click at [494, 221] on div at bounding box center [473, 202] width 69 height 58
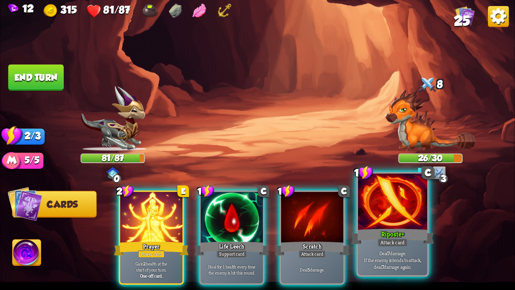
click at [393, 232] on div "Riposte+" at bounding box center [392, 236] width 83 height 18
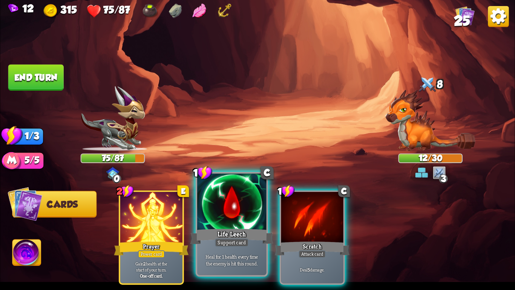
click at [236, 246] on div "Support card" at bounding box center [232, 242] width 34 height 8
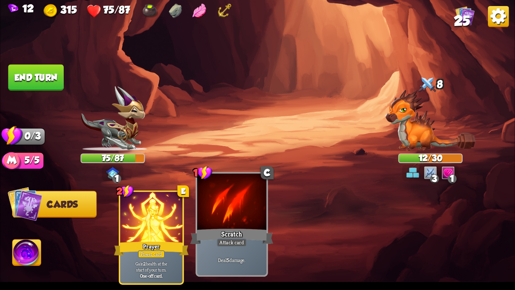
click at [251, 245] on div "Deal 5 damage." at bounding box center [231, 260] width 69 height 30
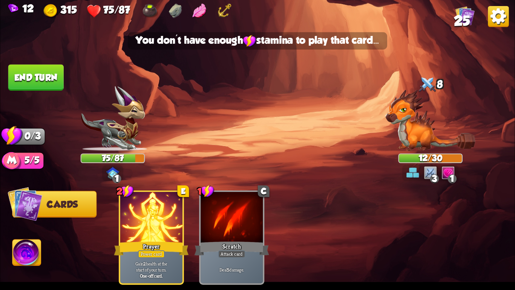
click at [40, 82] on button "End turn" at bounding box center [35, 77] width 55 height 26
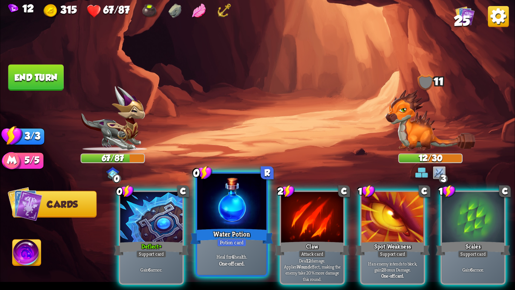
click at [218, 226] on div at bounding box center [231, 202] width 69 height 58
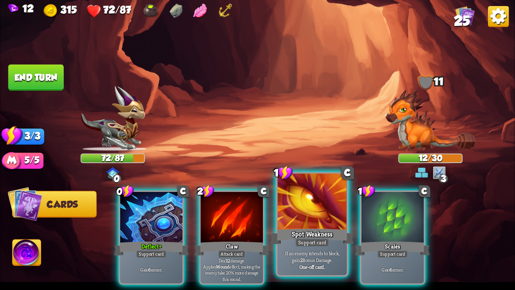
click at [314, 204] on div at bounding box center [312, 202] width 69 height 58
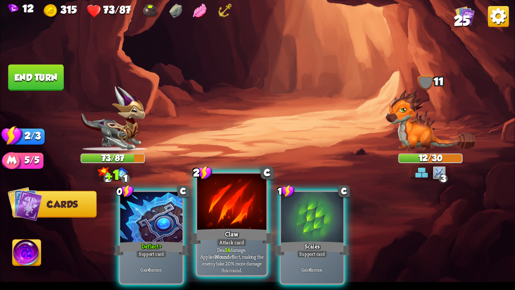
click at [248, 212] on div at bounding box center [231, 202] width 69 height 58
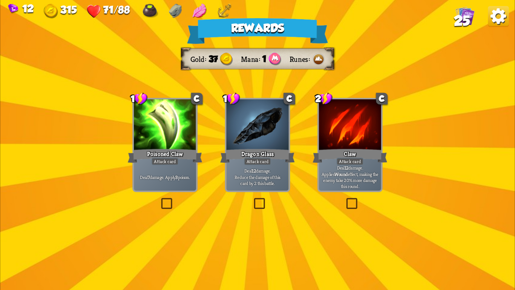
click at [162, 162] on div "Attack card" at bounding box center [165, 162] width 27 height 8
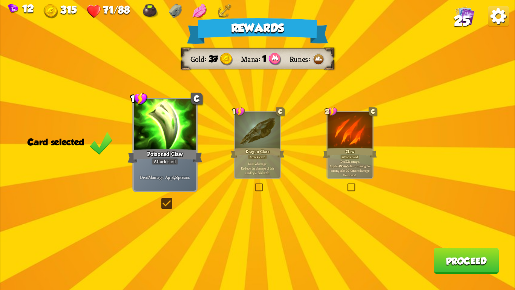
click at [482, 273] on button "Proceed" at bounding box center [466, 260] width 65 height 26
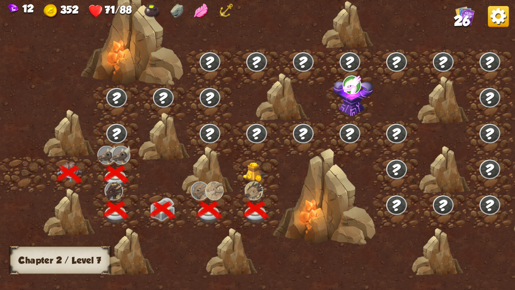
click at [250, 169] on img at bounding box center [256, 172] width 26 height 20
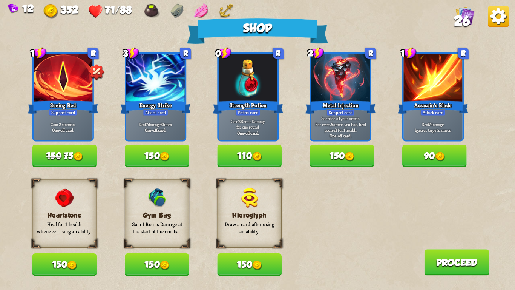
click at [77, 152] on img at bounding box center [78, 157] width 10 height 10
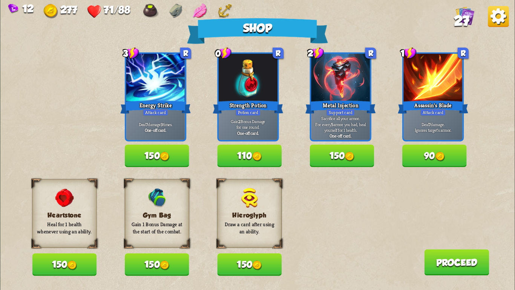
click at [166, 261] on img at bounding box center [165, 265] width 10 height 10
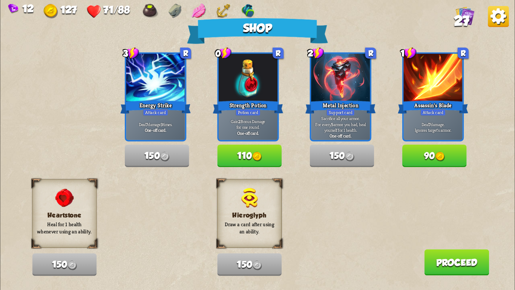
click at [454, 262] on button "Proceed" at bounding box center [456, 262] width 65 height 26
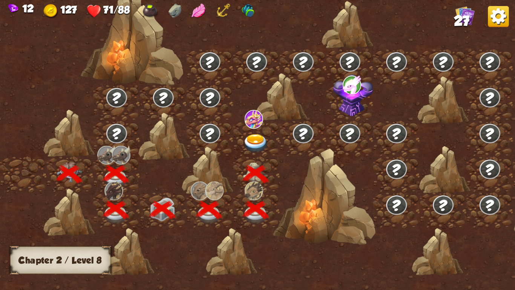
click at [255, 136] on img at bounding box center [256, 143] width 26 height 19
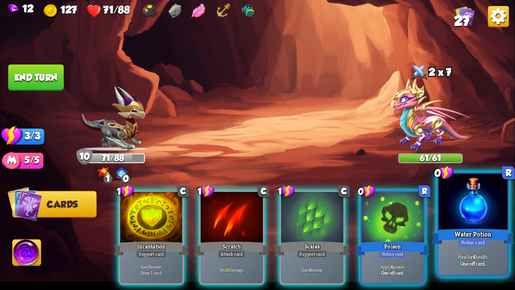
scroll to position [0, 147]
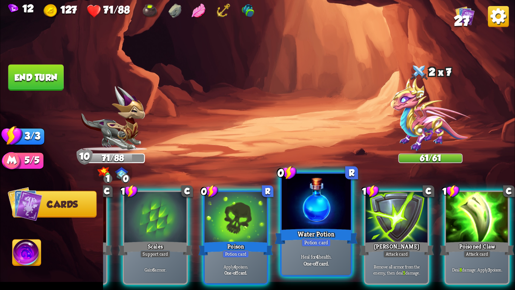
click at [281, 237] on div "Water Potion" at bounding box center [316, 236] width 83 height 18
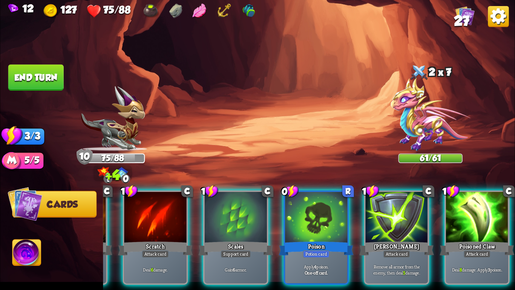
scroll to position [0, 72]
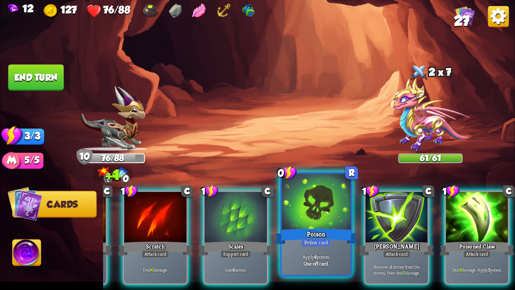
click at [293, 235] on div "Poison" at bounding box center [316, 236] width 83 height 18
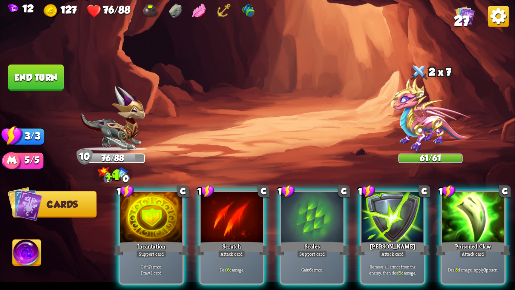
scroll to position [0, 0]
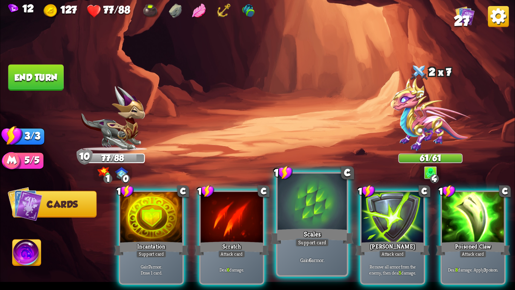
click at [317, 233] on div "Scales" at bounding box center [312, 236] width 83 height 18
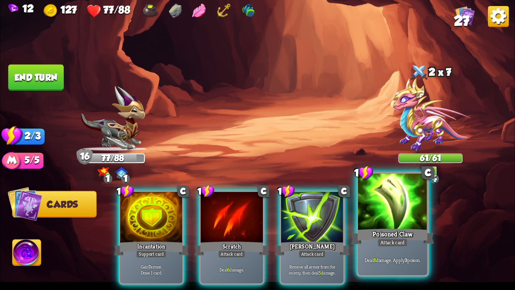
click at [386, 232] on div "Poisoned Claw" at bounding box center [392, 236] width 83 height 18
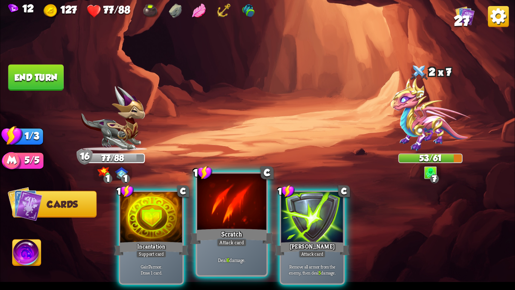
click at [244, 208] on div at bounding box center [231, 202] width 69 height 58
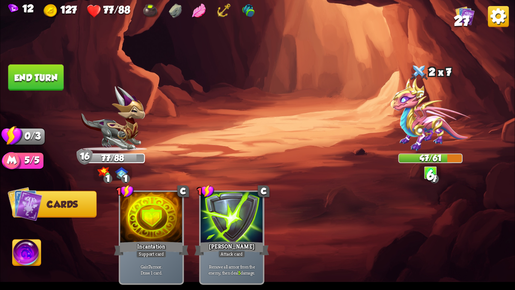
click at [30, 69] on button "End turn" at bounding box center [35, 77] width 55 height 26
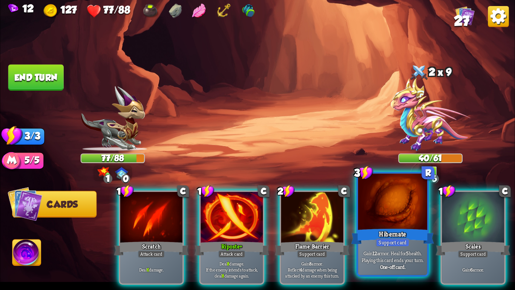
click at [396, 228] on div "Hibernate" at bounding box center [392, 236] width 83 height 18
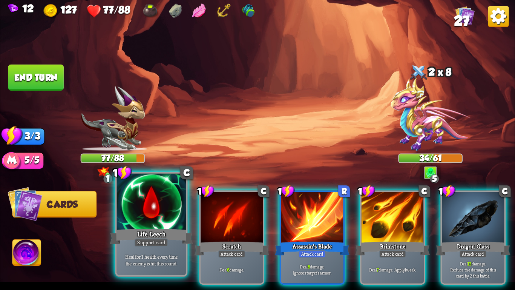
click at [136, 238] on div "Life Leech" at bounding box center [151, 236] width 83 height 18
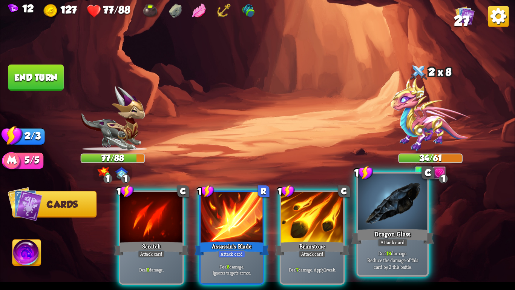
click at [382, 227] on div "Dragon Glass" at bounding box center [392, 236] width 83 height 18
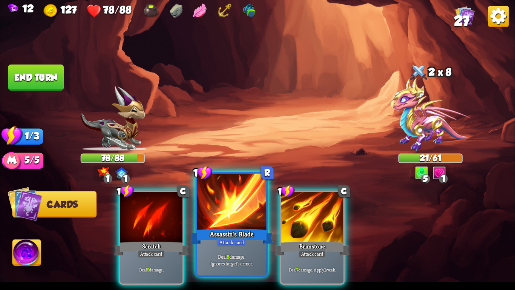
click at [252, 264] on p "Deal 8 damage. Ignores target's armor." at bounding box center [232, 260] width 66 height 14
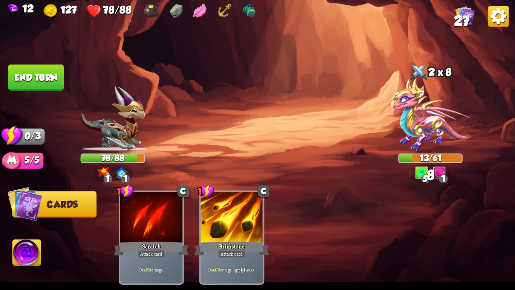
click at [25, 67] on button "End turn" at bounding box center [35, 77] width 55 height 26
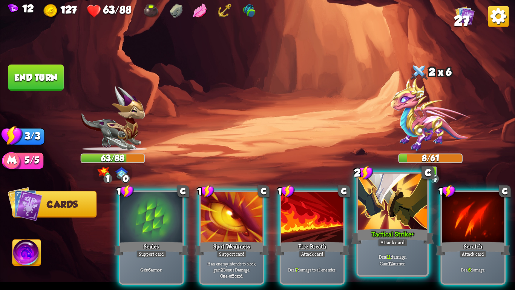
click at [366, 236] on div "Tactical Strike+" at bounding box center [392, 236] width 83 height 18
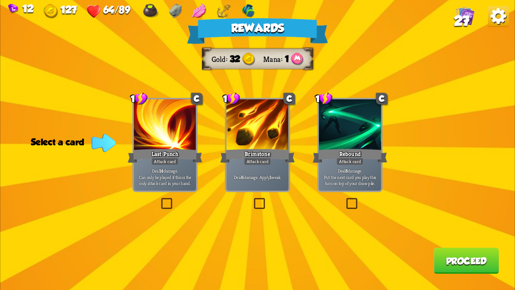
click at [354, 163] on div "Attack card" at bounding box center [349, 162] width 27 height 8
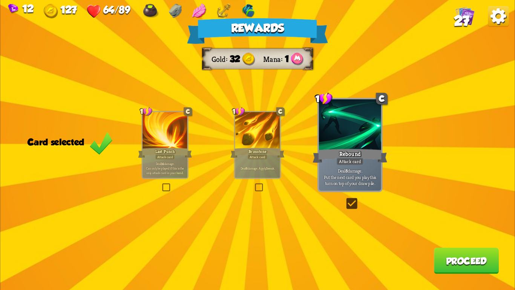
click at [453, 266] on button "Proceed" at bounding box center [466, 260] width 65 height 26
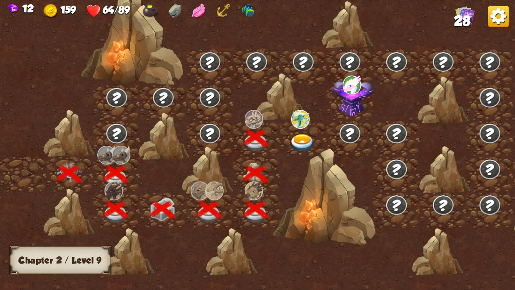
click at [298, 136] on img at bounding box center [303, 143] width 26 height 19
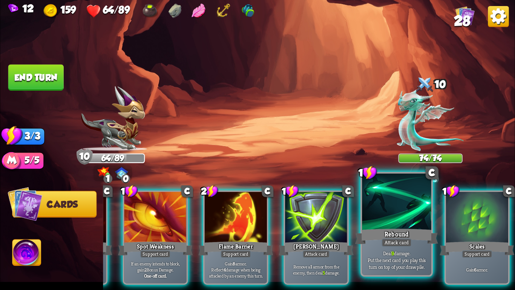
click at [405, 218] on div at bounding box center [396, 202] width 69 height 58
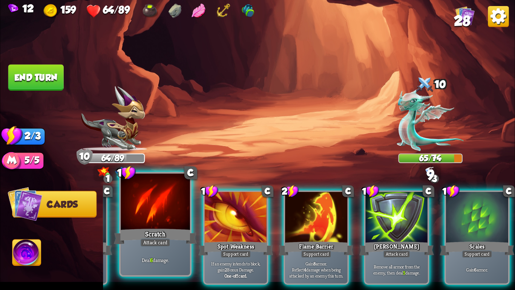
click at [169, 223] on div at bounding box center [155, 202] width 69 height 58
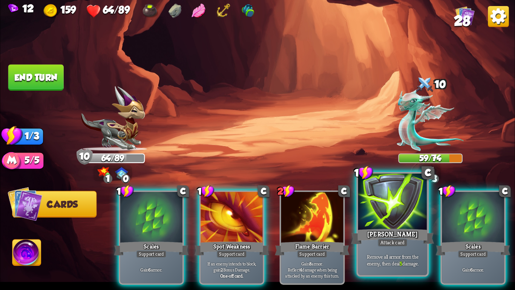
click at [403, 207] on div at bounding box center [392, 202] width 69 height 58
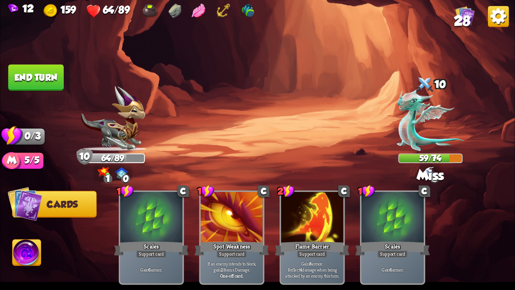
click at [43, 69] on button "End turn" at bounding box center [35, 77] width 55 height 26
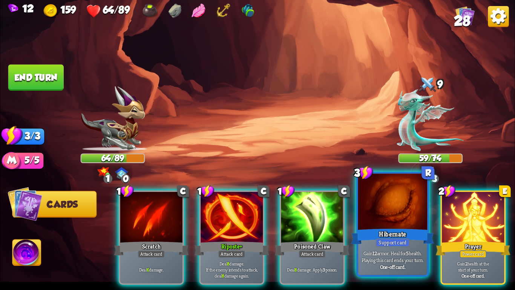
click at [383, 221] on div at bounding box center [392, 202] width 69 height 58
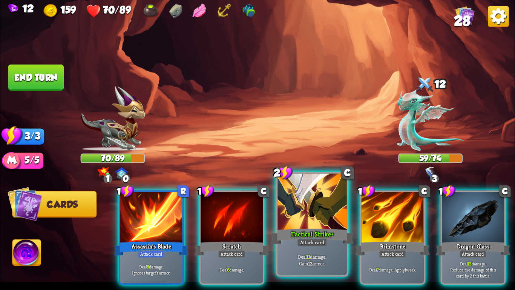
click at [325, 248] on div "Deal 11 damage. Gain 12 armor." at bounding box center [312, 260] width 69 height 30
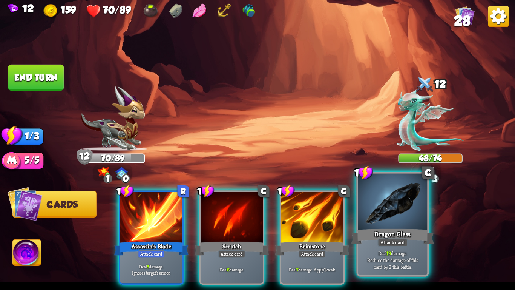
click at [400, 211] on div at bounding box center [392, 202] width 69 height 58
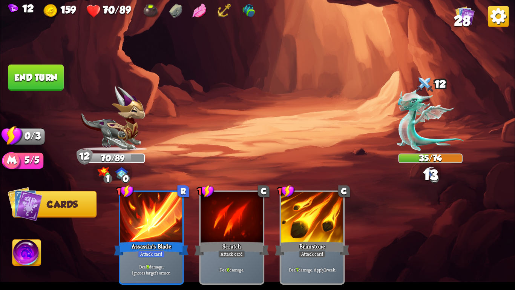
click at [53, 77] on button "End turn" at bounding box center [35, 77] width 55 height 26
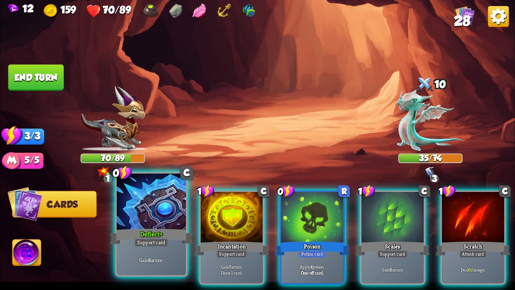
click at [140, 225] on div at bounding box center [151, 202] width 69 height 58
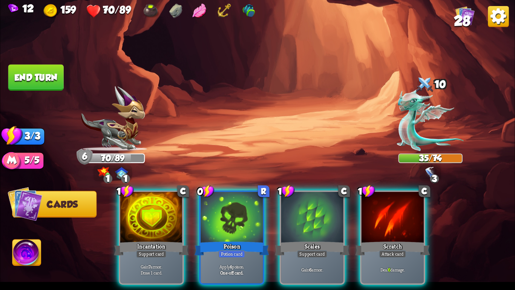
click at [140, 225] on div at bounding box center [151, 218] width 62 height 52
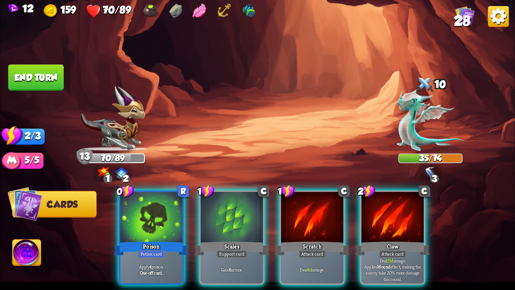
click at [140, 225] on div at bounding box center [151, 218] width 62 height 52
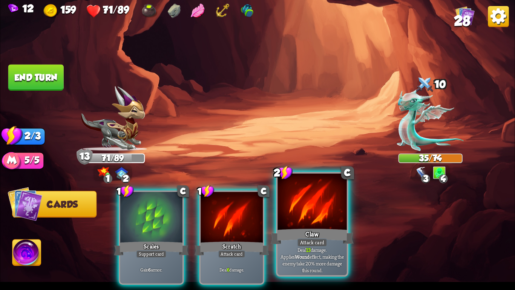
click at [325, 227] on div "Claw" at bounding box center [312, 236] width 83 height 18
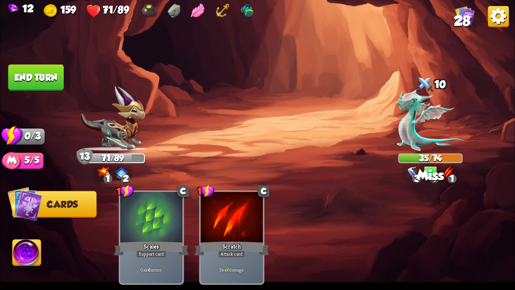
click at [36, 82] on button "End turn" at bounding box center [35, 77] width 55 height 26
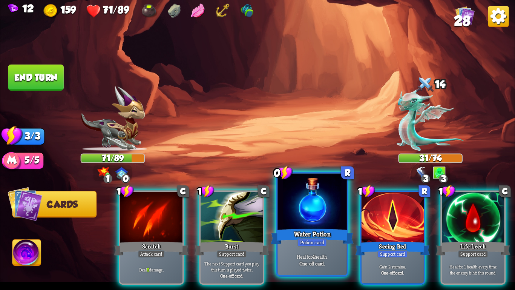
click at [324, 224] on div at bounding box center [312, 202] width 69 height 58
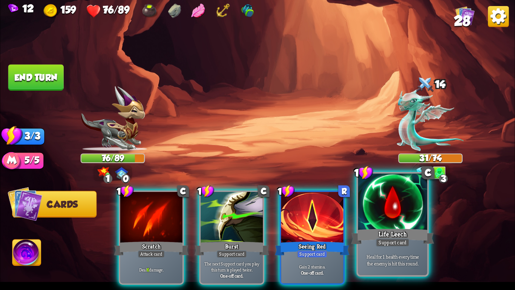
click at [384, 250] on div "Heal for 1 health every time the enemy is hit this round." at bounding box center [392, 260] width 69 height 30
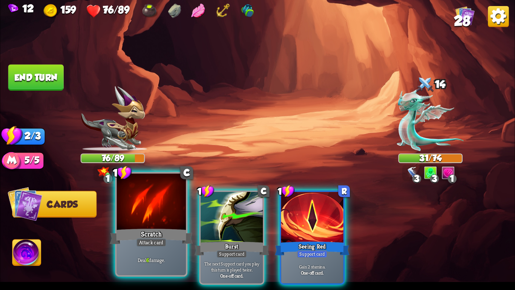
click at [136, 219] on div at bounding box center [151, 202] width 69 height 58
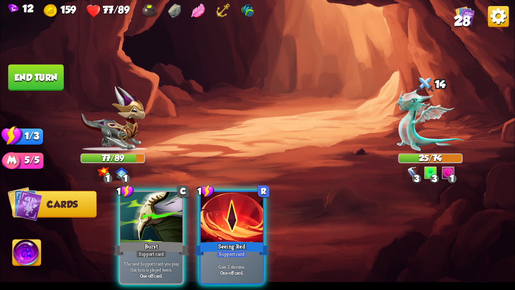
click at [48, 76] on button "End turn" at bounding box center [35, 77] width 55 height 26
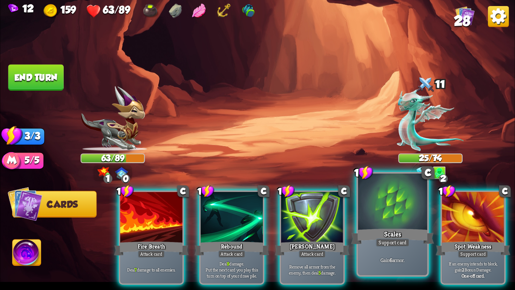
click at [398, 219] on div at bounding box center [392, 202] width 69 height 58
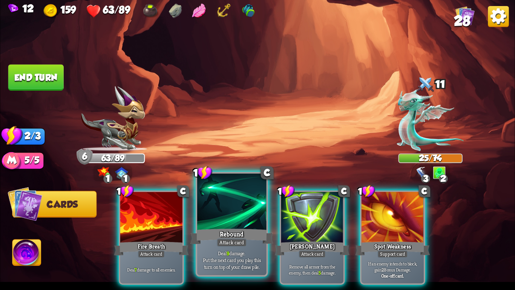
click at [235, 230] on div "Rebound" at bounding box center [231, 236] width 83 height 18
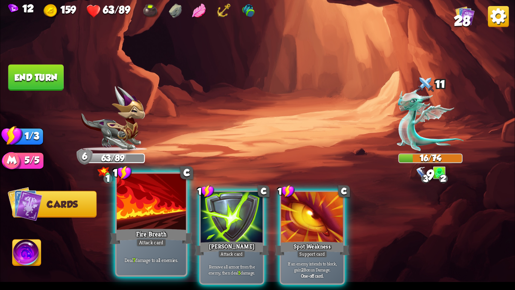
click at [154, 227] on div "Fire Breath" at bounding box center [151, 236] width 83 height 18
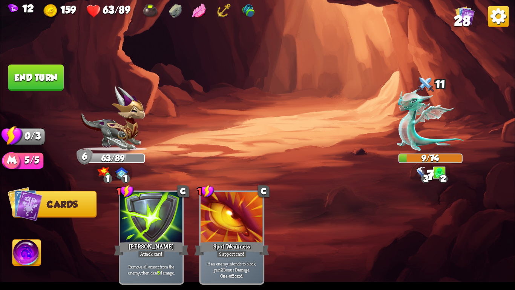
click at [26, 67] on button "End turn" at bounding box center [35, 77] width 55 height 26
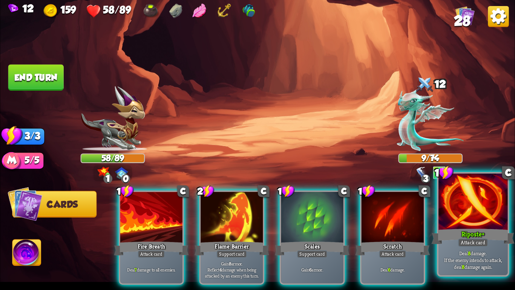
click at [493, 244] on div "Riposte+" at bounding box center [473, 236] width 83 height 18
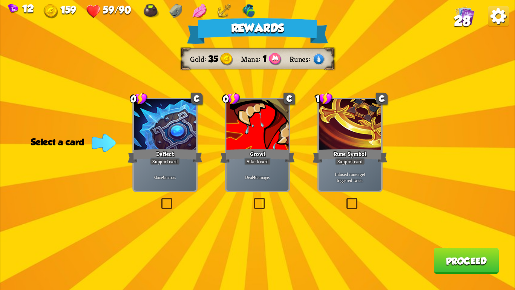
click at [327, 182] on p "Infused runes get triggered twice." at bounding box center [349, 177] width 59 height 12
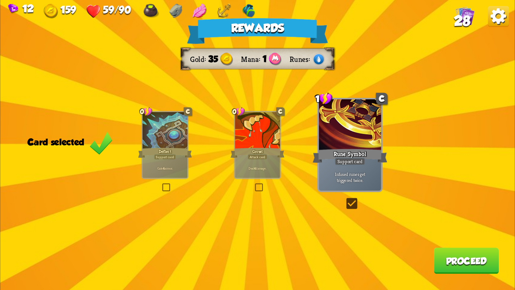
click at [241, 150] on div "Growl" at bounding box center [257, 153] width 54 height 12
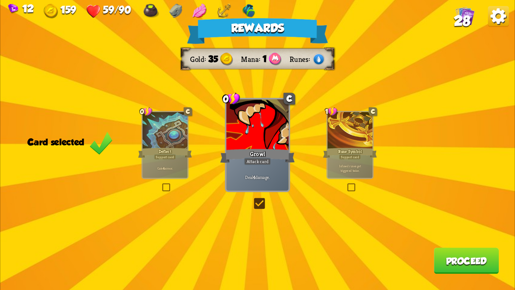
click at [452, 255] on button "Proceed" at bounding box center [466, 260] width 65 height 26
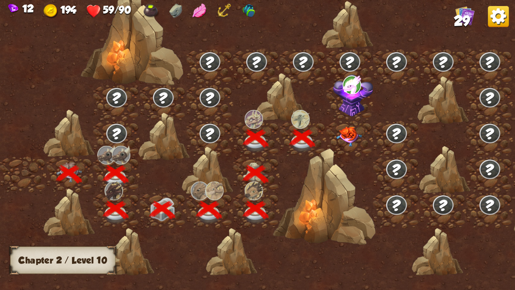
click at [345, 135] on img at bounding box center [349, 136] width 26 height 20
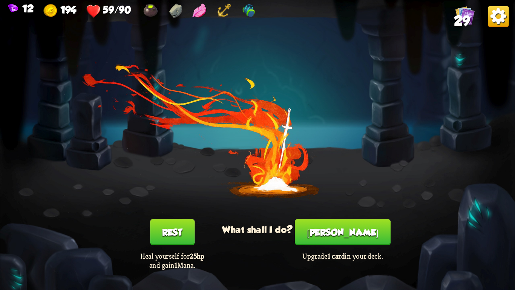
click at [179, 232] on button "Rest" at bounding box center [172, 232] width 44 height 26
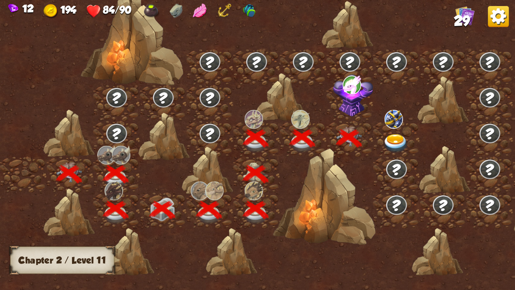
scroll to position [0, 115]
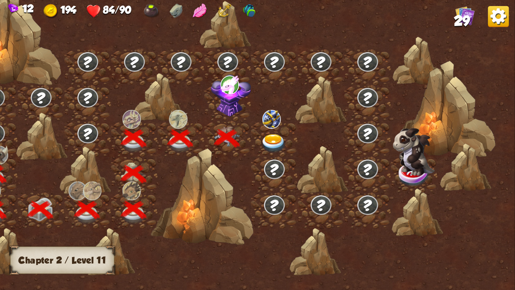
click at [224, 98] on img at bounding box center [231, 95] width 40 height 42
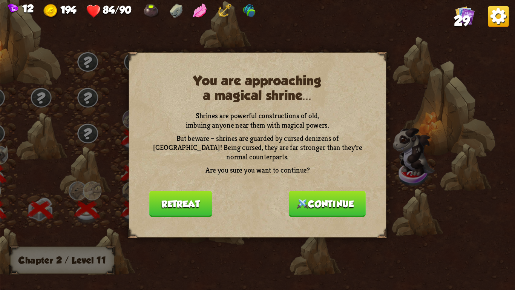
click at [170, 202] on button "Retreat" at bounding box center [180, 203] width 63 height 26
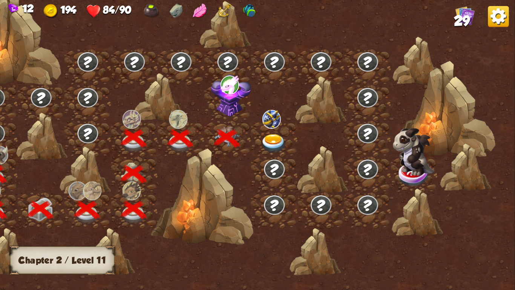
click at [263, 134] on img at bounding box center [274, 143] width 26 height 19
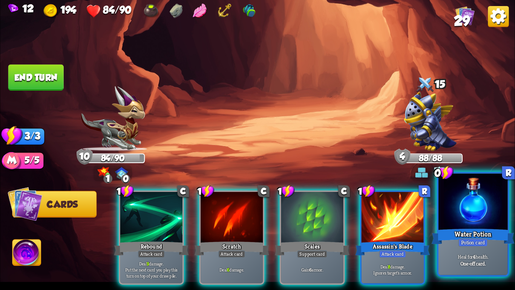
click at [480, 241] on div "Potion card" at bounding box center [473, 242] width 30 height 8
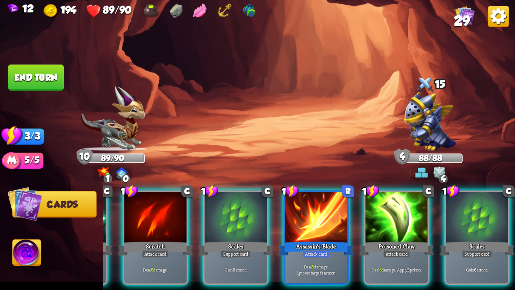
scroll to position [0, 0]
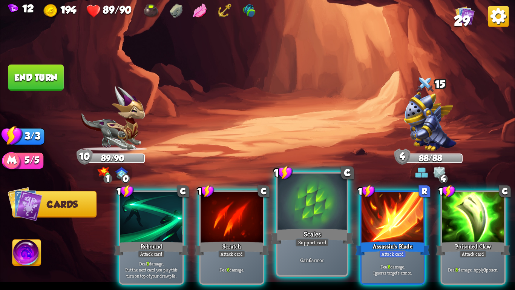
click at [296, 241] on div "Support card" at bounding box center [312, 242] width 34 height 8
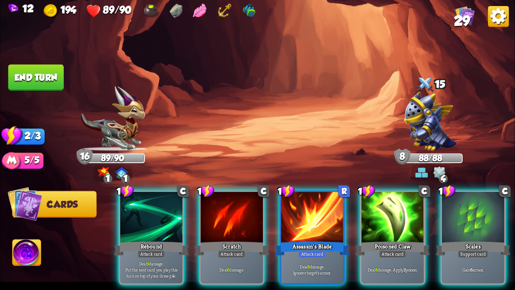
click at [296, 241] on div "Assassin's Blade" at bounding box center [312, 248] width 75 height 17
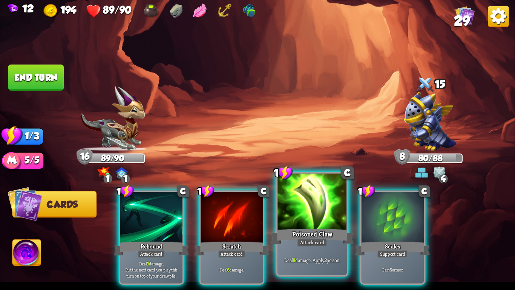
click at [289, 199] on div at bounding box center [312, 202] width 69 height 58
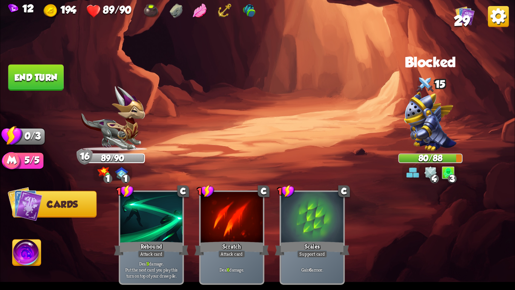
click at [42, 74] on button "End turn" at bounding box center [35, 77] width 55 height 26
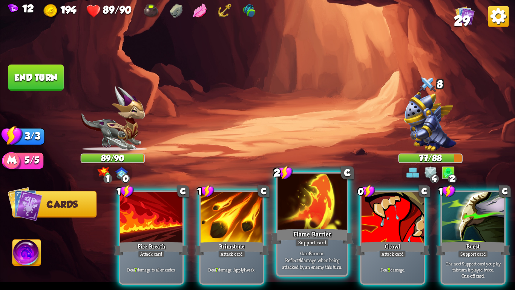
click at [328, 216] on div at bounding box center [312, 202] width 69 height 58
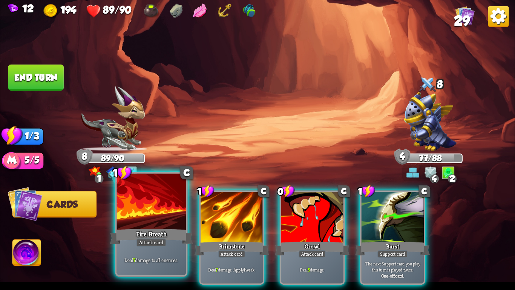
click at [158, 239] on div "Attack card" at bounding box center [151, 242] width 30 height 8
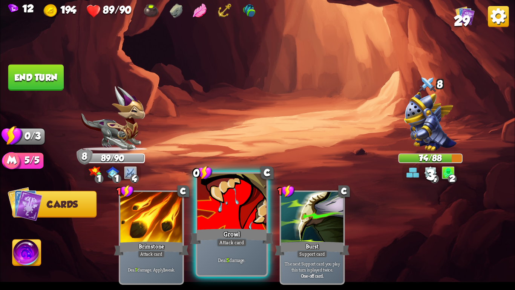
click at [236, 234] on div "Growl" at bounding box center [231, 236] width 83 height 18
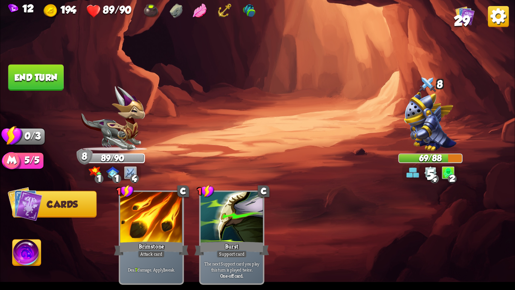
click at [41, 83] on button "End turn" at bounding box center [35, 77] width 55 height 26
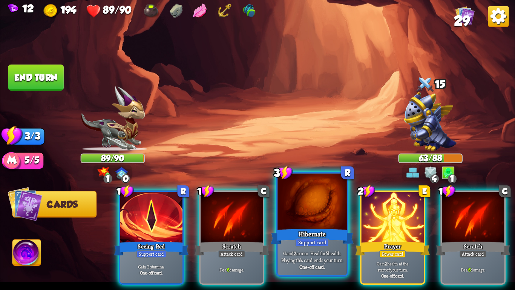
click at [305, 250] on p "Gain 12 armor. Heal for 5 health. Playing this card ends your turn." at bounding box center [312, 256] width 66 height 14
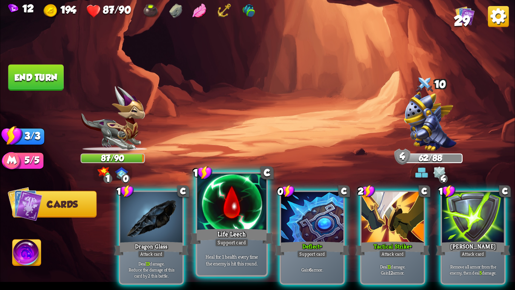
click at [233, 243] on div "Support card" at bounding box center [232, 242] width 34 height 8
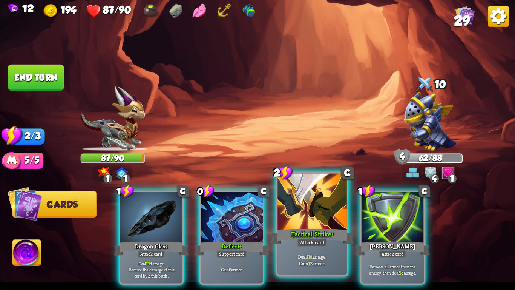
click at [307, 236] on div "Tactical Strike+" at bounding box center [312, 236] width 83 height 18
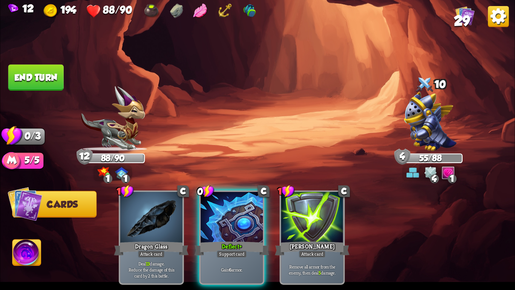
click at [21, 64] on button "End turn" at bounding box center [35, 77] width 55 height 26
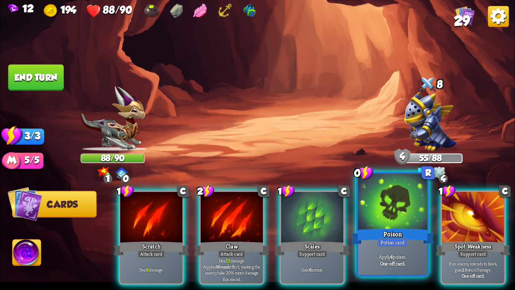
click at [385, 226] on div at bounding box center [392, 202] width 69 height 58
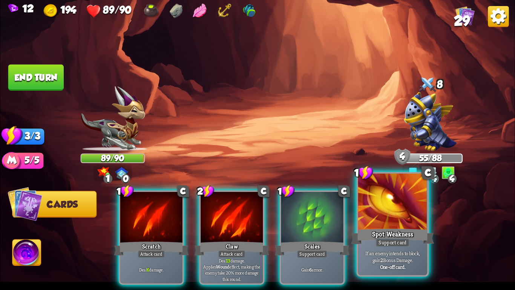
click at [386, 207] on div at bounding box center [392, 202] width 69 height 58
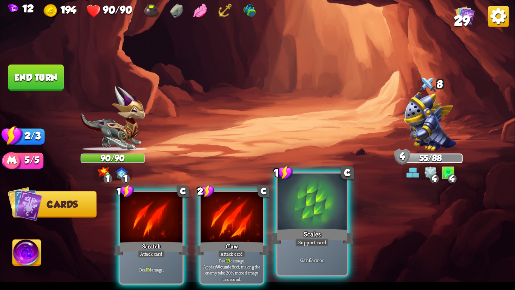
click at [320, 205] on div at bounding box center [312, 202] width 69 height 58
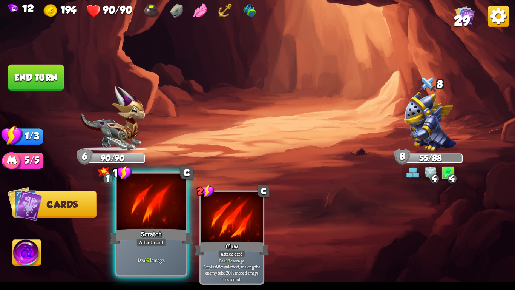
click at [148, 210] on div at bounding box center [151, 202] width 69 height 58
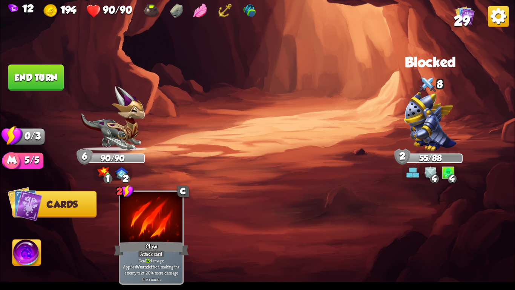
click at [38, 74] on button "End turn" at bounding box center [35, 77] width 55 height 26
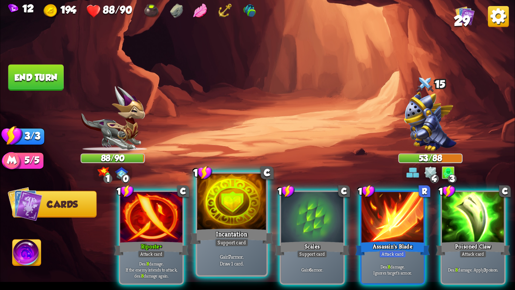
click at [199, 213] on div at bounding box center [231, 202] width 69 height 58
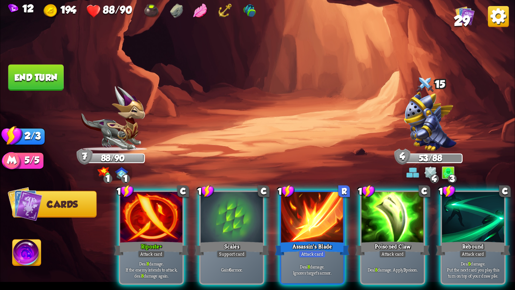
click at [201, 213] on div at bounding box center [232, 218] width 62 height 52
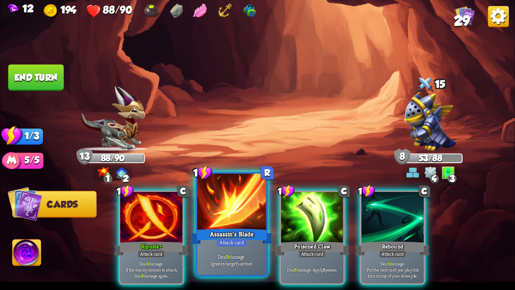
click at [205, 213] on div at bounding box center [231, 202] width 69 height 58
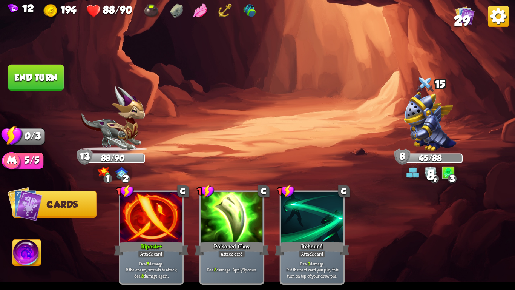
click at [32, 75] on button "End turn" at bounding box center [35, 77] width 55 height 26
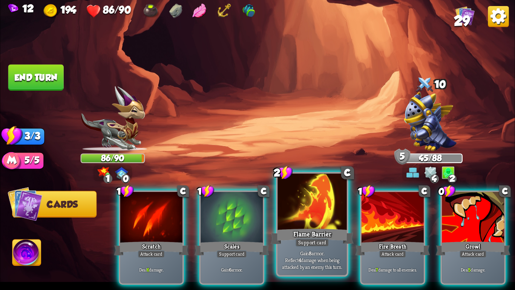
click at [304, 208] on div at bounding box center [312, 202] width 69 height 58
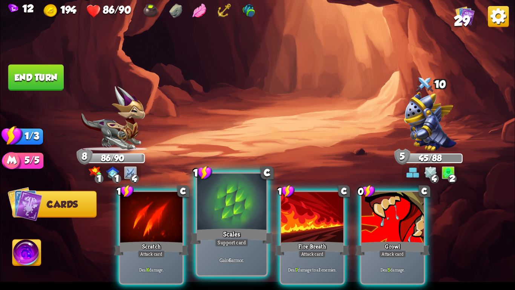
click at [222, 216] on div at bounding box center [231, 202] width 69 height 58
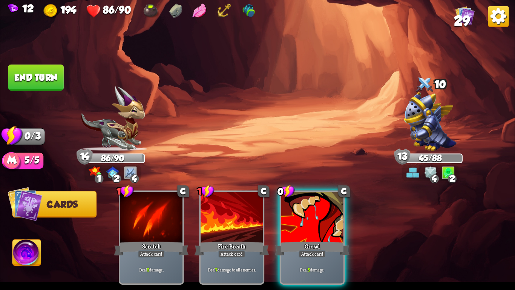
click at [34, 75] on button "End turn" at bounding box center [35, 77] width 55 height 26
